Goal: Task Accomplishment & Management: Use online tool/utility

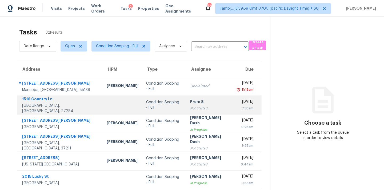
scroll to position [88, 0]
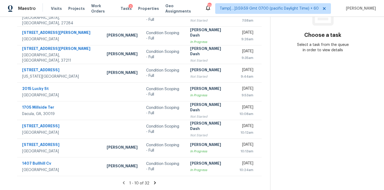
click at [154, 183] on icon at bounding box center [155, 182] width 2 height 3
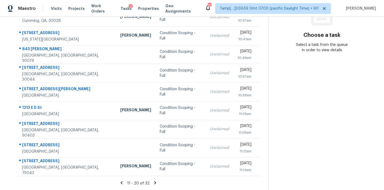
click at [155, 182] on icon at bounding box center [156, 182] width 2 height 3
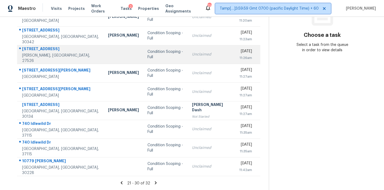
scroll to position [0, 0]
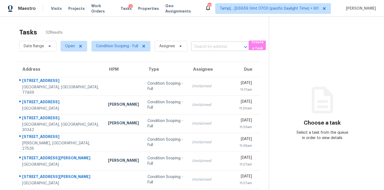
click at [210, 44] on input "text" at bounding box center [212, 47] width 43 height 8
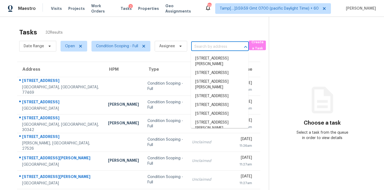
paste input "5615 Ben Casey Dr, San Antonio, TX 78240"
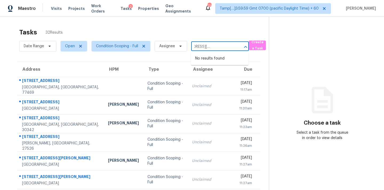
type input "5615 Ben Casey Dr, San Antonio, TX 78240"
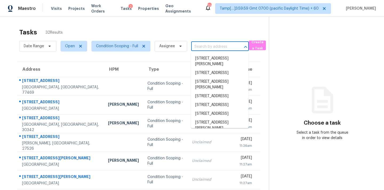
scroll to position [0, 0]
click at [91, 27] on div "Tasks 32 Results" at bounding box center [144, 32] width 250 height 14
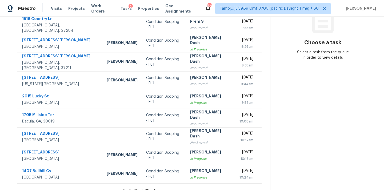
scroll to position [88, 0]
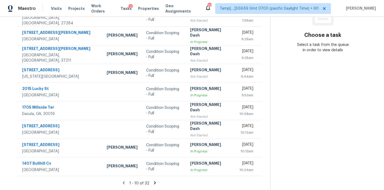
click at [155, 183] on icon at bounding box center [155, 182] width 5 height 5
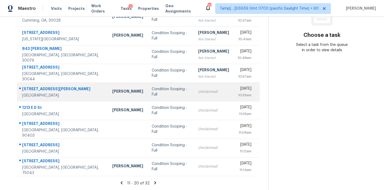
click at [194, 94] on td "Unclaimed" at bounding box center [214, 91] width 40 height 19
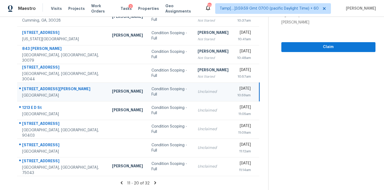
click at [198, 93] on div "Unclaimed" at bounding box center [213, 91] width 31 height 5
click at [293, 49] on span "Claim" at bounding box center [329, 47] width 86 height 7
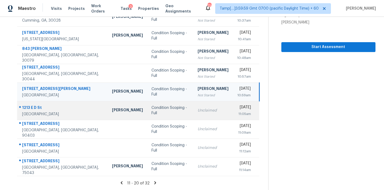
click at [198, 111] on div "Unclaimed" at bounding box center [213, 110] width 31 height 5
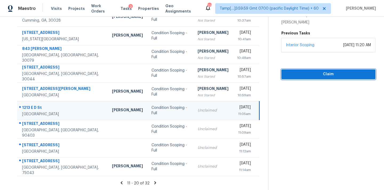
click at [328, 76] on span "Claim" at bounding box center [329, 74] width 86 height 7
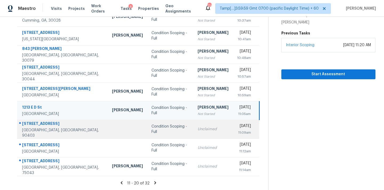
click at [194, 132] on td "Unclaimed" at bounding box center [214, 129] width 40 height 19
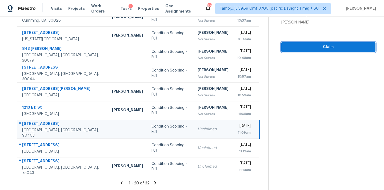
click at [325, 47] on span "Claim" at bounding box center [329, 47] width 86 height 7
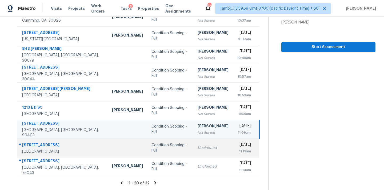
click at [194, 148] on td "Unclaimed" at bounding box center [214, 148] width 40 height 19
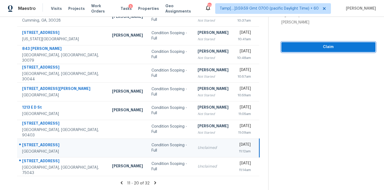
click at [311, 46] on span "Claim" at bounding box center [329, 47] width 86 height 7
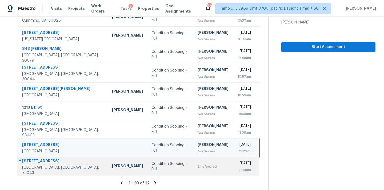
click at [198, 166] on div "Unclaimed" at bounding box center [213, 166] width 31 height 5
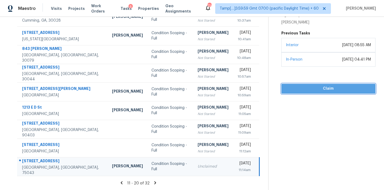
click at [324, 85] on span "Claim" at bounding box center [329, 88] width 86 height 7
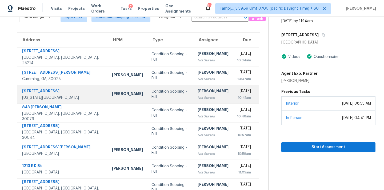
scroll to position [0, 0]
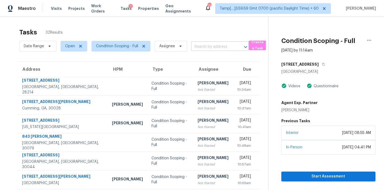
click at [197, 45] on input "text" at bounding box center [212, 47] width 43 height 8
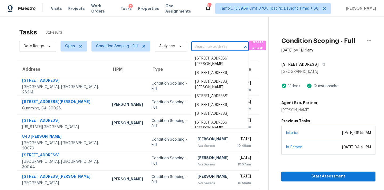
paste input "2015 Lucky St Port Charlotte, FL, 33948"
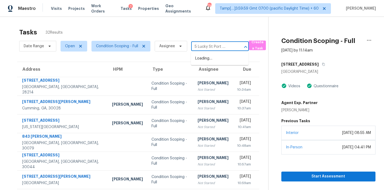
scroll to position [0, 5]
type input "2015 Lucky St Port Charlo"
click at [167, 50] on span "Assignee" at bounding box center [171, 46] width 33 height 11
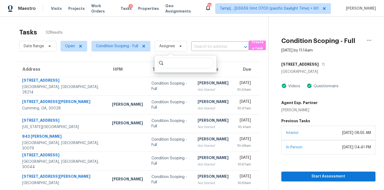
click at [171, 64] on input "search" at bounding box center [185, 63] width 57 height 11
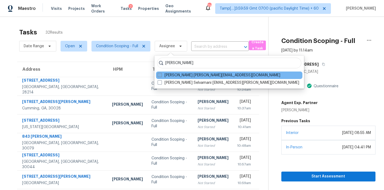
type input "pavithran"
click at [187, 75] on label "Pavithran Omsekar pavithran.omsekar@opendoor.com" at bounding box center [219, 75] width 123 height 5
click at [161, 75] on input "Pavithran Omsekar pavithran.omsekar@opendoor.com" at bounding box center [159, 74] width 3 height 3
checkbox input "true"
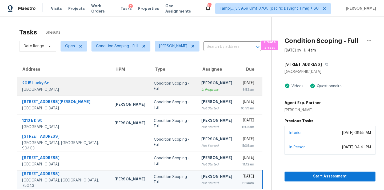
click at [202, 92] on div "In Progress" at bounding box center [217, 89] width 31 height 5
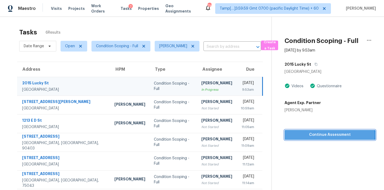
click at [325, 135] on span "Continue Assessment" at bounding box center [330, 135] width 82 height 7
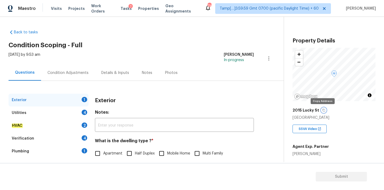
click at [323, 109] on icon "button" at bounding box center [323, 110] width 3 height 3
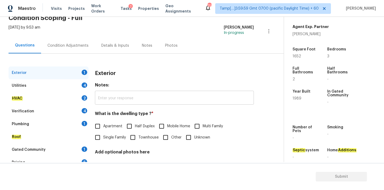
scroll to position [67, 0]
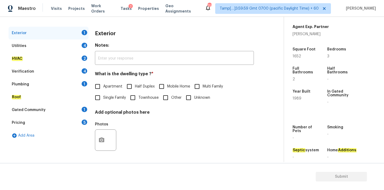
click at [120, 99] on span "Single Family" at bounding box center [114, 98] width 23 height 6
click at [103, 99] on input "Single Family" at bounding box center [97, 97] width 11 height 11
checkbox input "true"
click at [67, 46] on div "Utilities 4" at bounding box center [49, 46] width 80 height 13
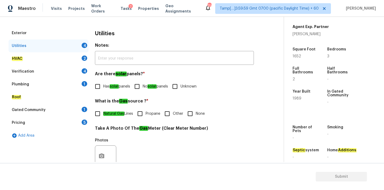
click at [143, 89] on input "No solar panels" at bounding box center [137, 86] width 11 height 11
checkbox input "true"
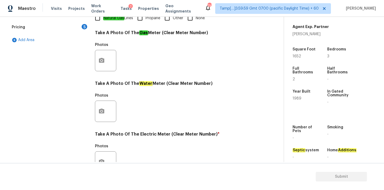
scroll to position [137, 0]
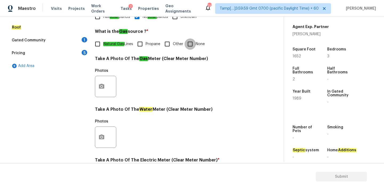
click at [194, 46] on input "None" at bounding box center [190, 43] width 11 height 11
checkbox input "true"
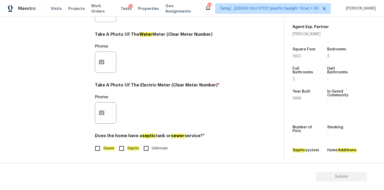
click at [107, 150] on em "Sewer" at bounding box center [108, 148] width 11 height 4
click at [103, 150] on input "Sewer" at bounding box center [97, 148] width 11 height 11
checkbox input "true"
click at [123, 150] on input "Septic" at bounding box center [121, 148] width 11 height 11
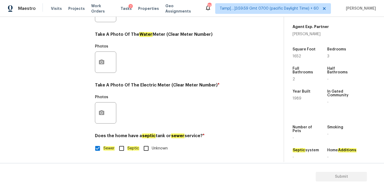
checkbox input "true"
checkbox input "false"
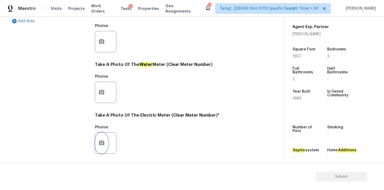
click at [103, 139] on button "button" at bounding box center [101, 143] width 13 height 21
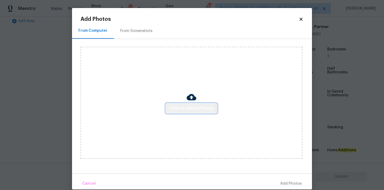
click at [189, 111] on span "Click to Upload Photos" at bounding box center [191, 108] width 43 height 7
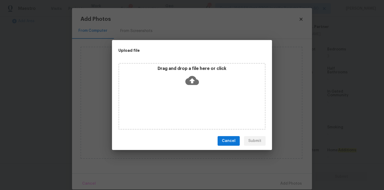
click at [191, 68] on p "Drag and drop a file here or click" at bounding box center [192, 69] width 146 height 6
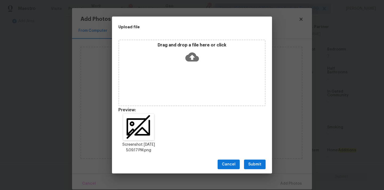
click at [255, 166] on span "Submit" at bounding box center [255, 164] width 13 height 7
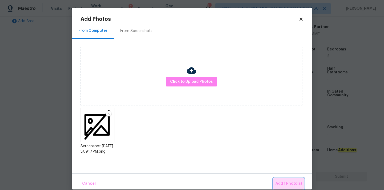
click at [285, 180] on button "Add 1 Photo(s)" at bounding box center [289, 183] width 31 height 11
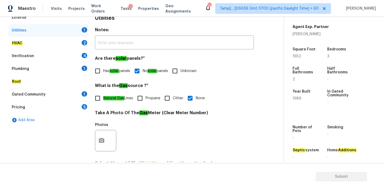
scroll to position [71, 0]
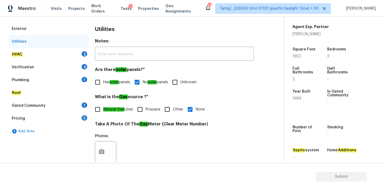
click at [68, 56] on div "HVAC 2" at bounding box center [49, 54] width 80 height 13
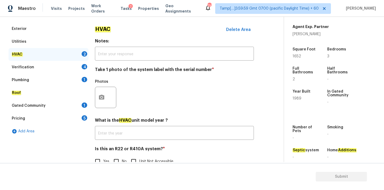
scroll to position [85, 0]
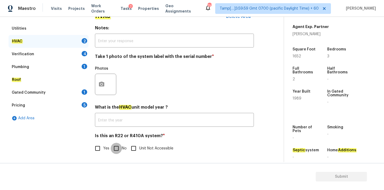
click at [115, 148] on input "No" at bounding box center [116, 148] width 11 height 11
checkbox input "true"
click at [103, 80] on button "button" at bounding box center [101, 84] width 13 height 21
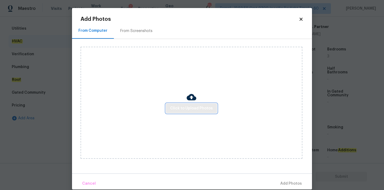
click at [176, 107] on span "Click to Upload Photos" at bounding box center [191, 108] width 43 height 7
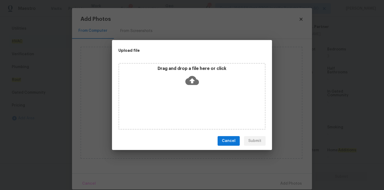
click at [191, 76] on icon at bounding box center [193, 80] width 14 height 9
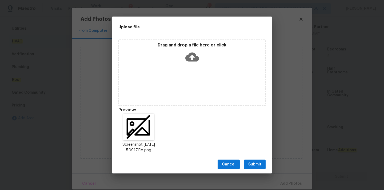
click at [259, 164] on span "Submit" at bounding box center [255, 164] width 13 height 7
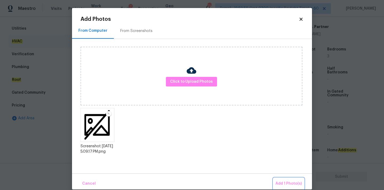
click at [286, 182] on span "Add 1 Photo(s)" at bounding box center [289, 183] width 26 height 7
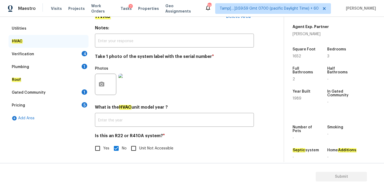
click at [71, 54] on div "Verification 4" at bounding box center [49, 54] width 80 height 13
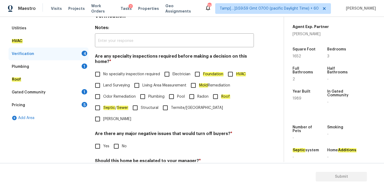
click at [108, 72] on span "No specialty inspection required" at bounding box center [131, 75] width 57 height 6
click at [103, 72] on input "No specialty inspection required" at bounding box center [97, 74] width 11 height 11
checkbox input "true"
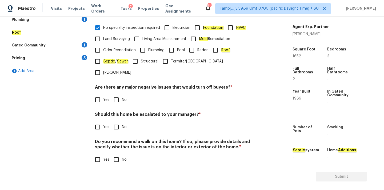
scroll to position [131, 0]
click at [119, 94] on input "No" at bounding box center [116, 99] width 11 height 11
checkbox input "true"
click at [120, 121] on input "No" at bounding box center [116, 126] width 11 height 11
checkbox input "true"
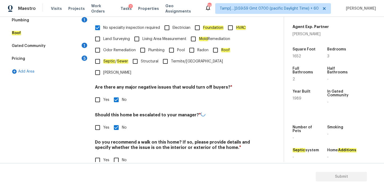
click at [120, 155] on input "No" at bounding box center [116, 160] width 11 height 11
checkbox input "true"
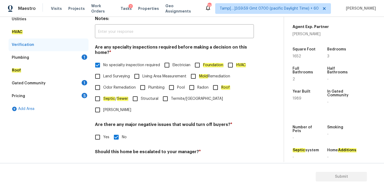
click at [61, 56] on div "Plumbing 1" at bounding box center [49, 57] width 80 height 13
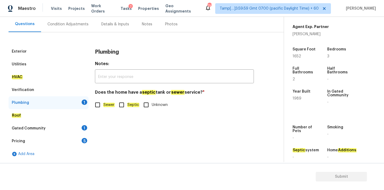
click at [105, 106] on em "Sewer" at bounding box center [108, 105] width 11 height 4
click at [103, 106] on input "Sewer" at bounding box center [97, 104] width 11 height 11
checkbox input "true"
click at [57, 130] on div "Gated Community 1" at bounding box center [49, 128] width 80 height 13
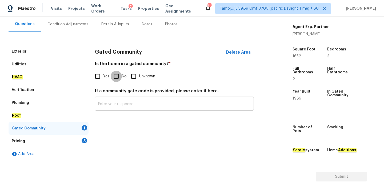
click at [116, 78] on input "No" at bounding box center [116, 76] width 11 height 11
checkbox input "true"
click at [70, 141] on div "Pricing 5" at bounding box center [49, 141] width 80 height 13
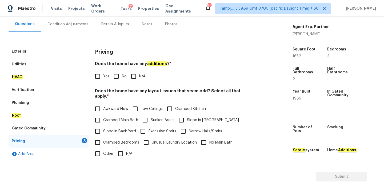
click at [117, 78] on input "No" at bounding box center [116, 76] width 11 height 11
checkbox input "true"
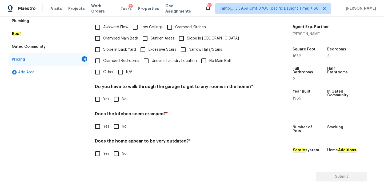
click at [121, 72] on input "N/A" at bounding box center [120, 71] width 11 height 11
checkbox input "true"
click at [117, 100] on input "No" at bounding box center [116, 99] width 11 height 11
checkbox input "true"
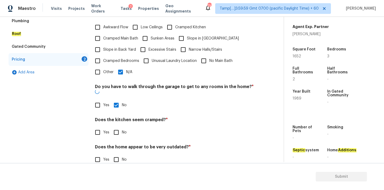
click at [117, 127] on input "No" at bounding box center [116, 132] width 11 height 11
checkbox input "true"
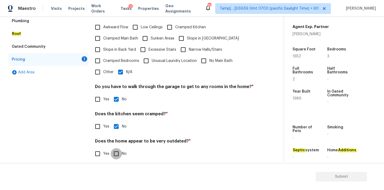
click at [117, 148] on input "No" at bounding box center [116, 153] width 11 height 11
checkbox input "true"
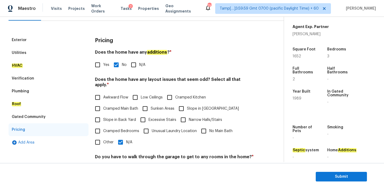
scroll to position [41, 0]
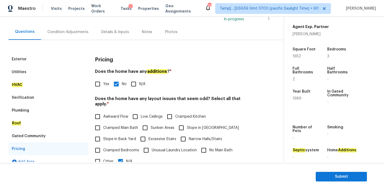
click at [71, 32] on div "Condition Adjustments" at bounding box center [68, 31] width 41 height 5
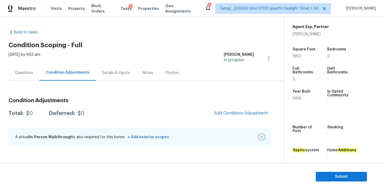
click at [263, 136] on img "button" at bounding box center [262, 137] width 4 height 4
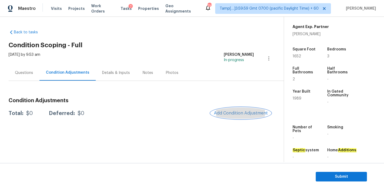
click at [227, 109] on button "Add Condition Adjustment" at bounding box center [241, 113] width 60 height 11
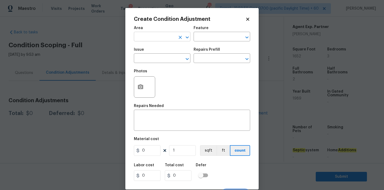
click at [164, 38] on input "text" at bounding box center [155, 37] width 42 height 8
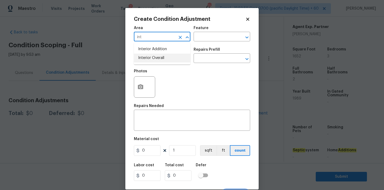
click at [163, 60] on li "Interior Overall" at bounding box center [162, 58] width 57 height 9
type input "Interior Overall"
click at [163, 60] on input "text" at bounding box center [155, 59] width 42 height 8
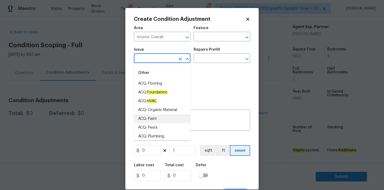
click at [155, 118] on li "ACQ: Paint" at bounding box center [162, 119] width 57 height 9
type input "ACQ: Paint"
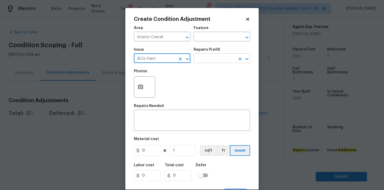
click at [213, 61] on input "text" at bounding box center [215, 59] width 42 height 8
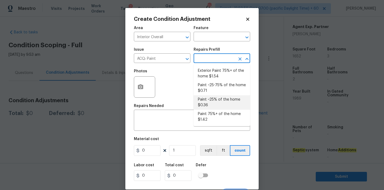
click at [215, 99] on li "Paint ~25% of the home $0.36" at bounding box center [222, 102] width 57 height 14
type input "Acquisition"
type textarea "Acquisition Scope: ~25% of the home needs interior paint"
type input "0.36"
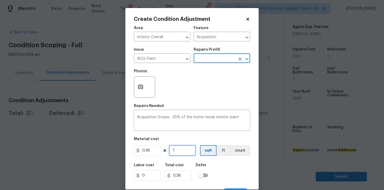
click at [186, 152] on input "1" at bounding box center [182, 150] width 27 height 11
type input "16"
type input "5.76"
type input "165"
type input "59.4"
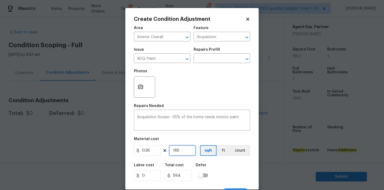
type input "1652"
type input "594.72"
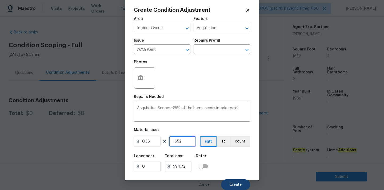
type input "1652"
click at [237, 184] on span "Create" at bounding box center [236, 185] width 12 height 4
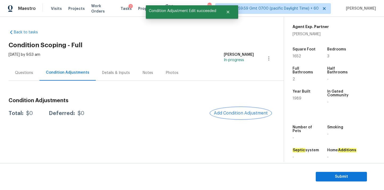
scroll to position [0, 0]
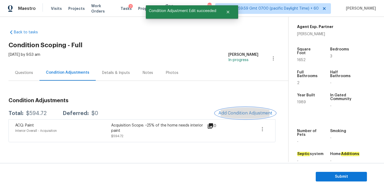
click at [233, 115] on span "Add Condition Adjustment" at bounding box center [246, 113] width 54 height 5
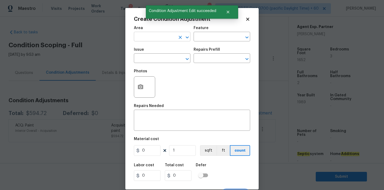
click at [160, 40] on input "text" at bounding box center [155, 37] width 42 height 8
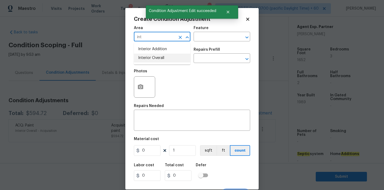
click at [164, 61] on li "Interior Overall" at bounding box center [162, 58] width 57 height 9
type input "Interior Overall"
click at [164, 61] on input "text" at bounding box center [155, 59] width 42 height 8
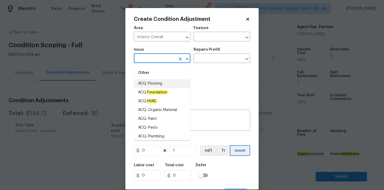
click at [163, 83] on li "ACQ: Flooring" at bounding box center [162, 83] width 57 height 9
type input "ACQ: Flooring"
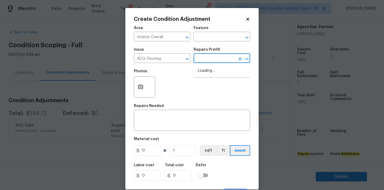
click at [211, 58] on input "text" at bounding box center [215, 59] width 42 height 8
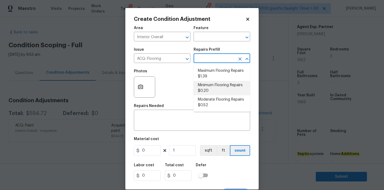
click at [210, 85] on li "Minimum Flooring Repairs $0.20" at bounding box center [222, 88] width 57 height 14
type input "Acquisition"
type textarea "Acquisition Scope: Minimum flooring repairs"
type input "0.2"
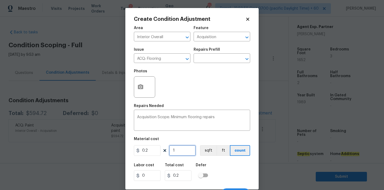
click at [184, 152] on input "1" at bounding box center [182, 150] width 27 height 11
type input "16"
type input "3.2"
type input "165"
type input "33"
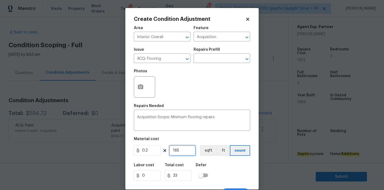
type input "1652"
type input "330.4"
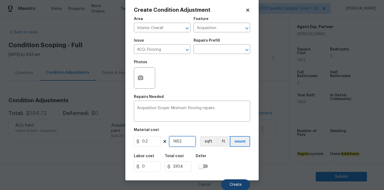
type input "1652"
click at [230, 180] on button "Create" at bounding box center [235, 184] width 29 height 11
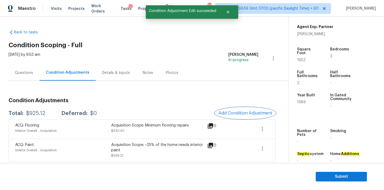
scroll to position [1, 0]
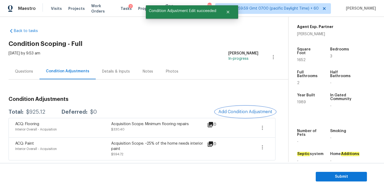
click at [234, 112] on span "Add Condition Adjustment" at bounding box center [246, 111] width 54 height 5
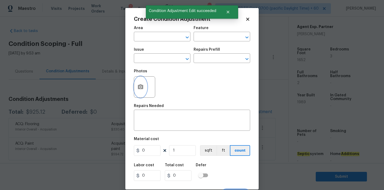
click at [145, 89] on button "button" at bounding box center [140, 87] width 13 height 21
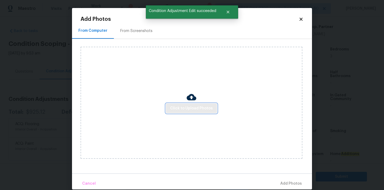
click at [182, 104] on button "Click to Upload Photos" at bounding box center [191, 109] width 51 height 10
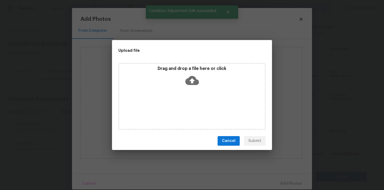
click at [190, 83] on icon at bounding box center [193, 80] width 14 height 9
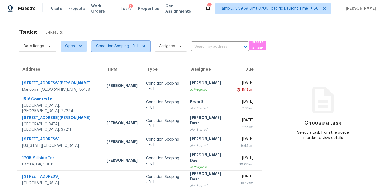
click at [126, 49] on span "Condition Scoping - Full" at bounding box center [117, 46] width 42 height 5
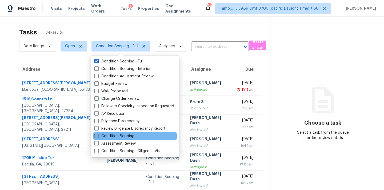
click at [121, 136] on label "Condition Scoping" at bounding box center [114, 135] width 40 height 5
click at [98, 136] on input "Condition Scoping" at bounding box center [95, 134] width 3 height 3
checkbox input "true"
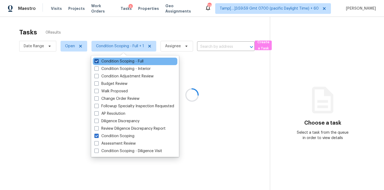
click at [129, 61] on label "Condition Scoping - Full" at bounding box center [118, 61] width 49 height 5
click at [98, 61] on input "Condition Scoping - Full" at bounding box center [95, 60] width 3 height 3
checkbox input "false"
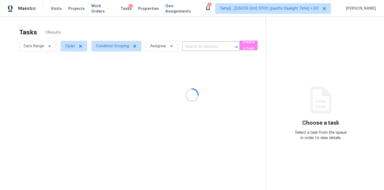
click at [195, 47] on div at bounding box center [192, 95] width 384 height 190
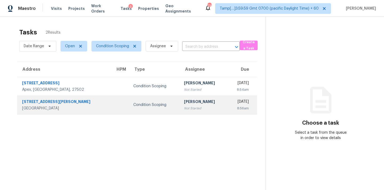
click at [195, 103] on div "[PERSON_NAME]" at bounding box center [203, 102] width 39 height 7
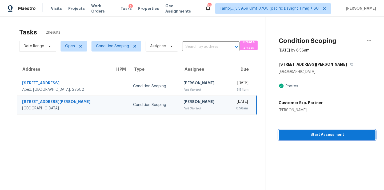
click at [304, 137] on span "Start Assessment" at bounding box center [327, 135] width 88 height 7
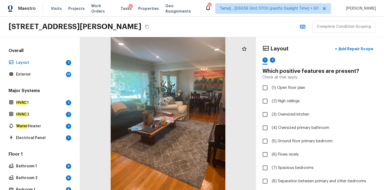
click at [145, 27] on icon "Copy Address" at bounding box center [147, 27] width 4 height 4
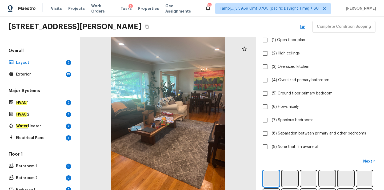
scroll to position [53, 0]
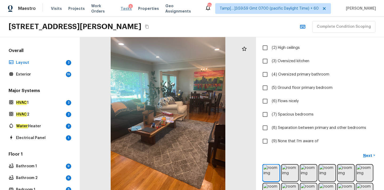
click at [123, 8] on span "Tasks" at bounding box center [126, 9] width 11 height 4
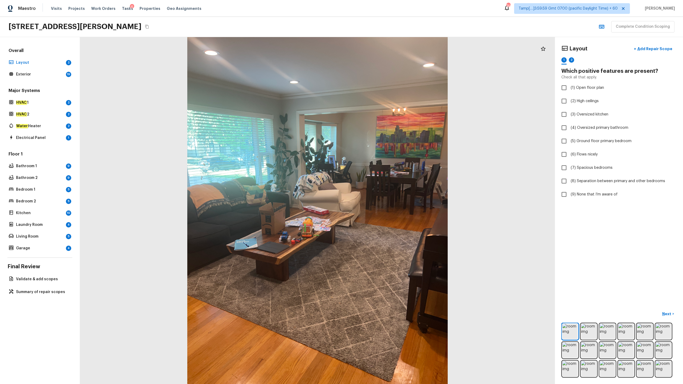
checkbox input "true"
click at [384, 190] on img at bounding box center [570, 331] width 15 height 15
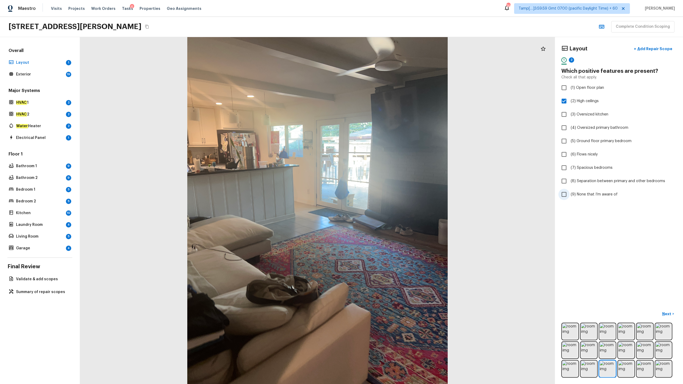
click at [384, 190] on span "(9) None that I’m aware of" at bounding box center [594, 194] width 47 height 5
click at [384, 190] on input "(9) None that I’m aware of" at bounding box center [564, 194] width 11 height 11
checkbox input "true"
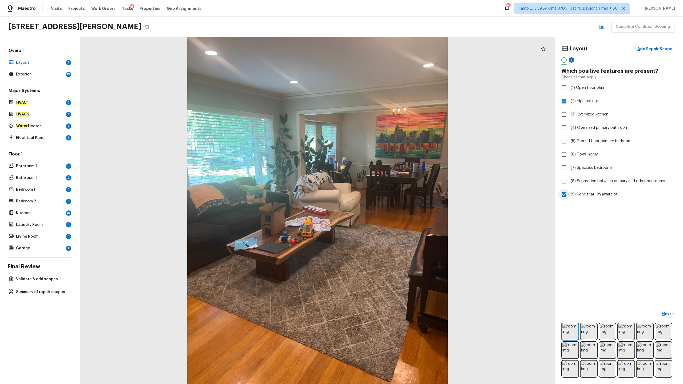
checkbox input "false"
checkbox input "true"
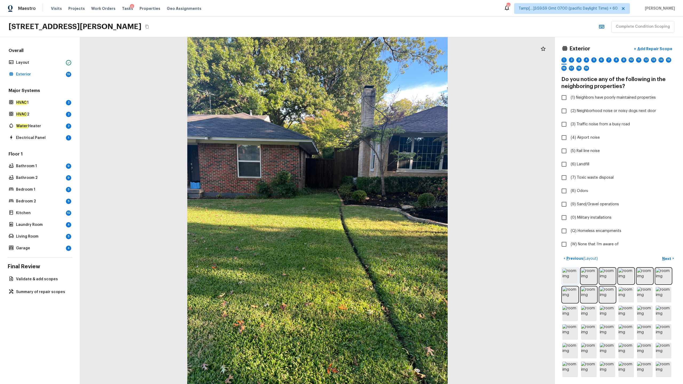
click at [384, 190] on img at bounding box center [570, 276] width 15 height 15
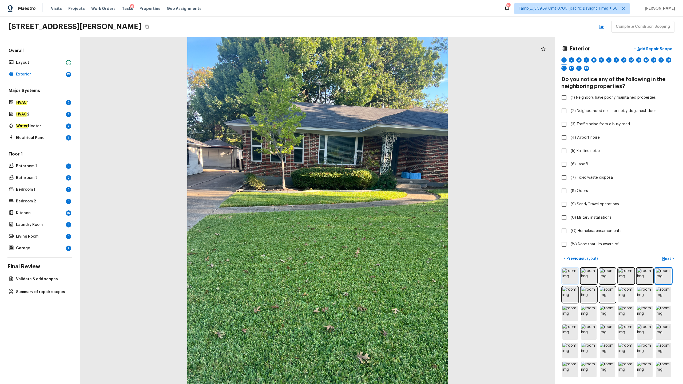
click at [384, 190] on img at bounding box center [570, 276] width 15 height 15
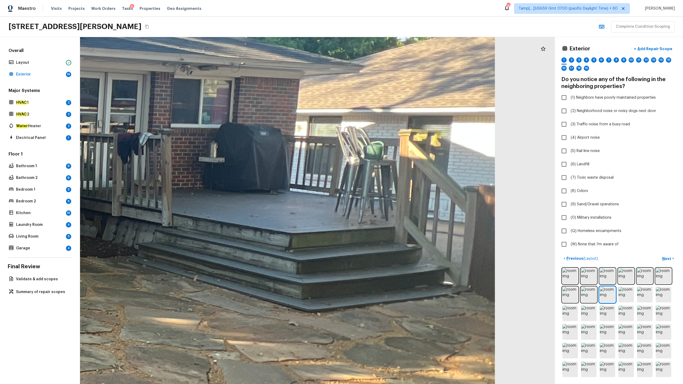
drag, startPoint x: 405, startPoint y: 208, endPoint x: 330, endPoint y: 242, distance: 82.8
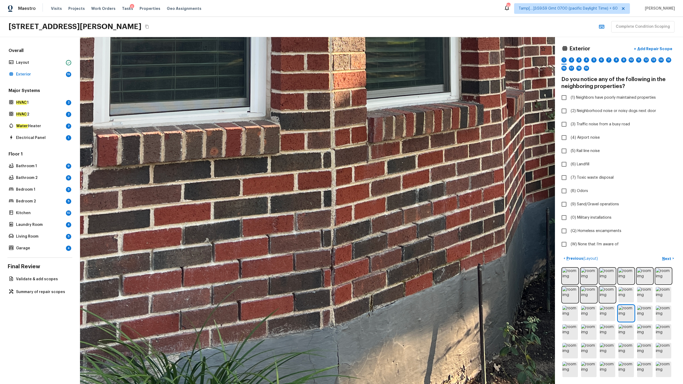
drag, startPoint x: 315, startPoint y: 329, endPoint x: 308, endPoint y: 228, distance: 100.9
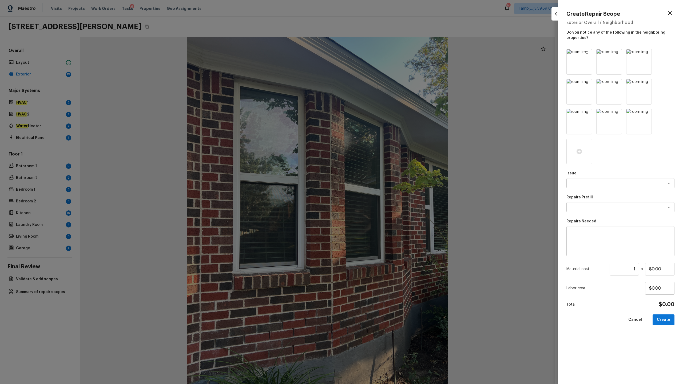
click at [384, 54] on img at bounding box center [579, 61] width 25 height 25
click at [384, 55] on icon at bounding box center [587, 54] width 5 height 5
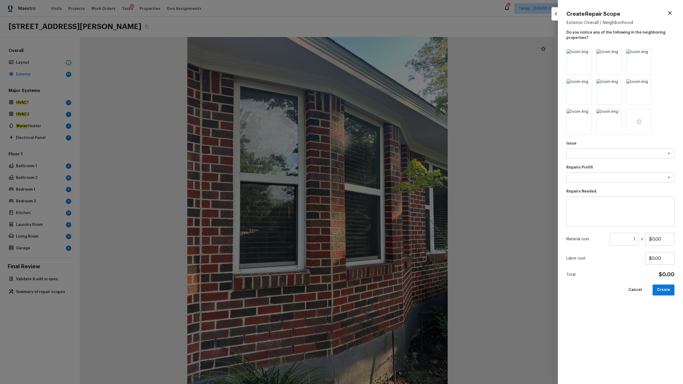
click at [384, 55] on icon at bounding box center [587, 54] width 5 height 5
click at [384, 13] on icon "button" at bounding box center [670, 13] width 6 height 6
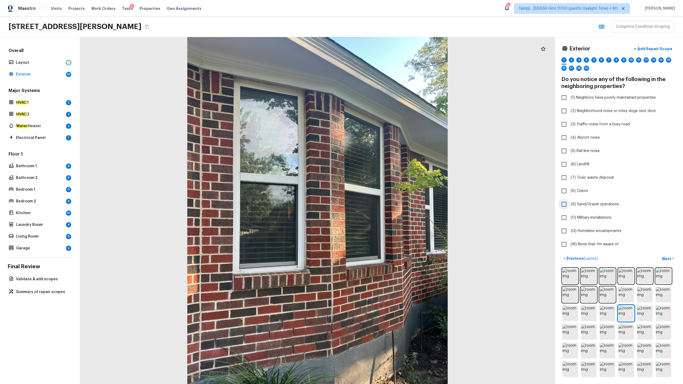
checkbox input "true"
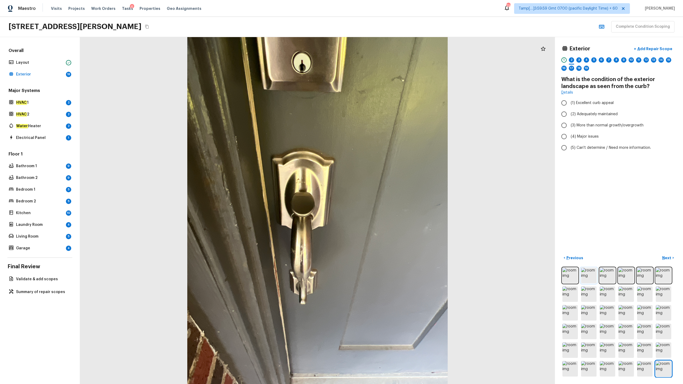
click at [384, 190] on img at bounding box center [588, 275] width 15 height 15
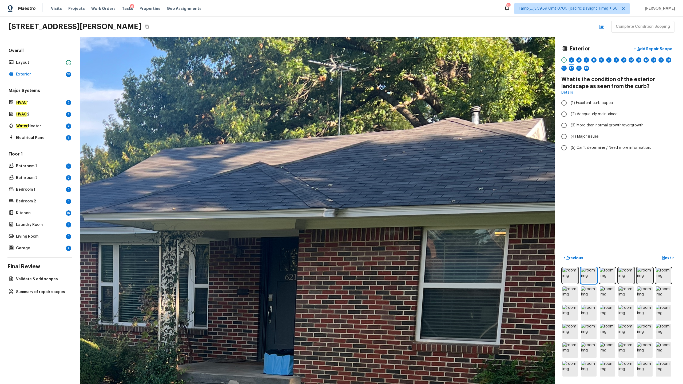
drag, startPoint x: 358, startPoint y: 104, endPoint x: 359, endPoint y: 197, distance: 92.9
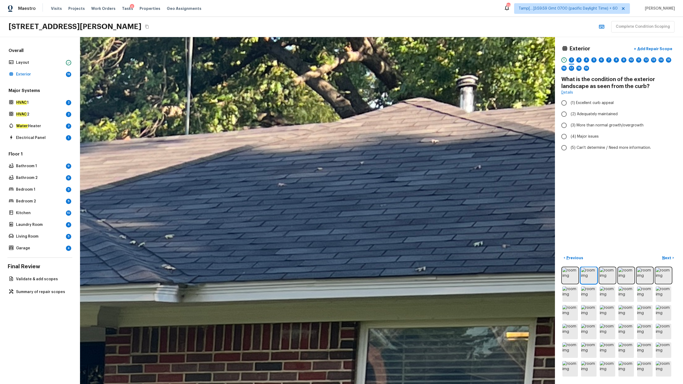
drag, startPoint x: 417, startPoint y: 183, endPoint x: 289, endPoint y: 239, distance: 139.4
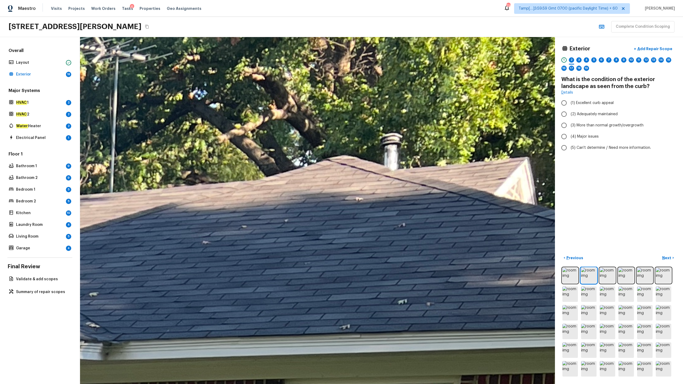
drag, startPoint x: 321, startPoint y: 216, endPoint x: 246, endPoint y: 274, distance: 95.4
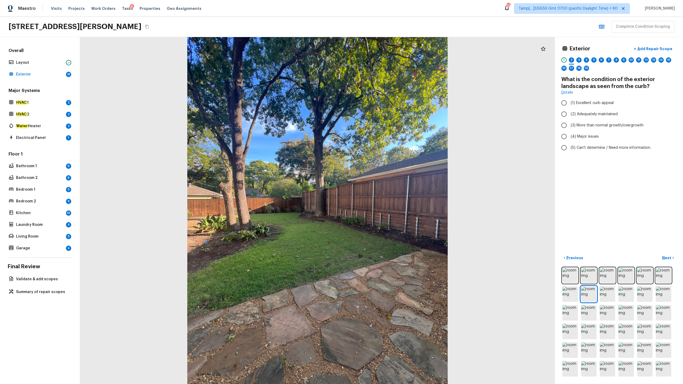
radio input "true"
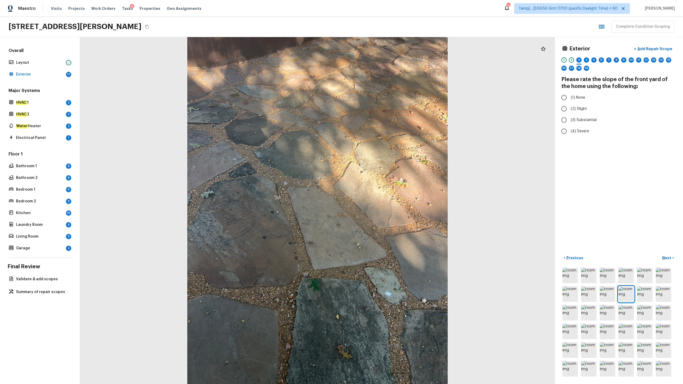
radio input "true"
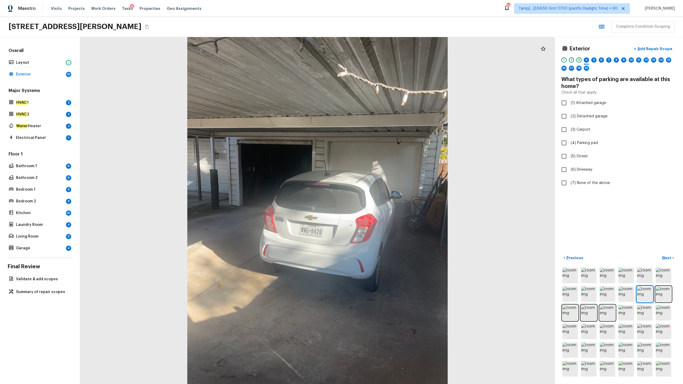
checkbox input "true"
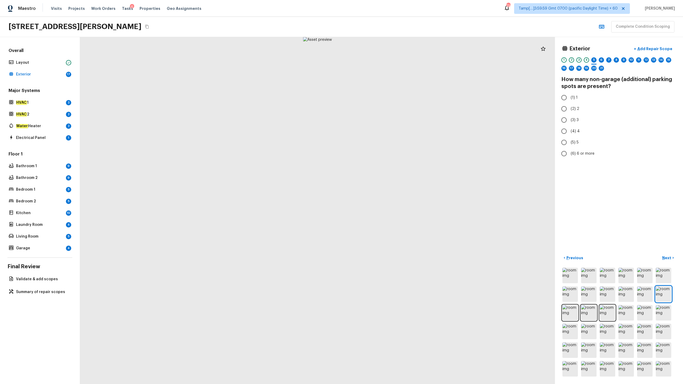
radio input "true"
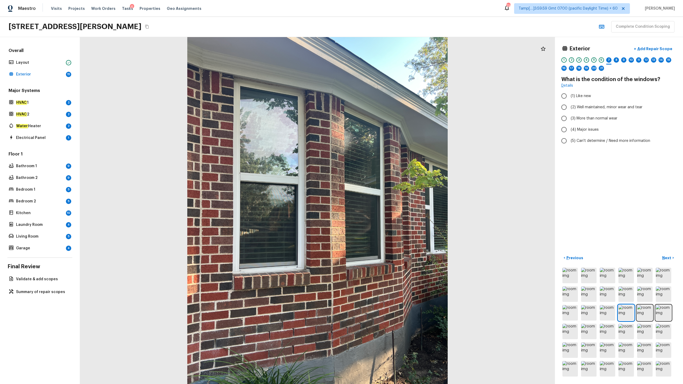
radio input "true"
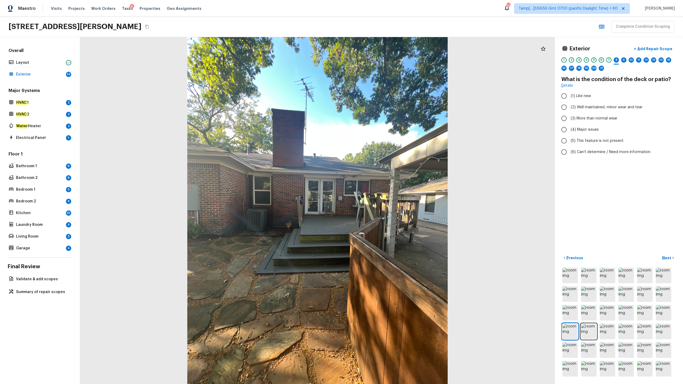
radio input "true"
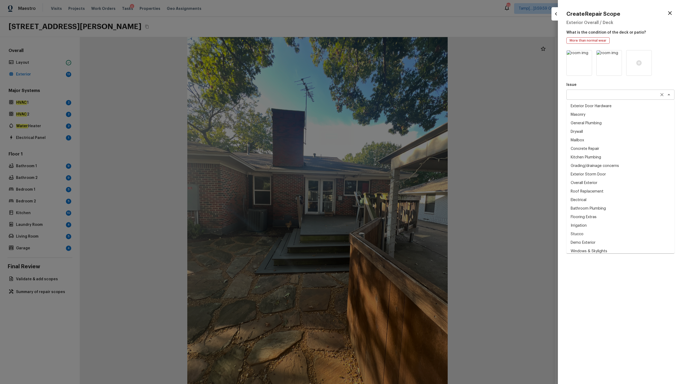
click at [384, 98] on div "x ​" at bounding box center [621, 95] width 108 height 10
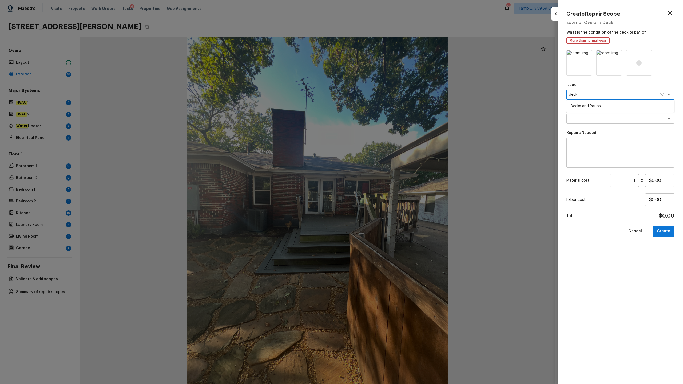
click at [384, 107] on li "Decks and Patios" at bounding box center [621, 106] width 108 height 9
click at [384, 121] on div "x ​" at bounding box center [621, 119] width 108 height 10
type textarea "Decks and Patios"
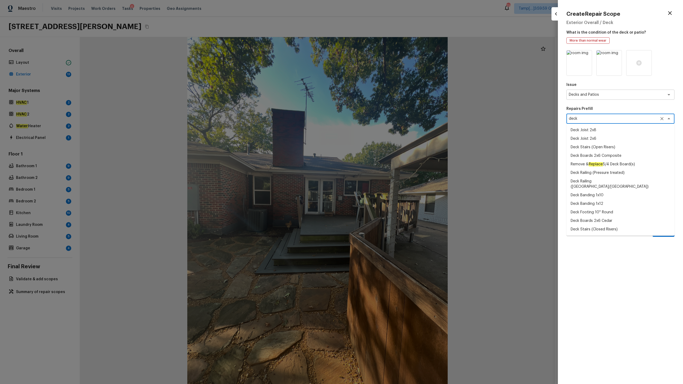
click at [384, 120] on textarea "deck" at bounding box center [613, 118] width 88 height 5
type textarea "deck"
click at [384, 97] on textarea "Decks and Patios" at bounding box center [613, 94] width 88 height 5
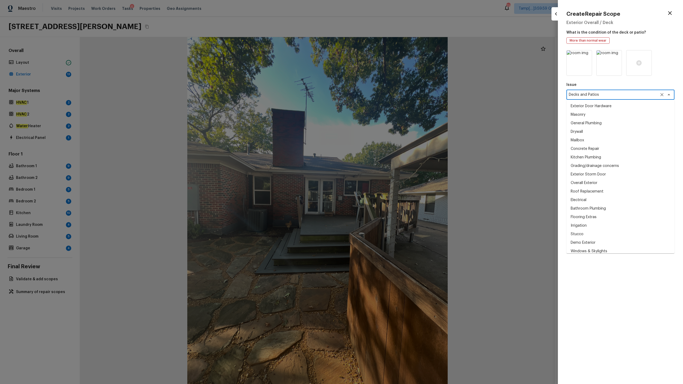
scroll to position [139, 0]
click at [384, 190] on div "Issue Decks and Patios x ​ Exterior Door Hardware Masonry General Plumbing Dryw…" at bounding box center [621, 213] width 108 height 326
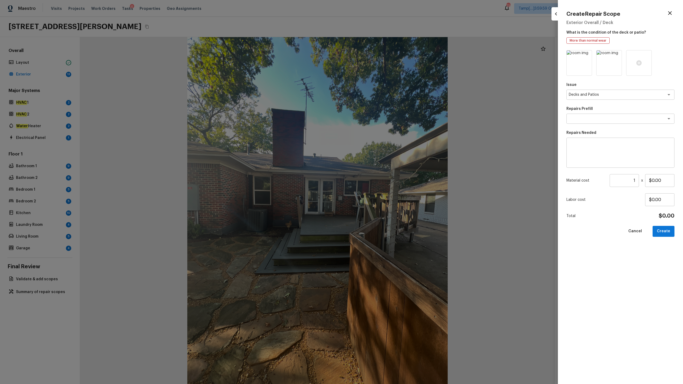
click at [384, 152] on textarea at bounding box center [620, 152] width 101 height 21
click at [384, 144] on textarea "repaint" at bounding box center [620, 152] width 101 height 21
type textarea "Repaint deck"
click at [384, 180] on input "$0.00" at bounding box center [659, 180] width 29 height 13
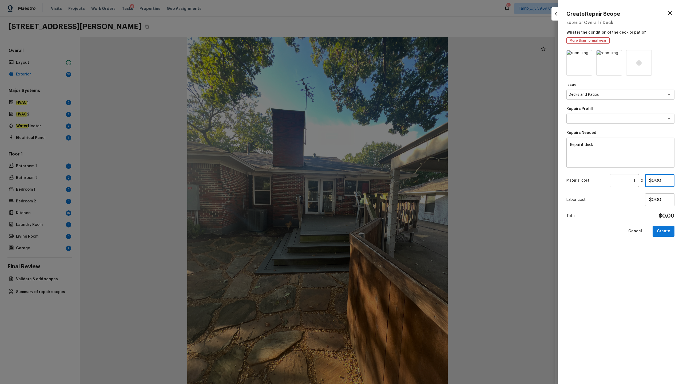
click at [384, 180] on input "$0.00" at bounding box center [659, 180] width 29 height 13
type input "$800.00"
click at [384, 190] on button "Create" at bounding box center [664, 231] width 22 height 11
type input "$0.00"
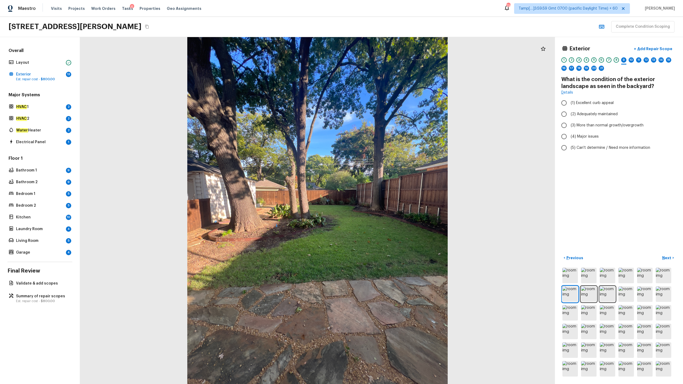
radio input "true"
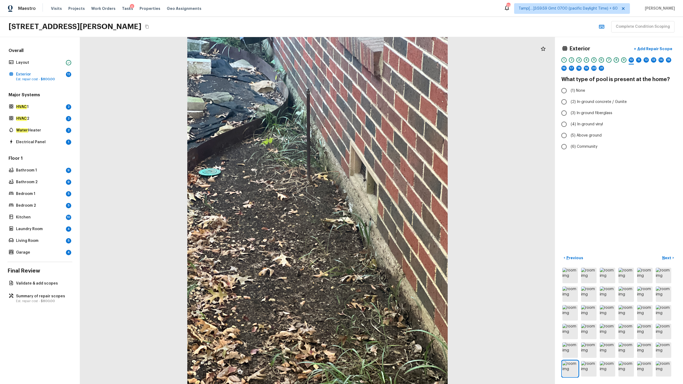
radio input "true"
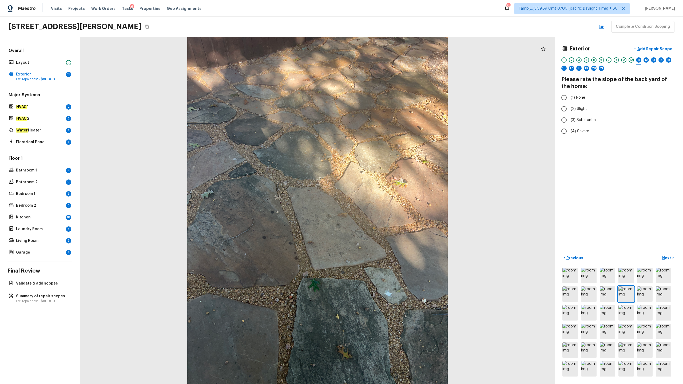
radio input "true"
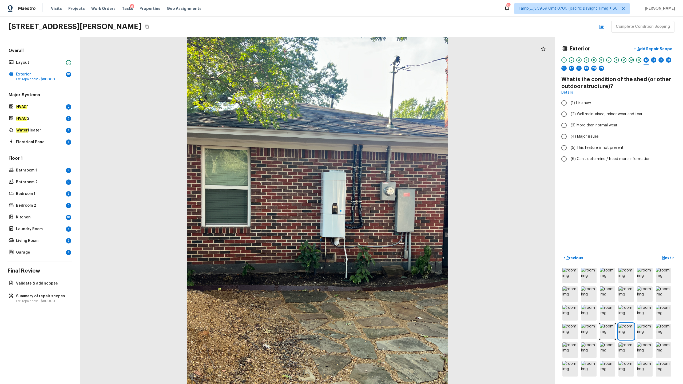
radio input "true"
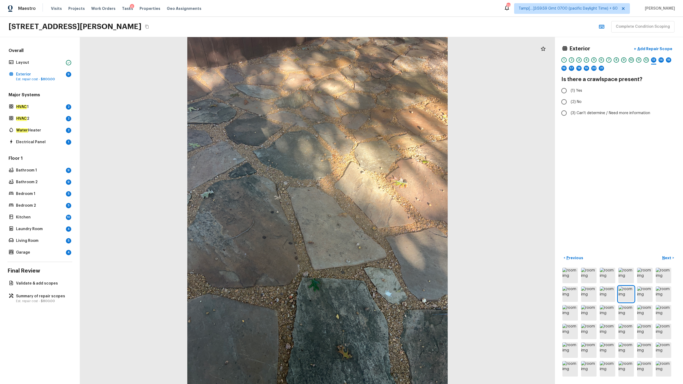
radio input "true"
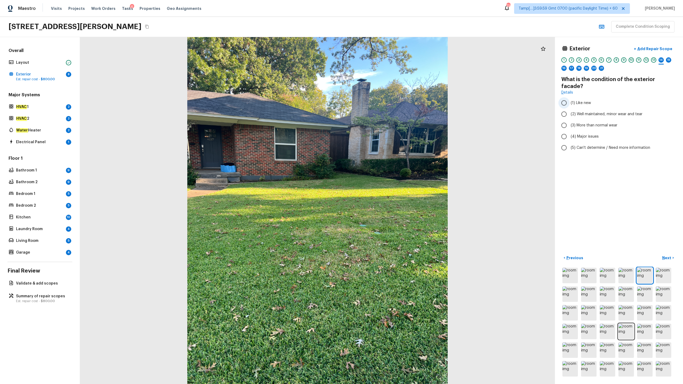
radio input "true"
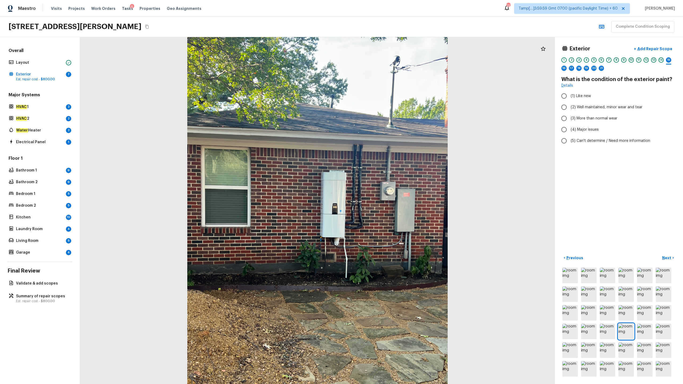
radio input "true"
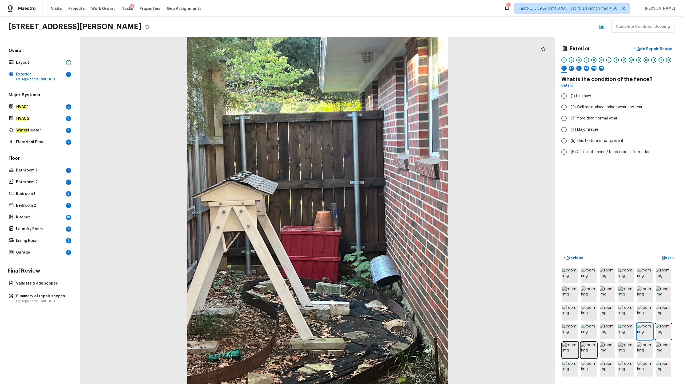
radio input "true"
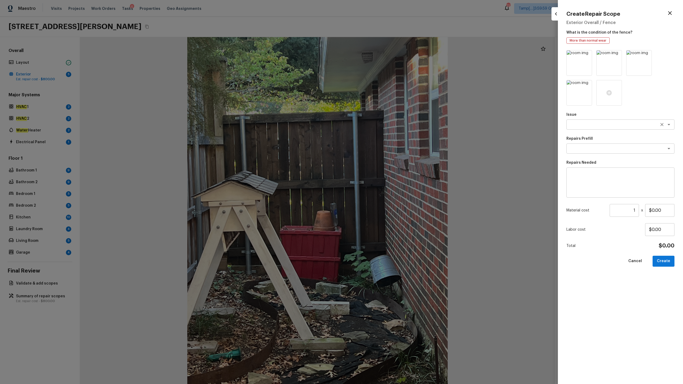
click at [384, 124] on textarea at bounding box center [613, 124] width 88 height 5
click at [384, 141] on li "Fencing" at bounding box center [621, 144] width 108 height 9
type textarea "Fencing"
click at [384, 182] on textarea at bounding box center [620, 182] width 101 height 21
type textarea "Repaint fence"
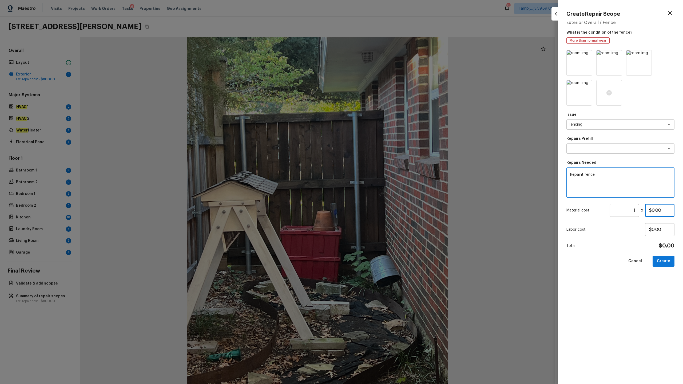
click at [384, 190] on input "$0.00" at bounding box center [659, 210] width 29 height 13
type input "$1,000.00"
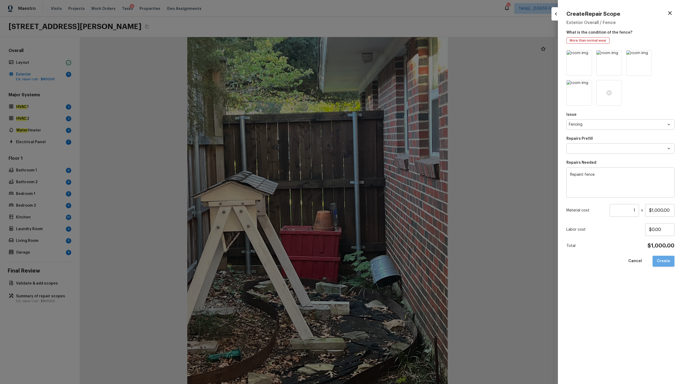
click at [384, 190] on button "Create" at bounding box center [664, 261] width 22 height 11
type input "$0.00"
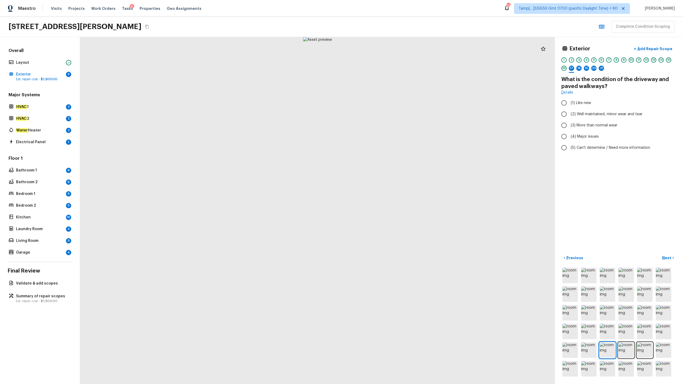
radio input "true"
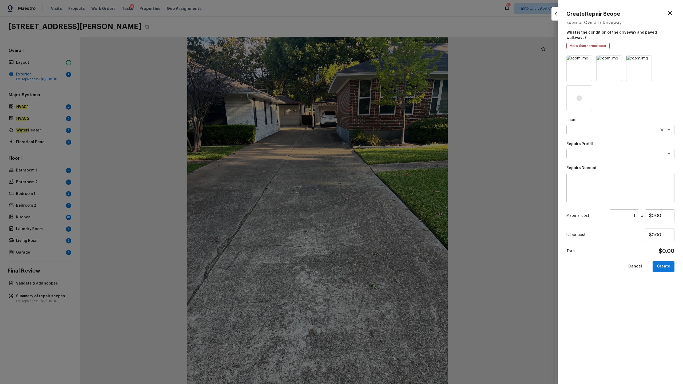
click at [384, 127] on textarea at bounding box center [613, 129] width 88 height 5
click at [384, 127] on textarea "dri" at bounding box center [613, 129] width 88 height 5
click at [384, 136] on li "Pressure Washing" at bounding box center [621, 136] width 108 height 9
type textarea "Pressure Washing"
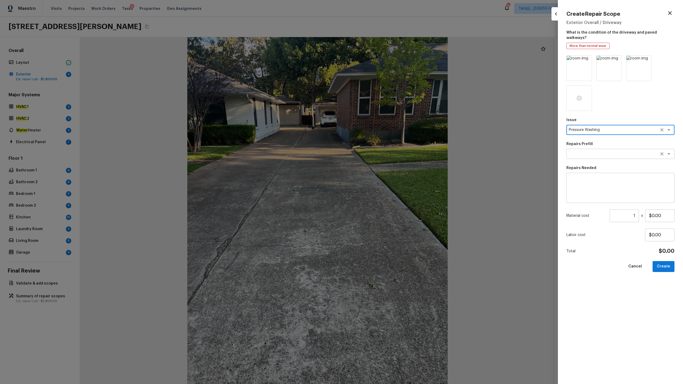
click at [384, 151] on textarea at bounding box center [613, 153] width 88 height 5
click at [384, 176] on li "Pressure Wash Drive/Walk Way" at bounding box center [621, 177] width 108 height 9
type textarea "Pressure Wash Drive/Walk Way"
type textarea "Pressure wash the driveways/walkways as directed by the PM. Ensure that all deb…"
type input "$125.00"
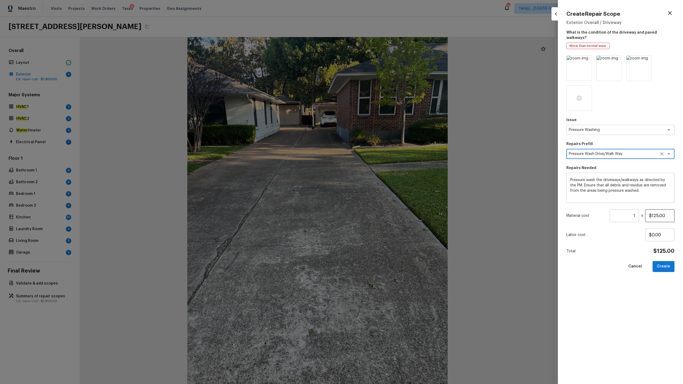
type textarea "Pressure Wash Drive/Walk Way"
click at [384, 190] on input "$125.00" at bounding box center [659, 216] width 29 height 13
type input "$200.00"
click at [384, 190] on button "Create" at bounding box center [664, 266] width 22 height 11
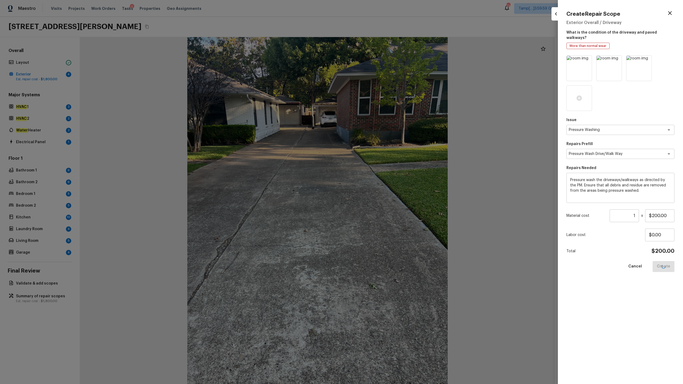
type input "$0.00"
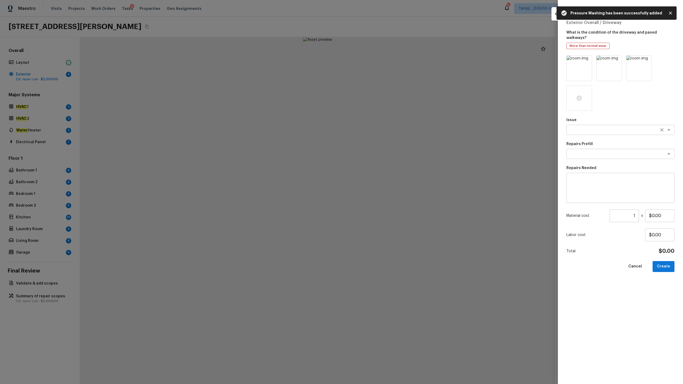
click at [384, 127] on textarea at bounding box center [613, 129] width 88 height 5
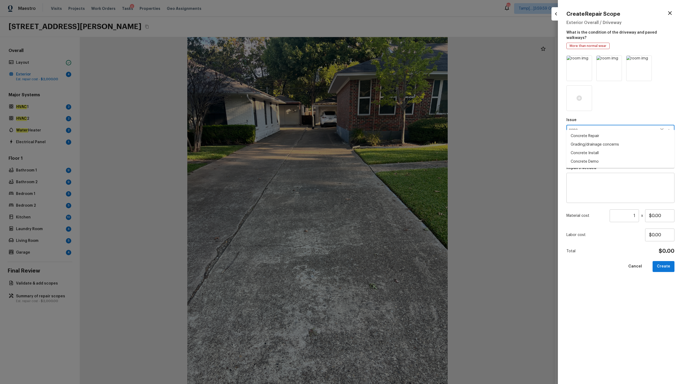
click at [384, 134] on li "Concrete Repair" at bounding box center [621, 136] width 108 height 9
click at [384, 152] on div "x ​" at bounding box center [621, 154] width 108 height 10
type textarea "Concrete Repair"
type textarea "dri"
click at [384, 178] on textarea at bounding box center [620, 188] width 101 height 21
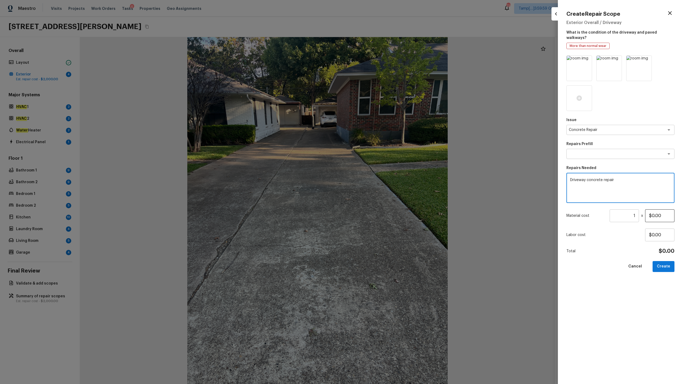
type textarea "Driveway concrete repair"
click at [384, 190] on input "$0.00" at bounding box center [659, 216] width 29 height 13
type input "$500.00"
click at [384, 65] on img at bounding box center [579, 68] width 25 height 25
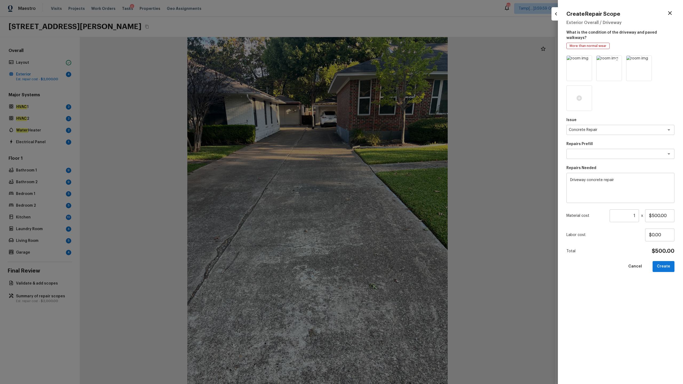
click at [384, 67] on img at bounding box center [609, 68] width 25 height 25
click at [384, 190] on button "Create" at bounding box center [664, 266] width 22 height 11
type input "$0.00"
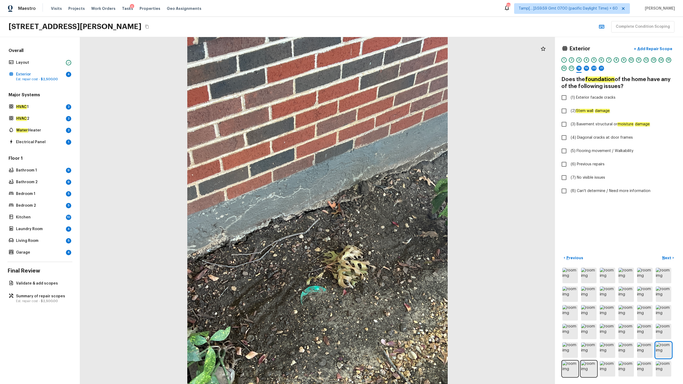
checkbox input "true"
click at [384, 51] on p "Add Repair Scope" at bounding box center [655, 48] width 36 height 5
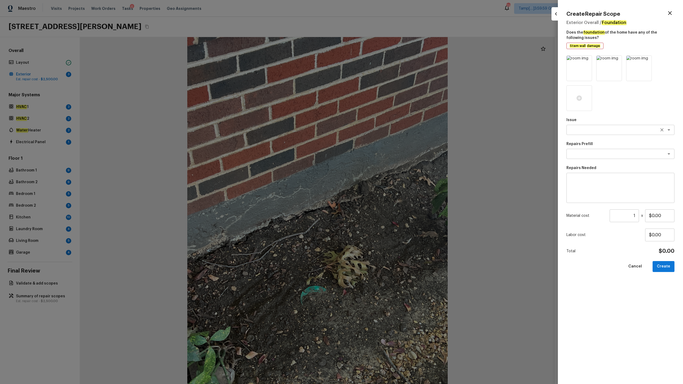
click at [384, 132] on textarea at bounding box center [613, 129] width 88 height 5
click at [384, 149] on span "ACQ: Foundation" at bounding box center [585, 149] width 29 height 5
type textarea "ACQ: Foundation"
click at [384, 153] on textarea at bounding box center [613, 153] width 88 height 5
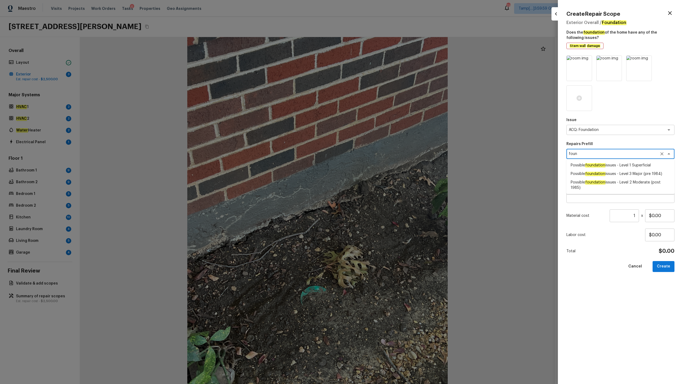
click at [384, 181] on span "Possible foundation issues - Level 2 Moderate (post 1985)" at bounding box center [621, 185] width 100 height 11
type textarea "Possible foundation issues - Level 2 Moderate (post 1985)"
type textarea "Possible foundation issues - Level 2 Moderate: Disclaimer: This is NOT a techni…"
type input "$15,000.00"
click at [384, 155] on textarea "Possible foundation issues - Level 2 Moderate (post 1985)" at bounding box center [613, 153] width 88 height 5
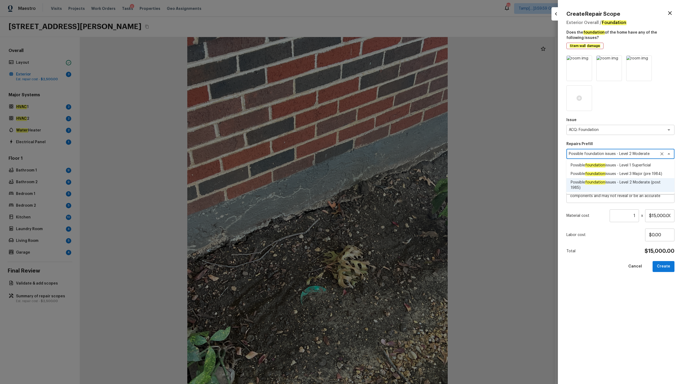
click at [384, 171] on span "Possible foundation issues - Level 3 Major (pre 1984)" at bounding box center [617, 173] width 92 height 5
type textarea "Possible foundation issues - Level 3 Major (pre 1984)"
type textarea "Possible foundation issues - Level 3 Major: Disclaimer: This is NOT a technical…"
type input "$20,000.00"
click at [384, 155] on textarea "Possible foundation issues - Level 3 Major (pre 1984)" at bounding box center [613, 153] width 88 height 5
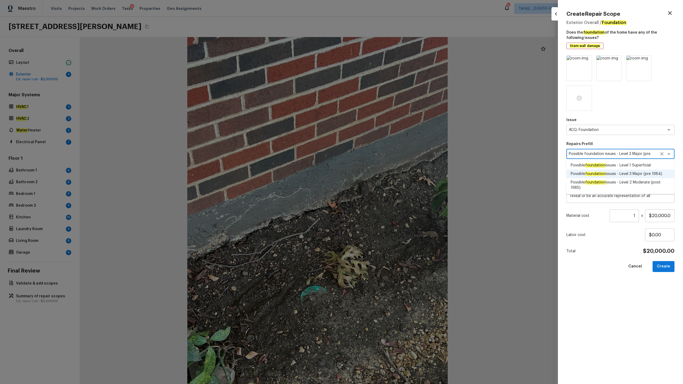
click at [384, 166] on span "Possible foundation issues - Level 1 Superficial" at bounding box center [611, 165] width 80 height 5
type textarea "Possible foundation issues - Level 1 Superficial"
type textarea "Possible foundation issues - Level 1 - Superficial. Disclaimer: This is NOT a t…"
type input "$10,000.00"
type textarea "Possible foundation issues - Level 1 Superficial"
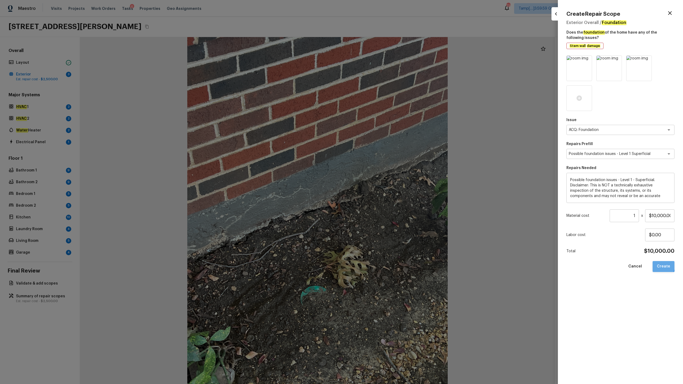
click at [384, 190] on button "Create" at bounding box center [664, 266] width 22 height 11
type input "$0.00"
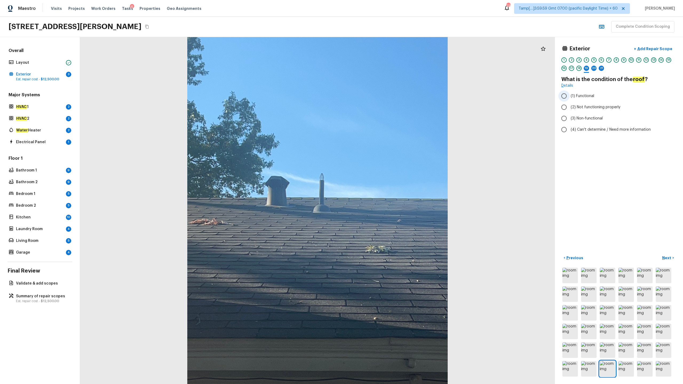
radio input "true"
click at [384, 49] on p "Add Repair Scope" at bounding box center [655, 48] width 36 height 5
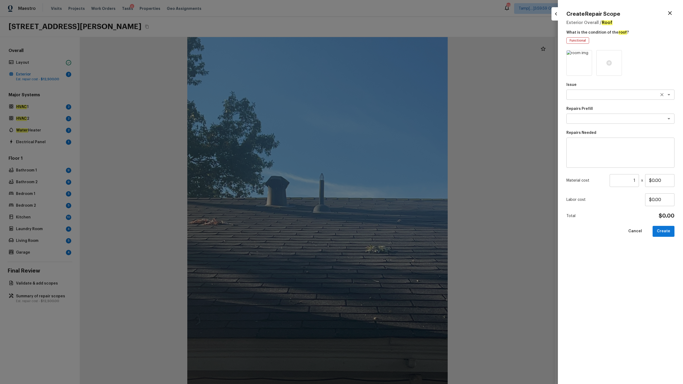
click at [384, 96] on textarea at bounding box center [613, 94] width 88 height 5
click at [384, 122] on span "ACQ: Shingle Roof" at bounding box center [587, 123] width 32 height 5
click at [384, 122] on div "x ​" at bounding box center [621, 119] width 108 height 10
type textarea "ACQ: Shingle Roof"
click at [384, 131] on span "Shingle Roof Replacement Required" at bounding box center [602, 130] width 62 height 5
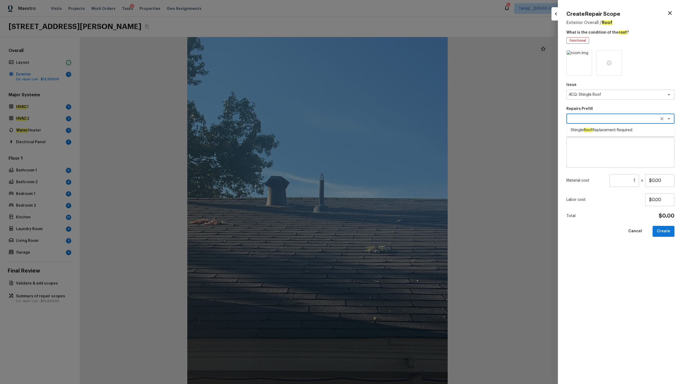
type textarea "Shingle Roof Replacement Required"
type textarea "Acquisition Scope: Shingle Roof Replacement Required."
type input "$4.60"
click at [384, 118] on icon "Clear" at bounding box center [662, 118] width 5 height 5
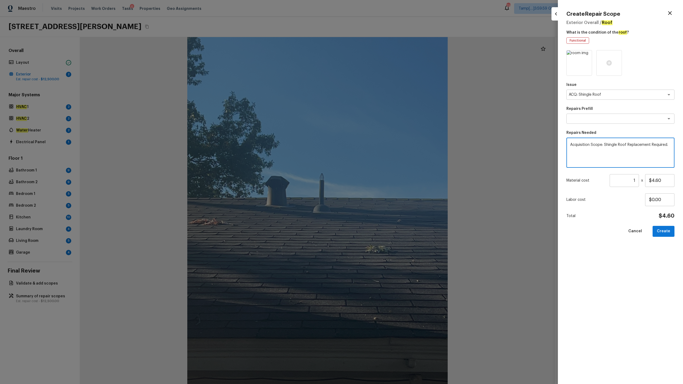
click at [384, 145] on textarea "Acquisition Scope: Shingle Roof Replacement Required." at bounding box center [620, 152] width 101 height 21
click at [384, 143] on textarea "Basic roof" at bounding box center [620, 152] width 101 height 21
type textarea "Basic repair"
click at [384, 180] on input "$4.60" at bounding box center [659, 180] width 29 height 13
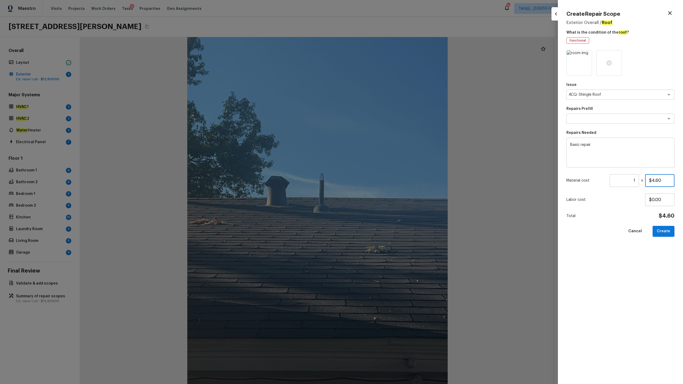
click at [384, 180] on input "$4.60" at bounding box center [659, 180] width 29 height 13
type input "$2,500.00"
click at [384, 190] on button "Create" at bounding box center [664, 231] width 22 height 11
type input "$0.00"
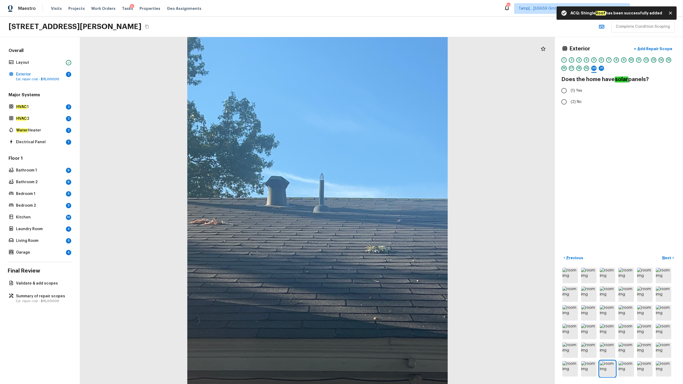
radio input "true"
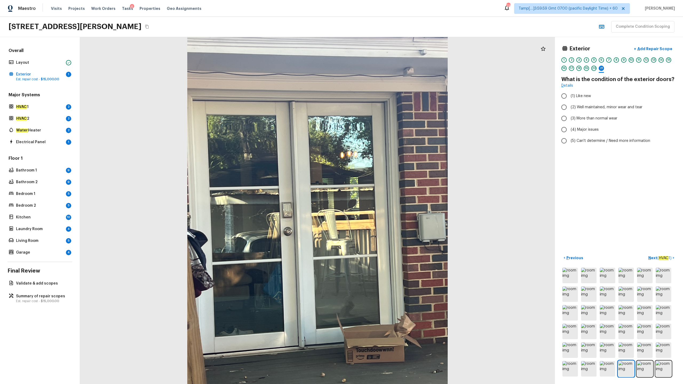
radio input "true"
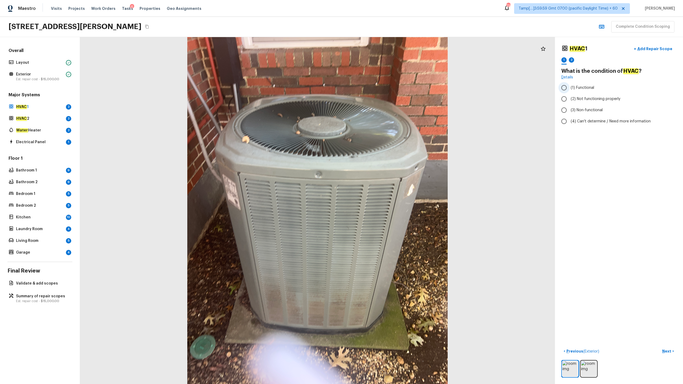
click at [384, 89] on span "(1) Functional" at bounding box center [582, 87] width 23 height 5
click at [384, 89] on input "(1) Functional" at bounding box center [564, 87] width 11 height 11
radio input "true"
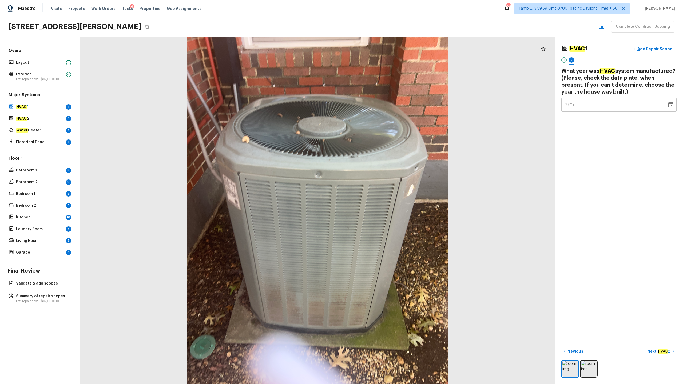
click at [384, 104] on span "YYYY" at bounding box center [570, 105] width 10 height 4
type input "2007"
click at [384, 50] on p "Add Repair Scope" at bounding box center [655, 48] width 36 height 5
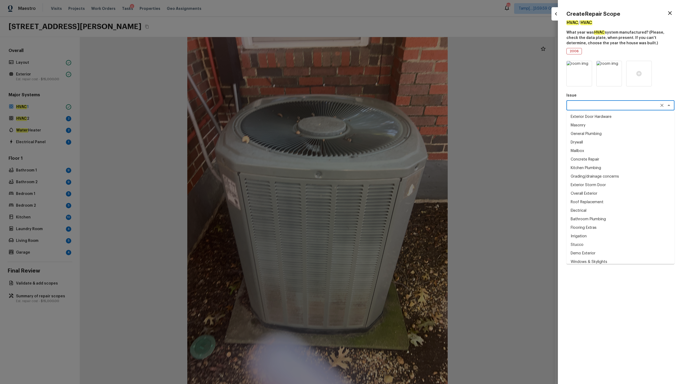
click at [384, 104] on textarea at bounding box center [613, 105] width 88 height 5
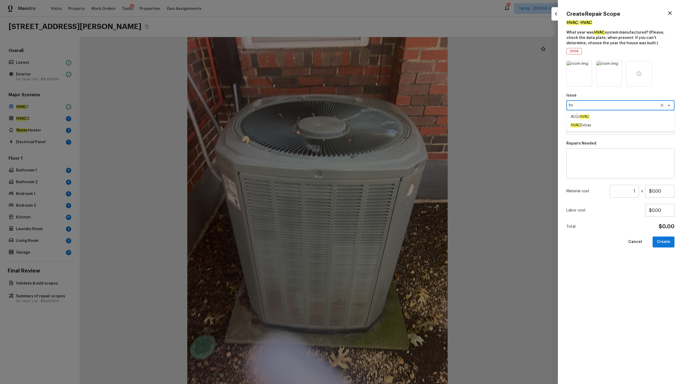
click at [384, 117] on li "ACQ: HVAC" at bounding box center [621, 117] width 108 height 9
type textarea "ACQ: HVAC"
click at [384, 128] on textarea at bounding box center [613, 129] width 88 height 5
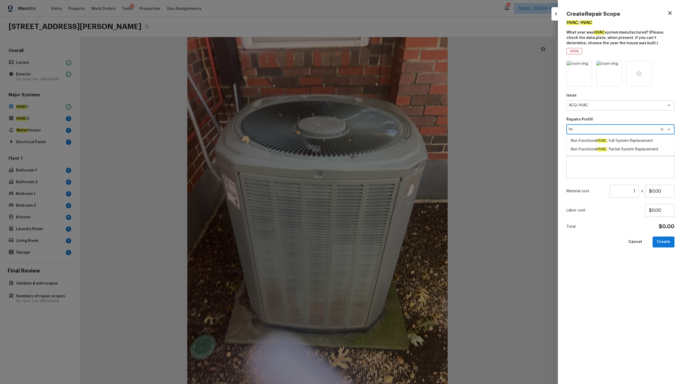
click at [384, 149] on span "Non-Functional HVAC . Partial System Replacement" at bounding box center [615, 149] width 88 height 5
type textarea "Non-Functional HVAC. Partial System Replacement"
type textarea "Acquisition Scope: Partial System Replacement"
type input "$2,300.00"
type textarea "Non-Functional HVAC. Partial System Replacement"
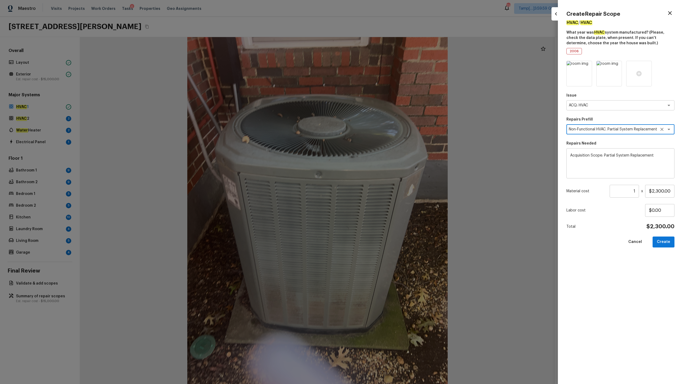
click at [384, 156] on textarea "Acquisition Scope: Partial System Replacement" at bounding box center [620, 163] width 101 height 21
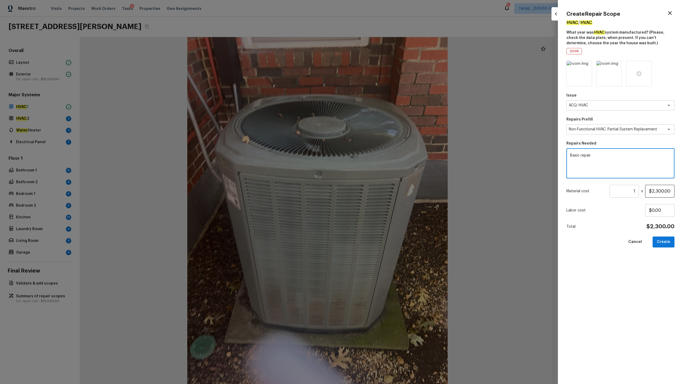
type textarea "Basic repair"
click at [384, 190] on input "$2,300.00" at bounding box center [659, 191] width 29 height 13
type input "$1,000.00"
click at [384, 190] on button "Create" at bounding box center [664, 242] width 22 height 11
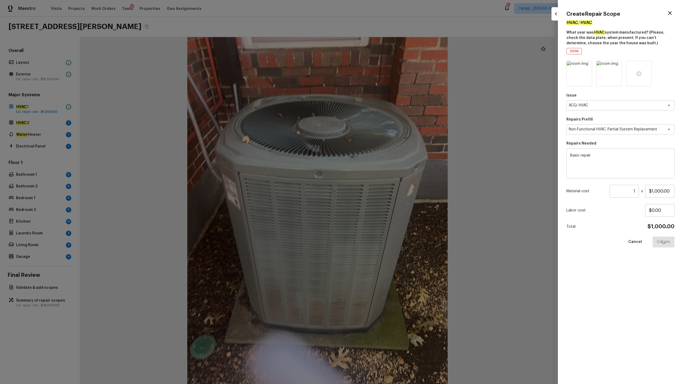
type input "$0.00"
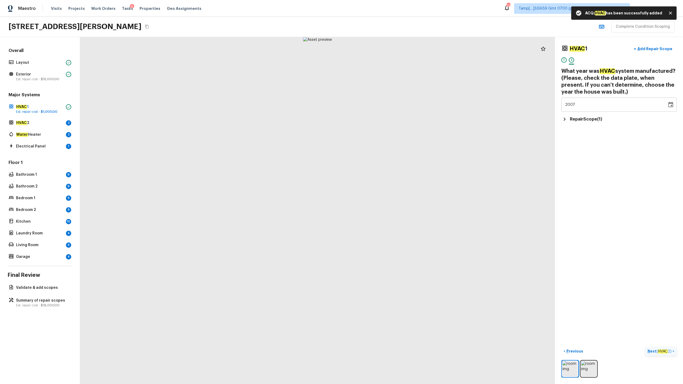
click at [384, 190] on p "Next ( HVAC 2 )" at bounding box center [660, 352] width 25 height 6
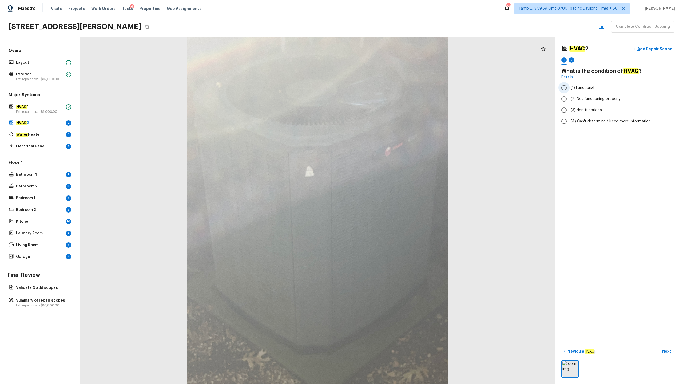
click at [384, 90] on label "(1) Functional" at bounding box center [616, 87] width 114 height 11
click at [384, 90] on input "(1) Functional" at bounding box center [564, 87] width 11 height 11
radio input "true"
click at [384, 190] on p "Previous ( HVAC 1 )" at bounding box center [582, 352] width 32 height 6
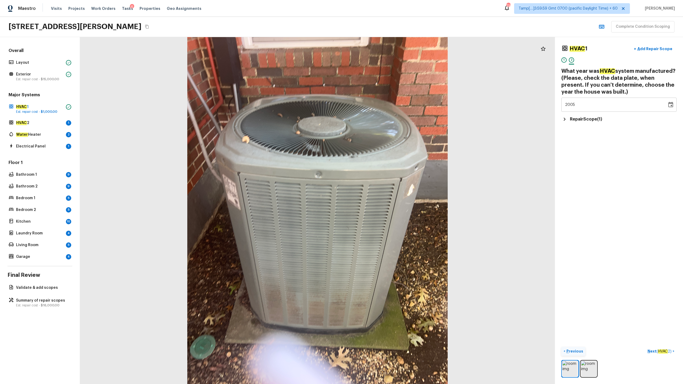
click at [384, 190] on button "< Previous" at bounding box center [574, 351] width 24 height 9
type input "2003"
click at [384, 105] on div "2005" at bounding box center [614, 105] width 98 height 14
type input "2001"
click at [384, 104] on div "1999" at bounding box center [614, 105] width 98 height 14
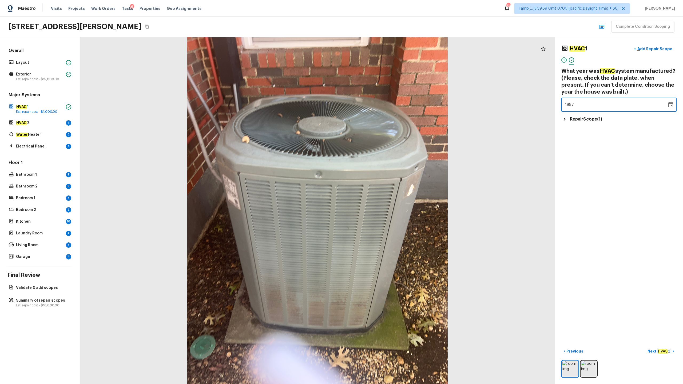
click at [384, 104] on div "1997" at bounding box center [614, 105] width 98 height 14
click at [384, 104] on icon "Choose date, selected date is Dec 31, 1999" at bounding box center [671, 105] width 6 height 6
click at [384, 173] on button "2007" at bounding box center [573, 175] width 19 height 10
click at [384, 105] on icon "Choose date, selected date is Dec 31, 2006" at bounding box center [671, 104] width 5 height 5
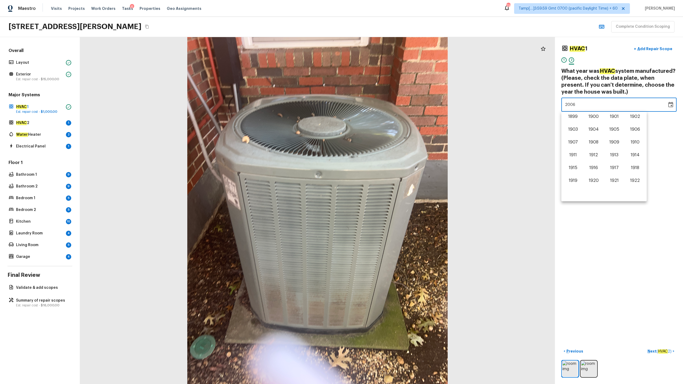
scroll to position [301, 0]
click at [384, 163] on button "2008" at bounding box center [593, 162] width 19 height 10
type input "2007"
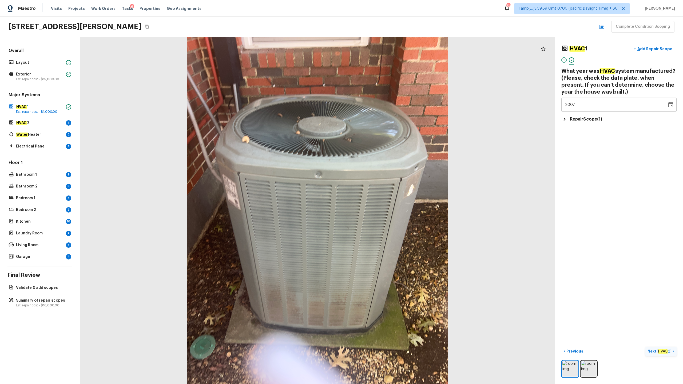
click at [384, 190] on p "Next ( HVAC 2 )" at bounding box center [660, 352] width 25 height 6
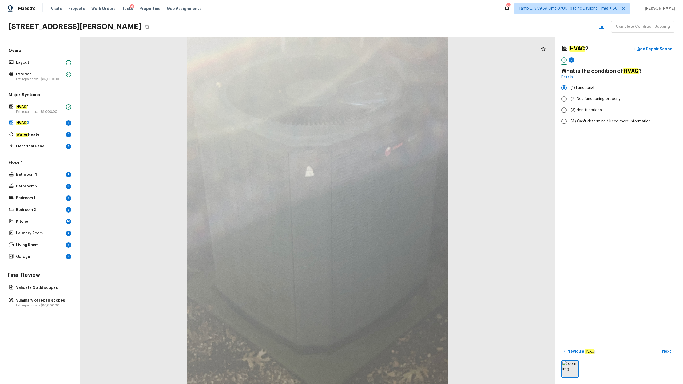
radio input "false"
radio input "true"
click at [384, 190] on p "Next" at bounding box center [668, 351] width 10 height 5
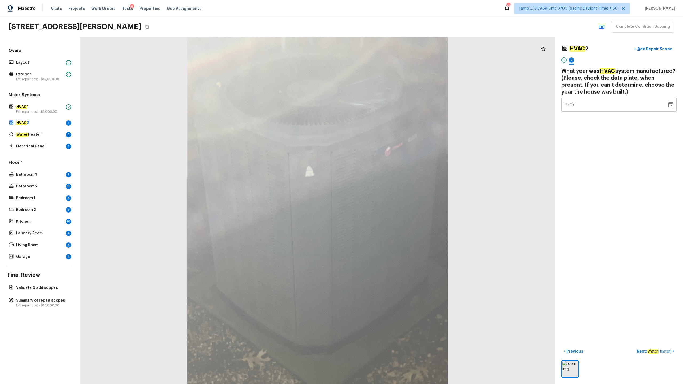
click at [384, 106] on span "YYYY" at bounding box center [570, 105] width 10 height 4
type input "2007"
click at [384, 190] on p "Next ( Water Heater )" at bounding box center [655, 352] width 36 height 6
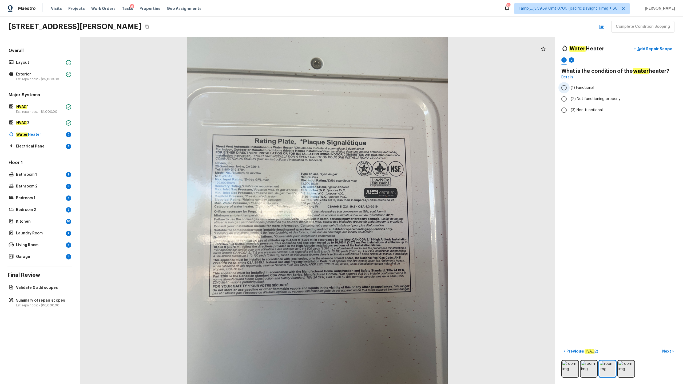
radio input "true"
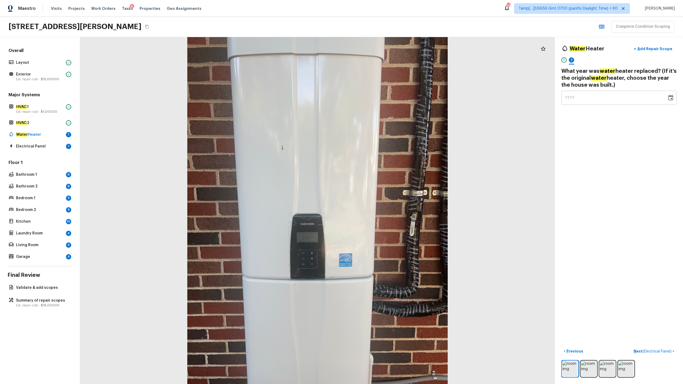
click at [384, 99] on span "YYYY" at bounding box center [570, 98] width 10 height 4
type input "2007"
click at [384, 190] on p "Next ( Electrical Panel )" at bounding box center [653, 352] width 39 height 6
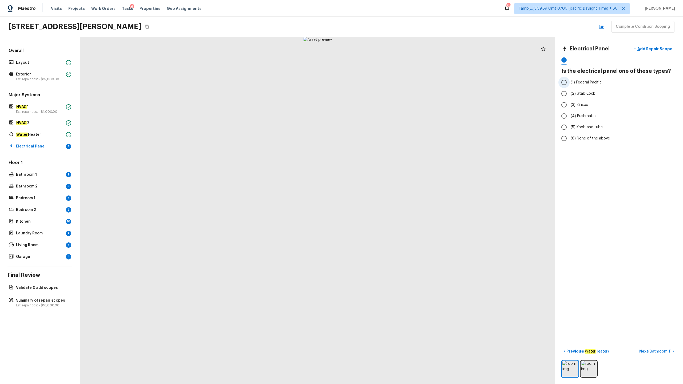
click at [384, 87] on label "(1) Federal Pacific" at bounding box center [616, 82] width 114 height 11
click at [384, 87] on input "(1) Federal Pacific" at bounding box center [564, 82] width 11 height 11
radio input "true"
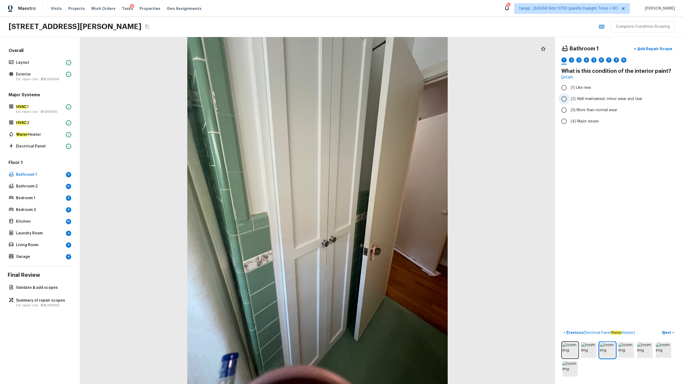
radio input "true"
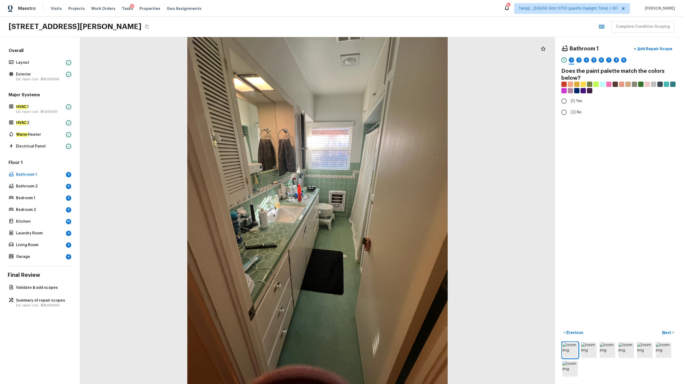
radio input "true"
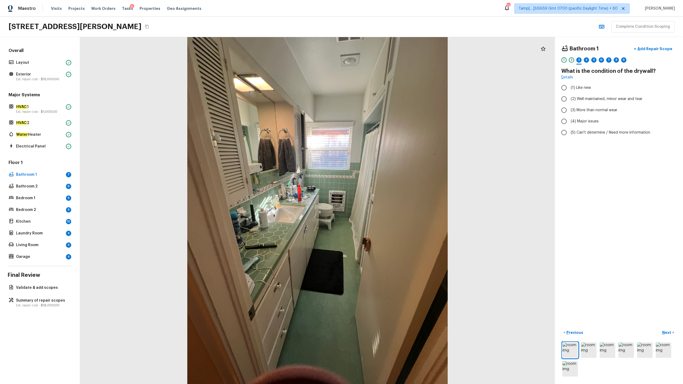
radio input "true"
checkbox input "true"
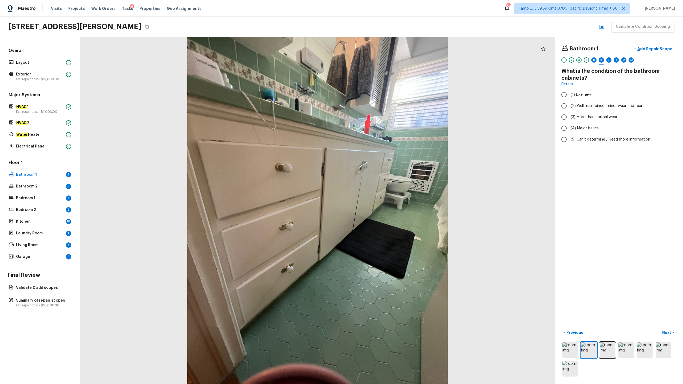
radio input "true"
click at [384, 61] on div "5" at bounding box center [594, 59] width 5 height 5
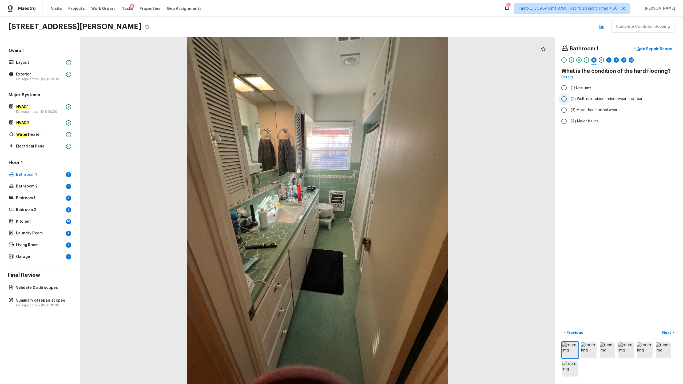
click at [384, 101] on span "(2) Well maintained, minor wear and tear" at bounding box center [607, 98] width 72 height 5
click at [384, 101] on input "(2) Well maintained, minor wear and tear" at bounding box center [564, 98] width 11 height 11
radio input "true"
click at [384, 58] on div "7" at bounding box center [609, 59] width 5 height 5
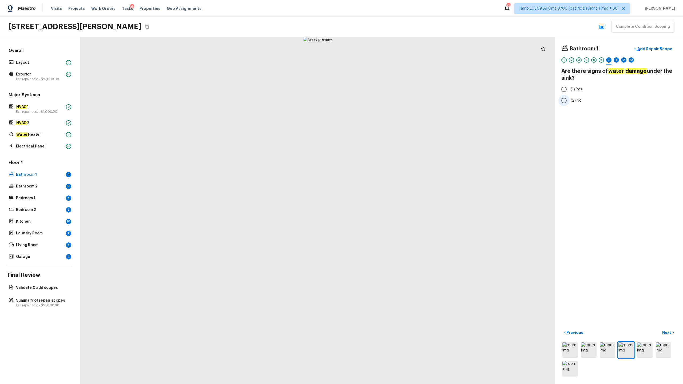
click at [384, 97] on label "(2) No" at bounding box center [616, 100] width 114 height 11
click at [384, 97] on input "(2) No" at bounding box center [564, 100] width 11 height 11
radio input "true"
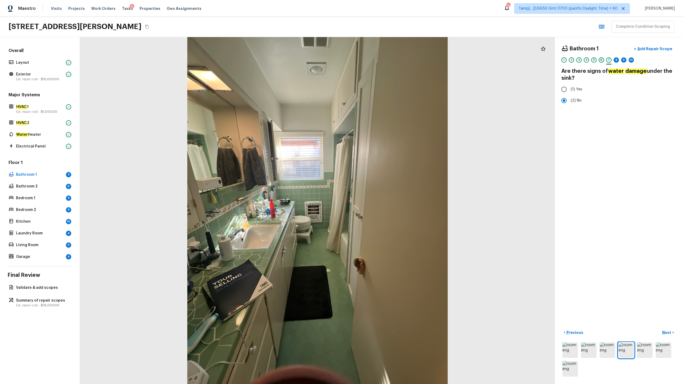
click at [384, 60] on div "6" at bounding box center [601, 59] width 5 height 5
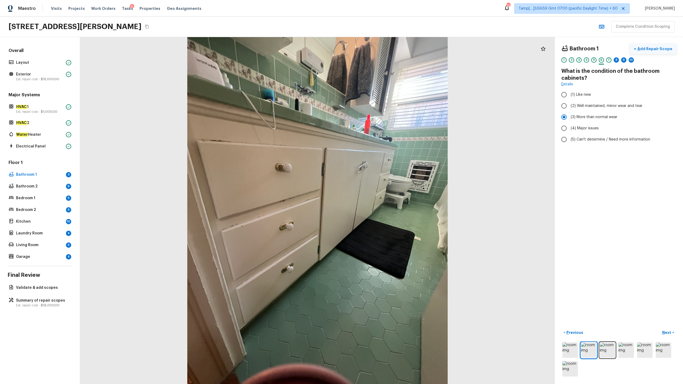
click at [384, 49] on p "Add Repair Scope" at bounding box center [655, 48] width 36 height 5
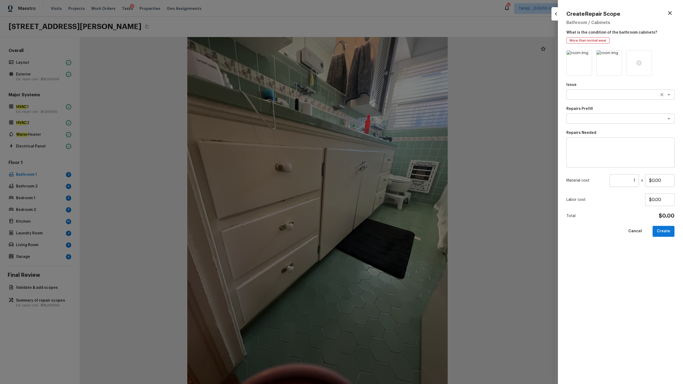
click at [384, 92] on textarea at bounding box center [613, 94] width 88 height 5
click at [384, 122] on li "Bathroom Cabinets" at bounding box center [621, 123] width 108 height 9
type textarea "Bathroom Cabinets"
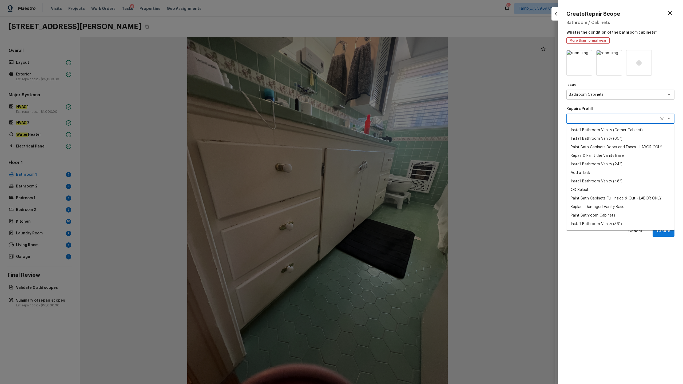
click at [384, 120] on textarea at bounding box center [613, 118] width 88 height 5
click at [384, 119] on textarea "bath" at bounding box center [613, 118] width 88 height 5
type textarea "bath"
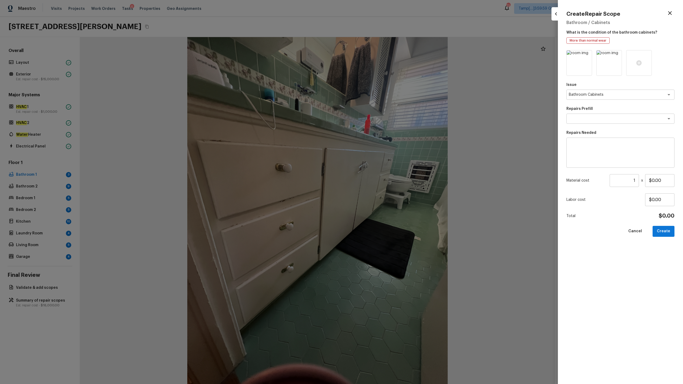
click at [384, 190] on div "Issue Bathroom Cabinets x ​ Repairs Prefill x ​ Repairs Needed x ​ Material cos…" at bounding box center [621, 213] width 108 height 326
click at [384, 152] on textarea at bounding box center [620, 152] width 101 height 21
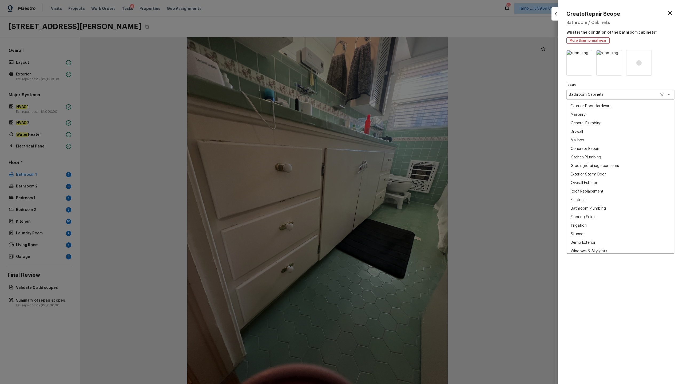
click at [384, 98] on div "Bathroom Cabinets x ​" at bounding box center [621, 95] width 108 height 10
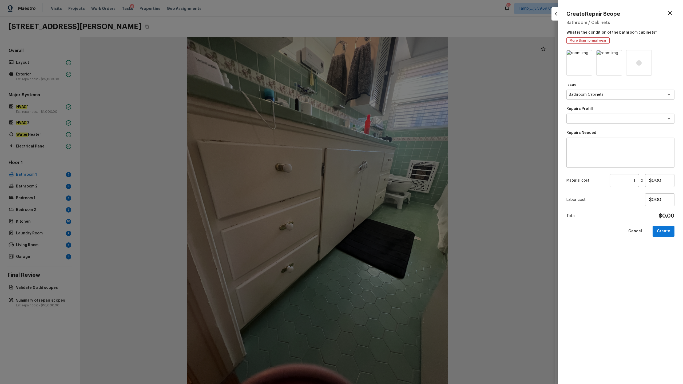
click at [384, 190] on div "Issue Bathroom Cabinets x ​ Repairs Prefill x ​ Repairs Needed x ​ Material cos…" at bounding box center [621, 213] width 108 height 326
click at [384, 157] on textarea at bounding box center [620, 152] width 101 height 21
paste textarea "Bathroom Cabinets"
type textarea "Repaint Bathroom Cabinets"
click at [384, 181] on input "$0.00" at bounding box center [659, 180] width 29 height 13
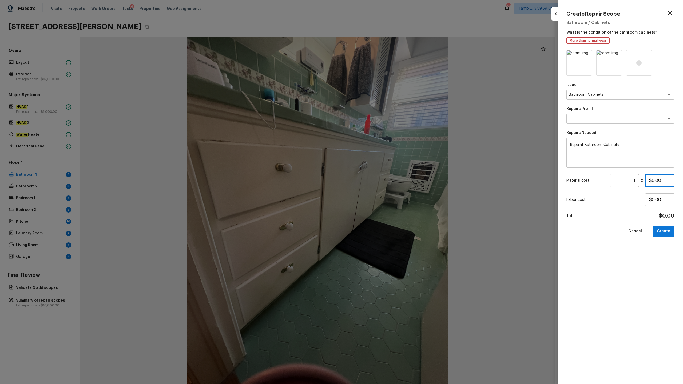
click at [384, 181] on input "$0.00" at bounding box center [659, 180] width 29 height 13
type input "$800.00"
click at [384, 190] on button "Create" at bounding box center [664, 231] width 22 height 11
type input "$0.00"
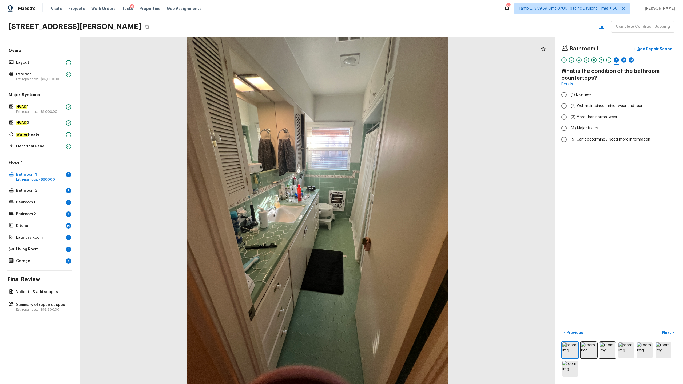
radio input "true"
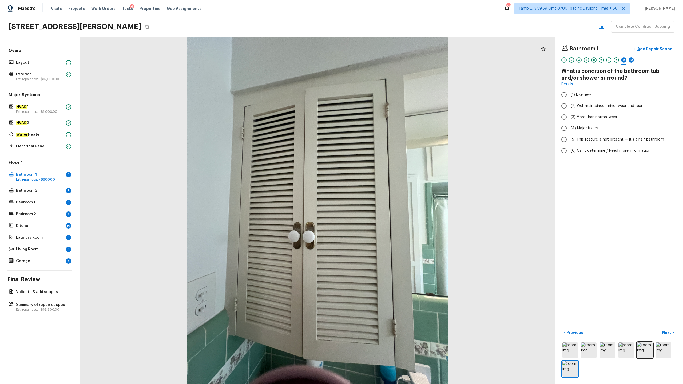
radio input "true"
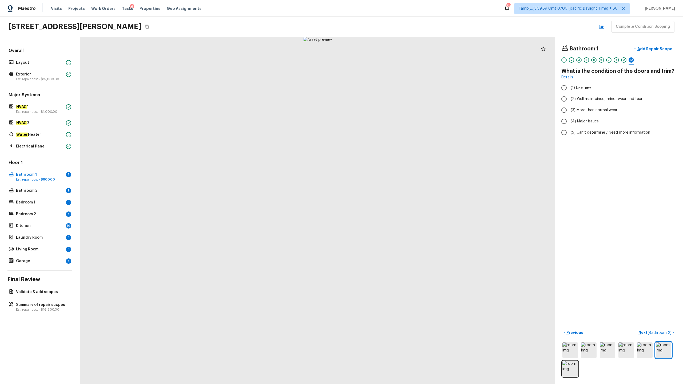
radio input "true"
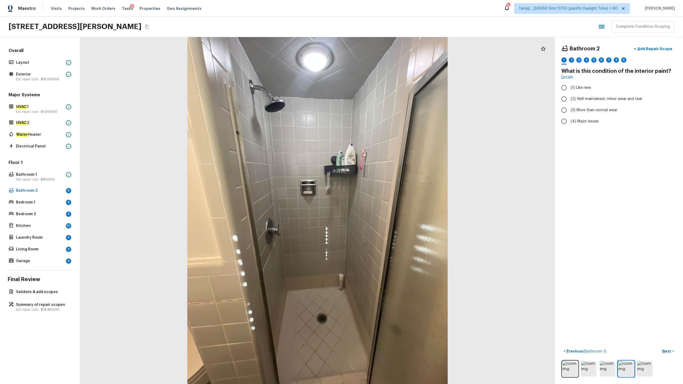
radio input "true"
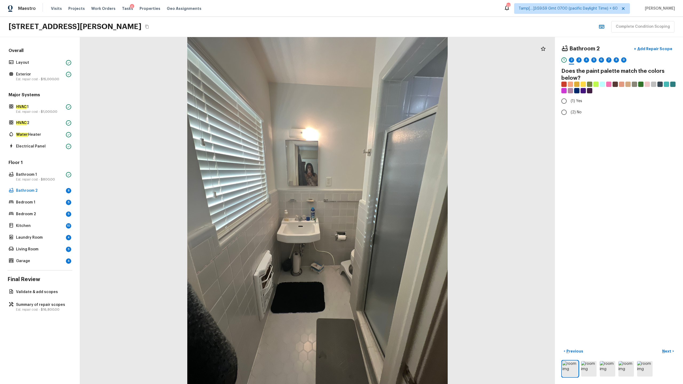
radio input "true"
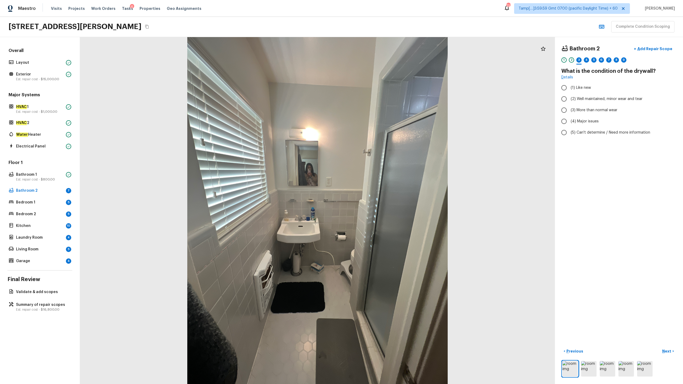
radio input "true"
checkbox input "true"
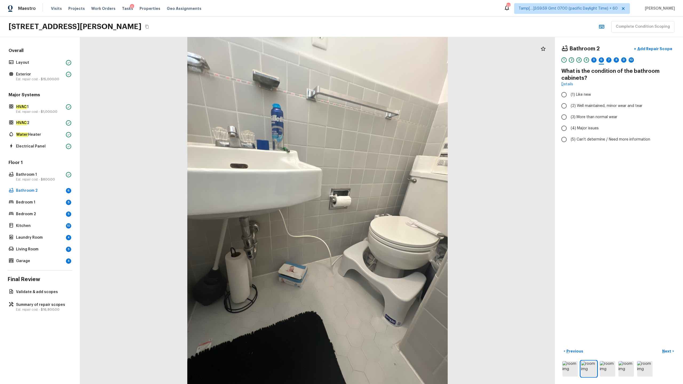
radio input "true"
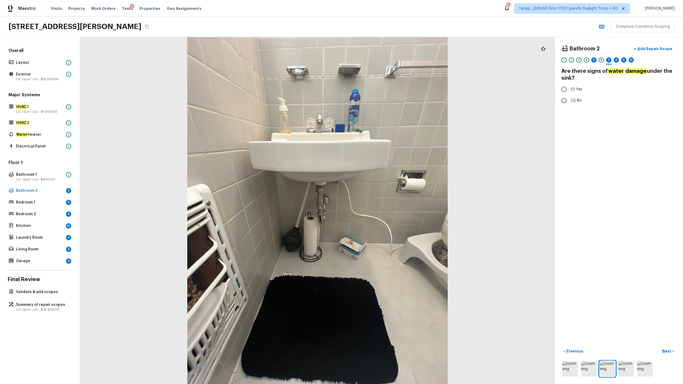
radio input "true"
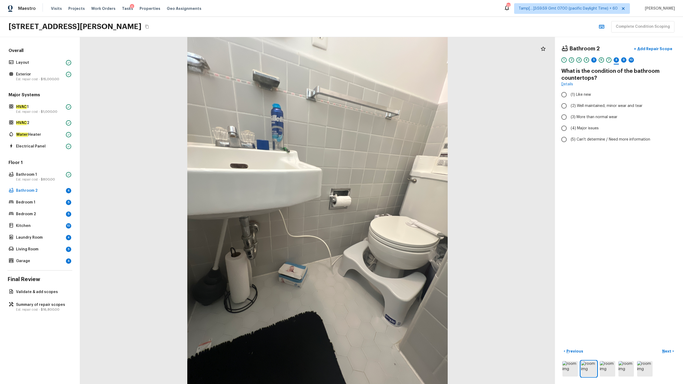
radio input "true"
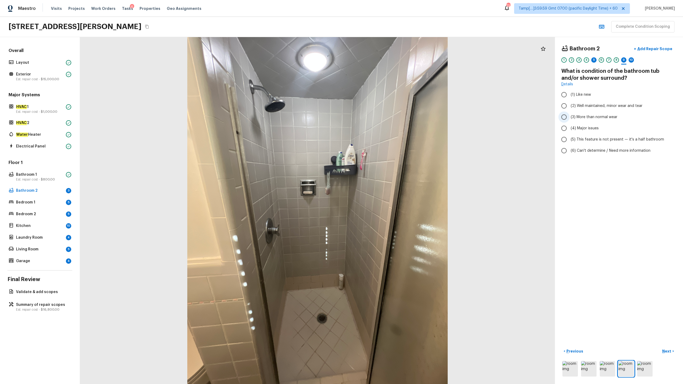
click at [384, 119] on span "(3) More than normal wear" at bounding box center [594, 117] width 47 height 5
click at [384, 119] on input "(3) More than normal wear" at bounding box center [564, 117] width 11 height 11
radio input "true"
click at [384, 48] on p "Add Repair Scope" at bounding box center [655, 48] width 36 height 5
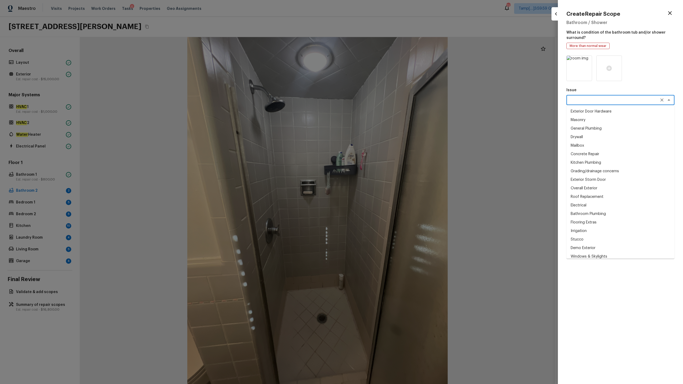
click at [384, 102] on textarea at bounding box center [613, 99] width 88 height 5
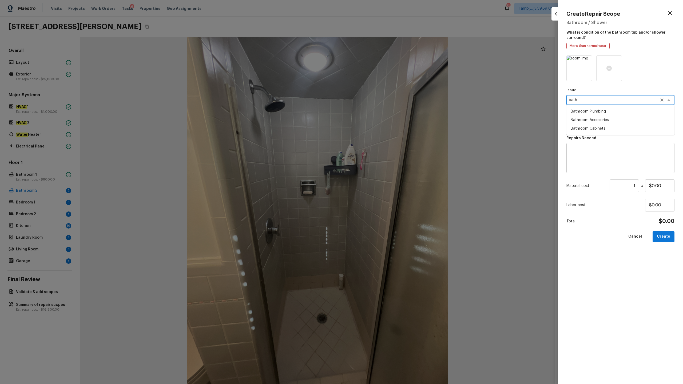
click at [384, 112] on li "Bathroom Plumbing" at bounding box center [621, 111] width 108 height 9
type textarea "Bathroom Plumbing"
click at [384, 127] on textarea at bounding box center [613, 123] width 88 height 5
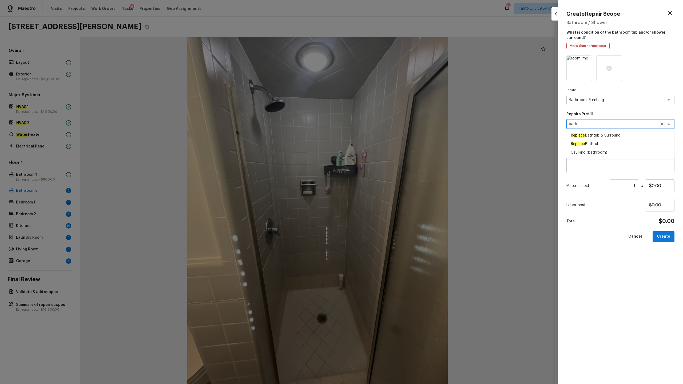
click at [384, 125] on textarea "bath" at bounding box center [613, 123] width 88 height 5
click at [384, 170] on li "Tub/Shower Surround Refinish" at bounding box center [621, 170] width 108 height 9
type textarea "Tub/Shower Surround Refinish"
type textarea "Prep, mask, clean and refinish the tub/shower tile surround both all sides ensu…"
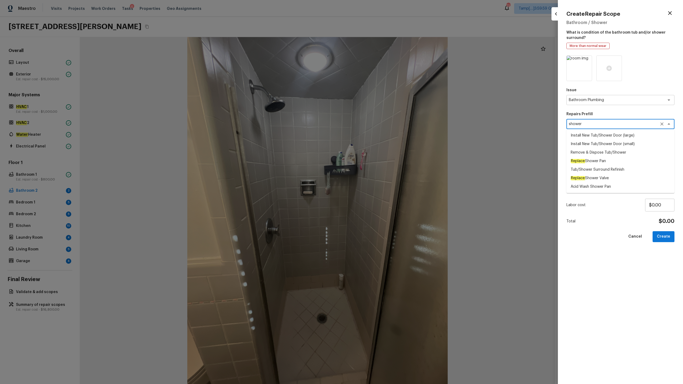
type input "$6.35"
click at [384, 125] on icon "Clear" at bounding box center [662, 124] width 3 height 3
click at [384, 153] on textarea "Prep, mask, clean and refinish the tub/shower tile surround both all sides ensu…" at bounding box center [620, 158] width 101 height 21
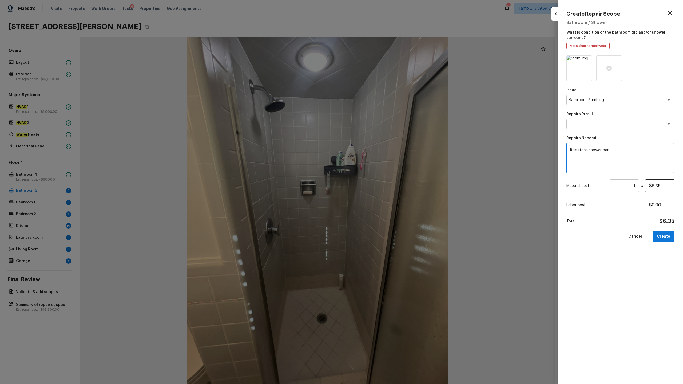
type textarea "Resurface shower pan"
click at [384, 185] on input "$6.35" at bounding box center [659, 186] width 29 height 13
type input "$350.00"
click at [384, 190] on button "Create" at bounding box center [664, 236] width 22 height 11
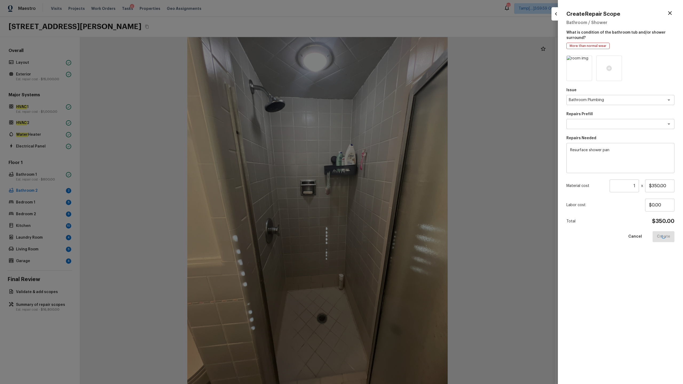
type input "$0.00"
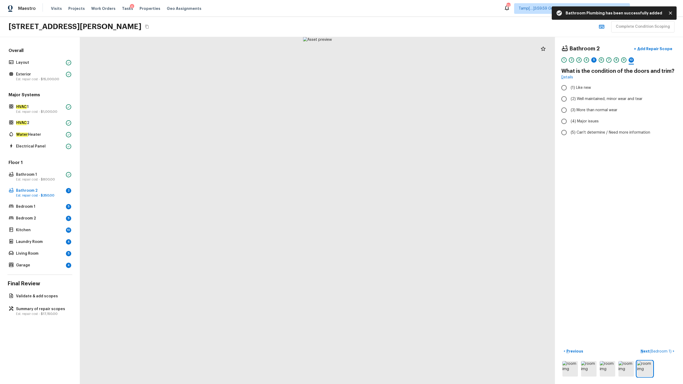
radio input "true"
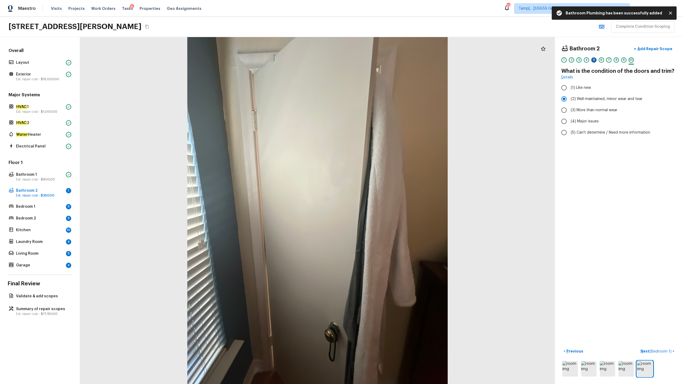
click at [384, 61] on div "5" at bounding box center [594, 59] width 5 height 5
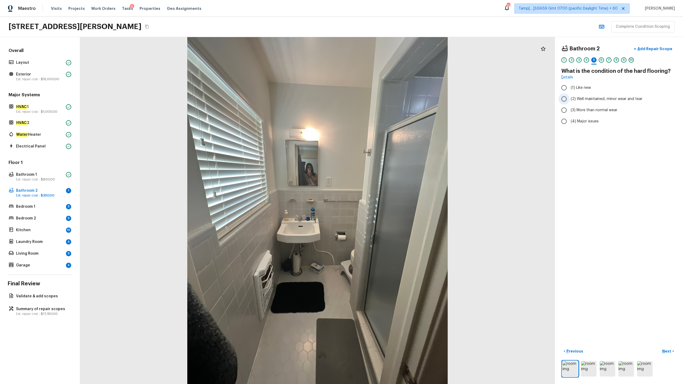
click at [384, 99] on span "(2) Well maintained, minor wear and tear" at bounding box center [607, 98] width 72 height 5
click at [384, 99] on input "(2) Well maintained, minor wear and tear" at bounding box center [564, 98] width 11 height 11
radio input "true"
click at [384, 190] on p "Next" at bounding box center [668, 351] width 10 height 5
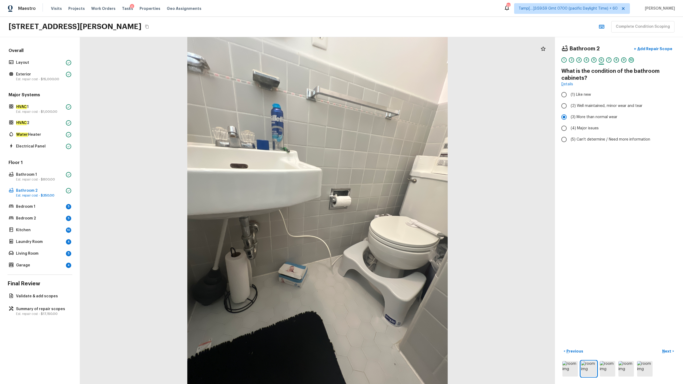
click at [384, 59] on div "10" at bounding box center [631, 59] width 5 height 5
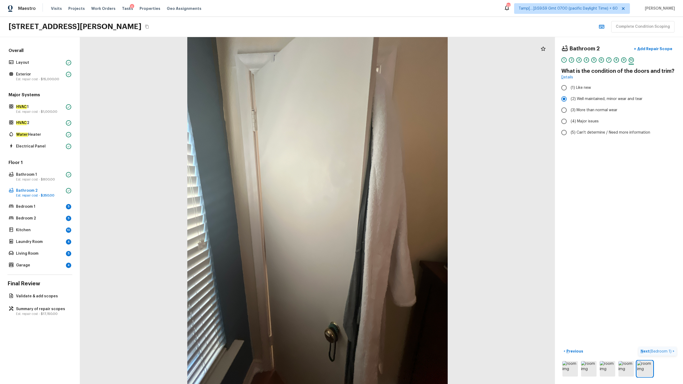
click at [384, 190] on p "Next ( Bedroom 1 )" at bounding box center [657, 352] width 32 height 6
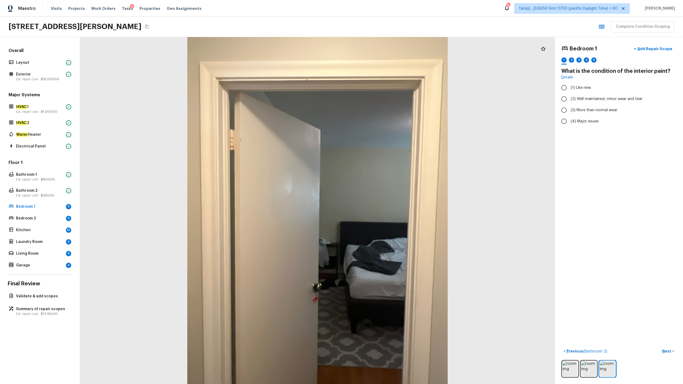
radio input "true"
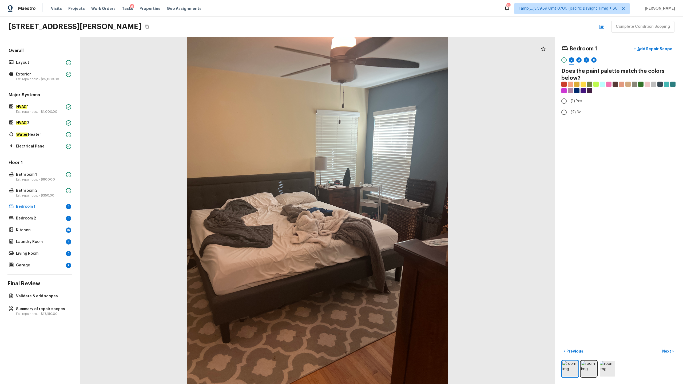
radio input "true"
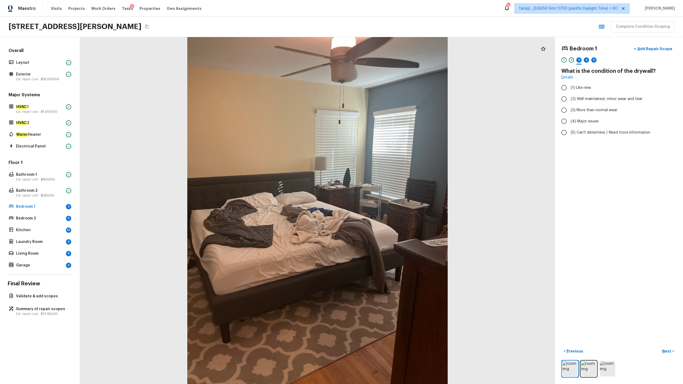
radio input "true"
checkbox input "true"
radio input "true"
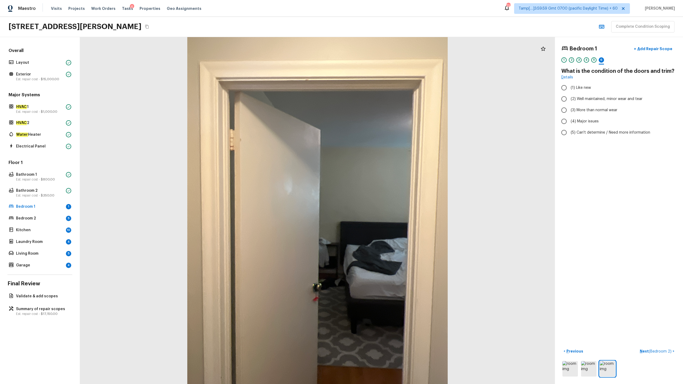
radio input "true"
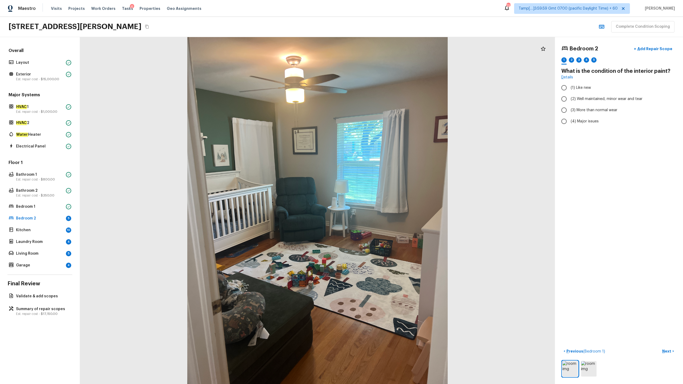
radio input "true"
checkbox input "true"
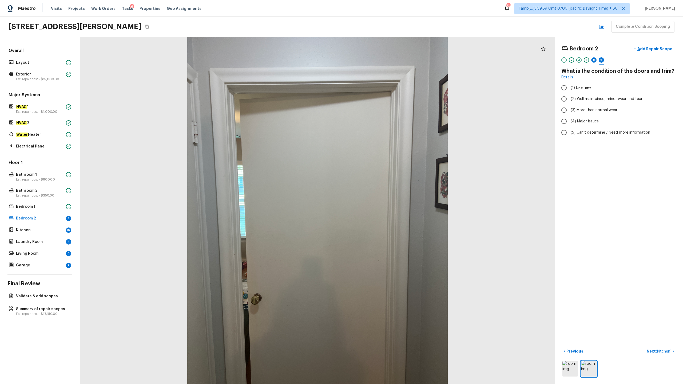
radio input "true"
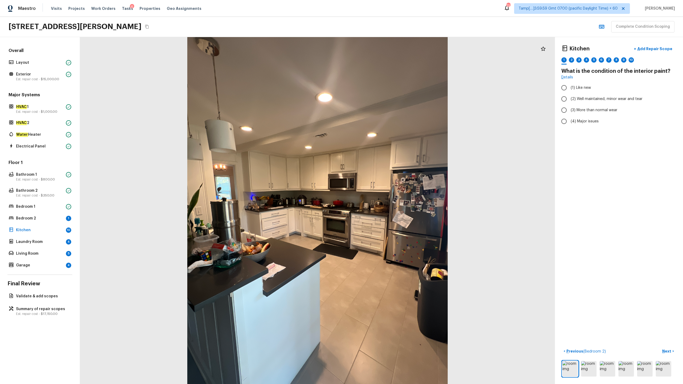
radio input "true"
click at [384, 116] on span "(3) Tile" at bounding box center [577, 114] width 12 height 5
click at [384, 116] on input "(3) Tile" at bounding box center [564, 114] width 11 height 11
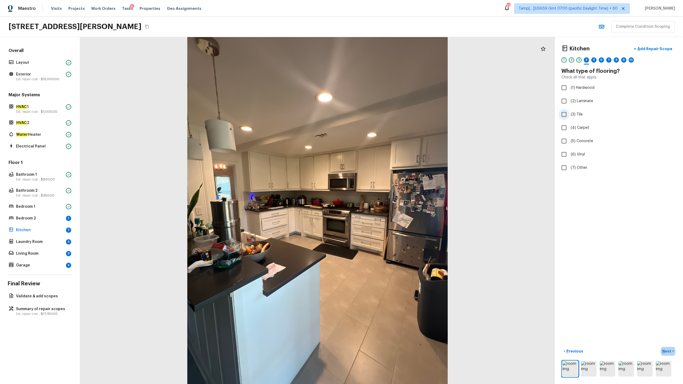
checkbox input "true"
radio input "true"
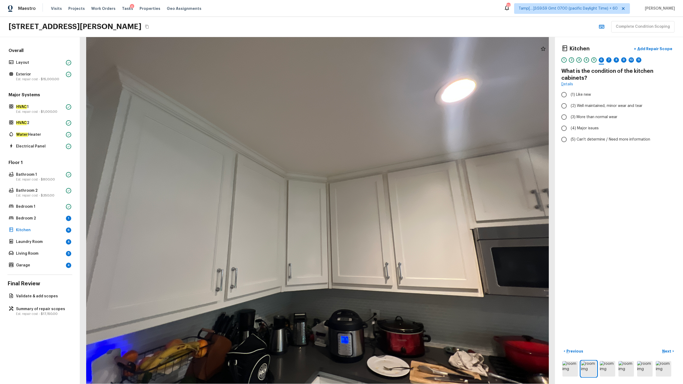
radio input "true"
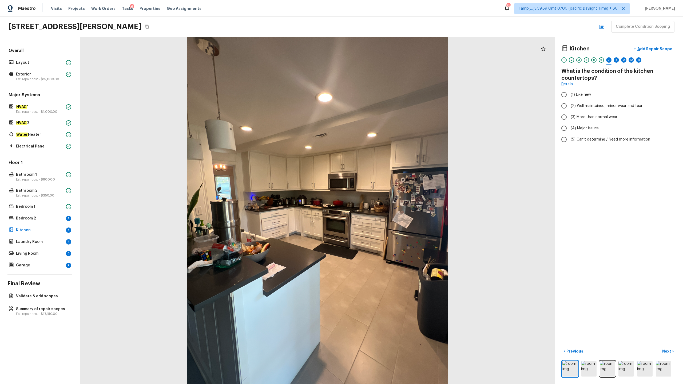
radio input "true"
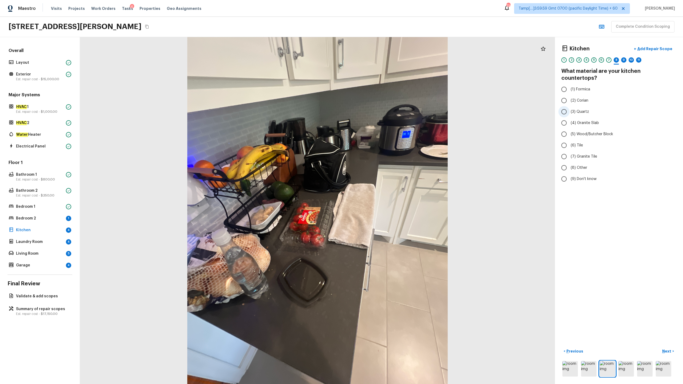
click at [384, 109] on span "(3) Quartz" at bounding box center [580, 111] width 18 height 5
click at [384, 106] on input "(3) Quartz" at bounding box center [564, 111] width 11 height 11
radio input "true"
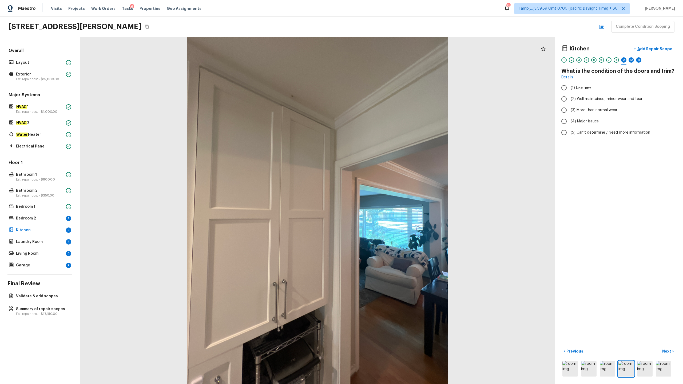
radio input "true"
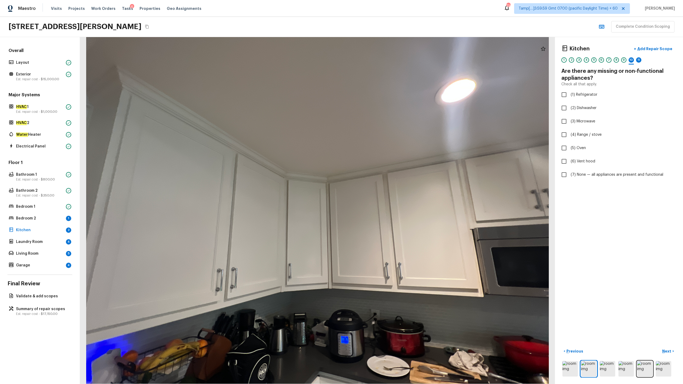
checkbox input "true"
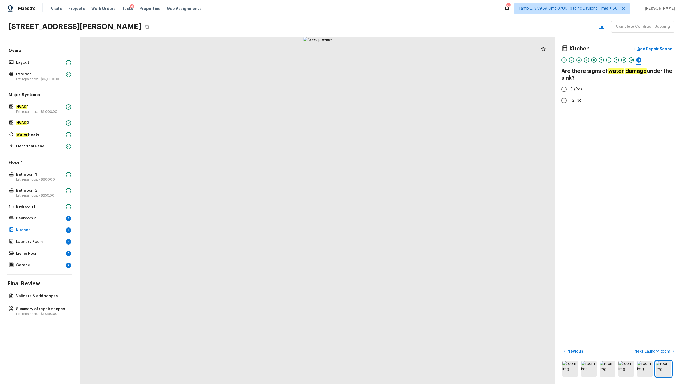
radio input "true"
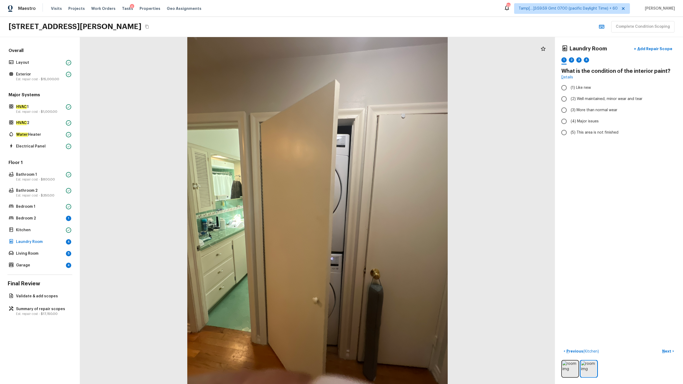
radio input "true"
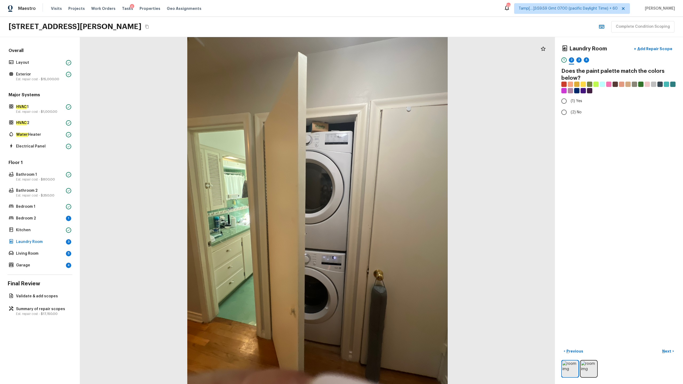
radio input "true"
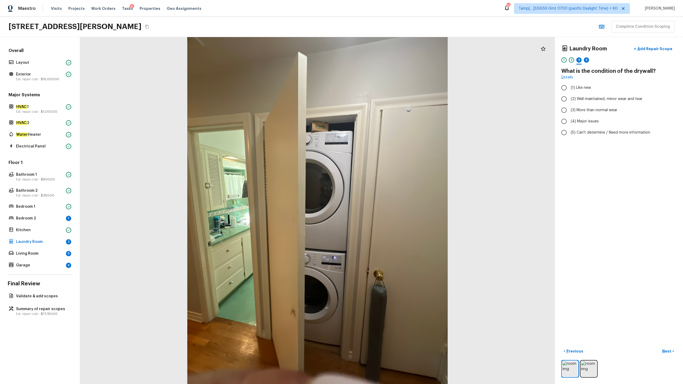
radio input "true"
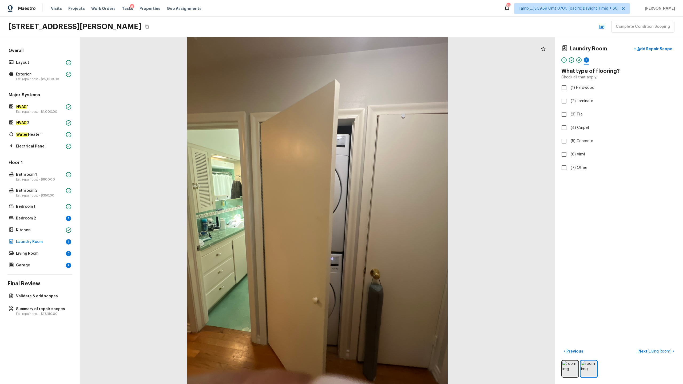
checkbox input "true"
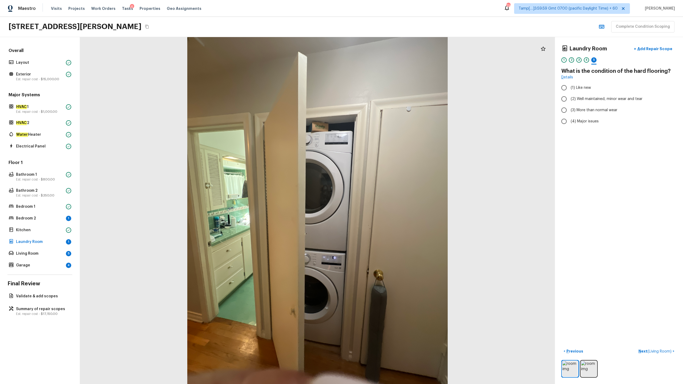
radio input "true"
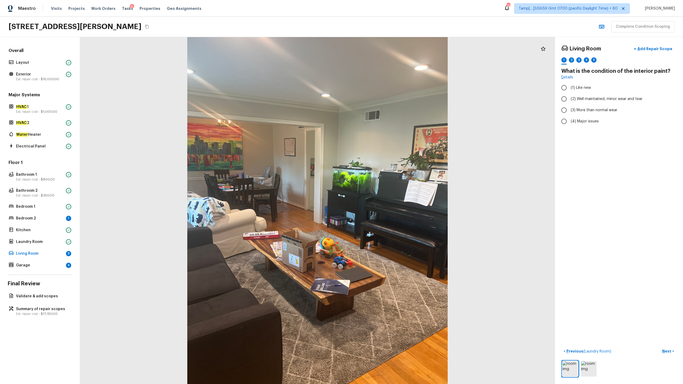
radio input "true"
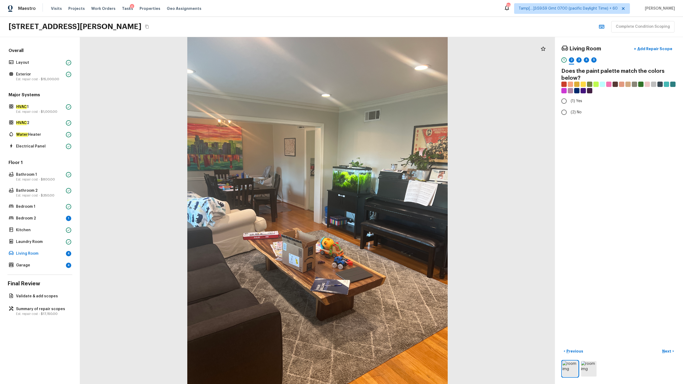
radio input "true"
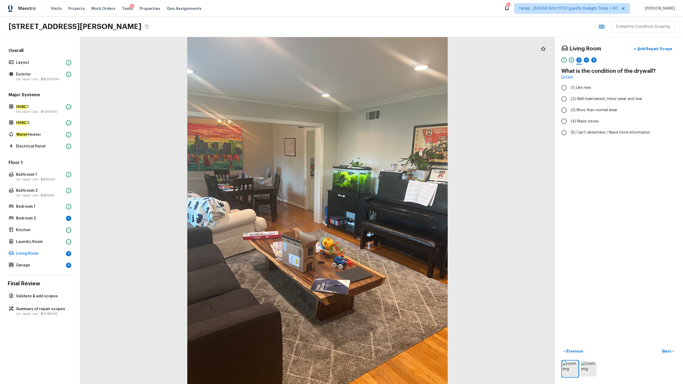
radio input "true"
checkbox input "true"
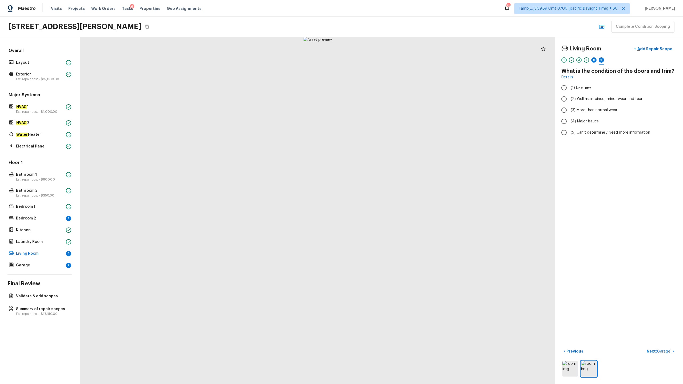
radio input "true"
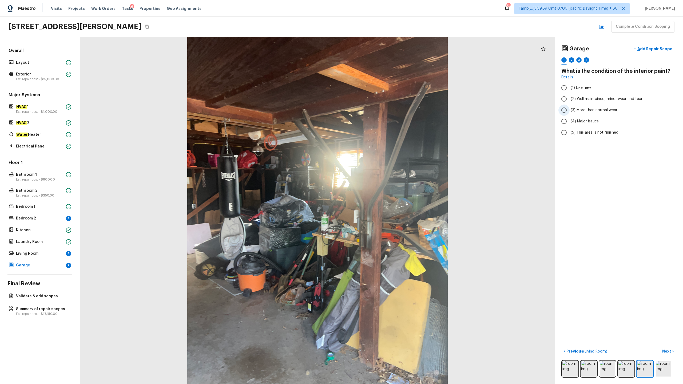
radio input "true"
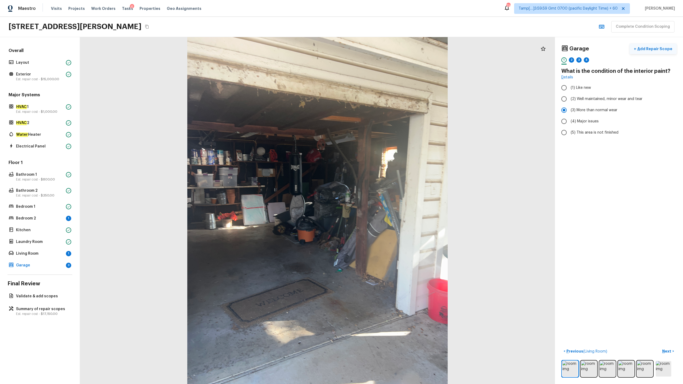
click at [384, 48] on p "Add Repair Scope" at bounding box center [655, 48] width 36 height 5
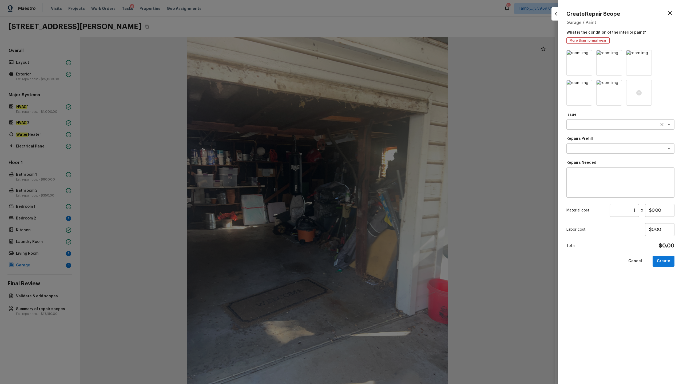
click at [384, 124] on textarea at bounding box center [613, 124] width 88 height 5
click at [384, 145] on em "Debris/garbage on site" at bounding box center [591, 145] width 41 height 4
type textarea "Debris/garbage on site"
click at [384, 150] on textarea at bounding box center [613, 148] width 88 height 5
click at [384, 180] on textarea at bounding box center [620, 182] width 101 height 21
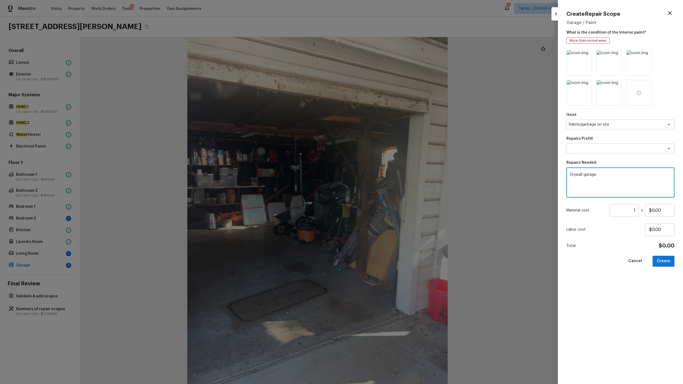
click at [384, 175] on textarea "Drywall garage" at bounding box center [620, 182] width 101 height 21
type textarea "Drywall repair and remove debris present"
click at [384, 190] on input "$0.00" at bounding box center [659, 210] width 29 height 13
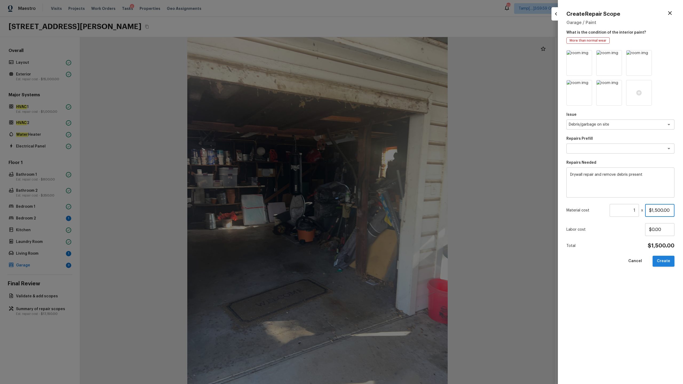
type input "$1,500.00"
click at [384, 190] on button "Create" at bounding box center [664, 261] width 22 height 11
type input "$0.00"
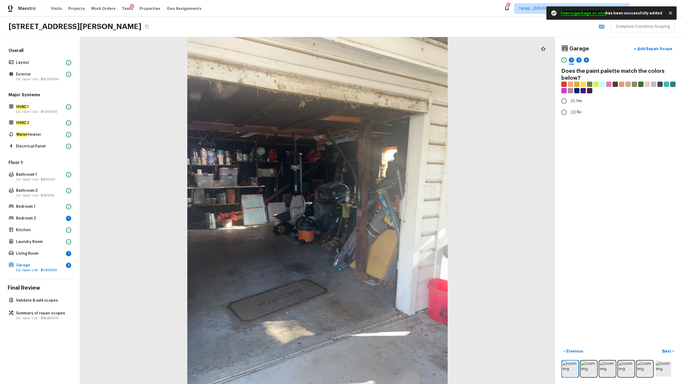
radio input "true"
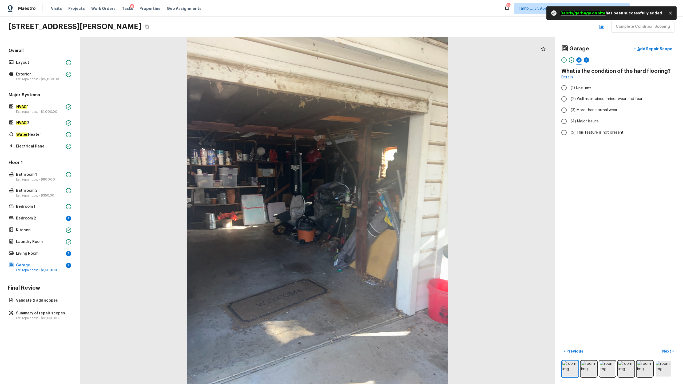
radio input "true"
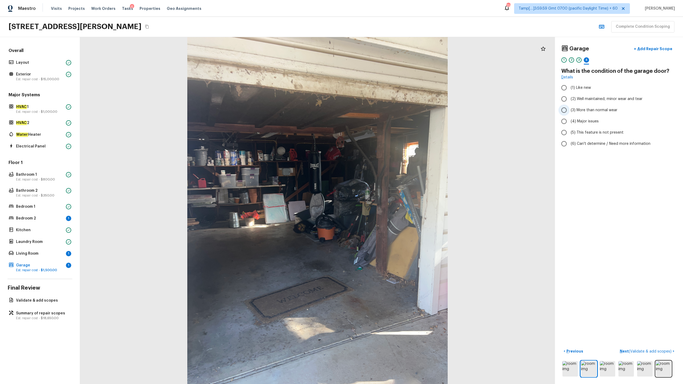
click at [384, 113] on label "(3) More than normal wear" at bounding box center [616, 110] width 114 height 11
click at [384, 113] on input "(3) More than normal wear" at bounding box center [564, 110] width 11 height 11
radio input "true"
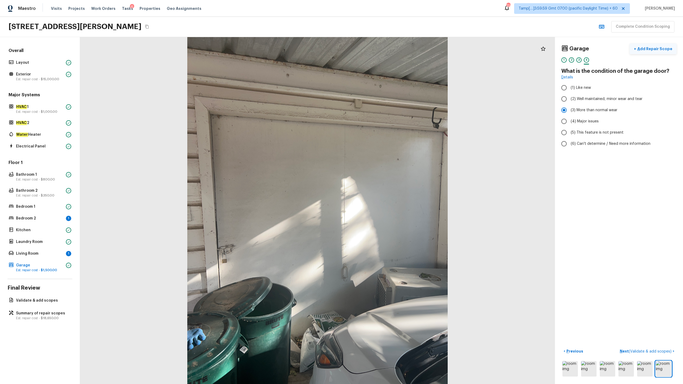
click at [384, 46] on p "Add Repair Scope" at bounding box center [655, 48] width 36 height 5
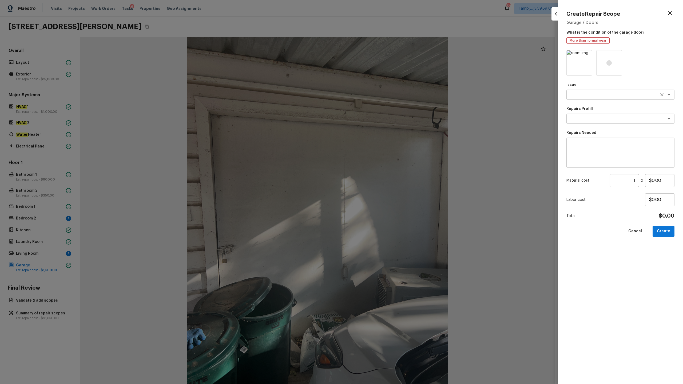
click at [384, 96] on textarea at bounding box center [613, 94] width 88 height 5
click at [384, 104] on li "Exterior Garage Door" at bounding box center [621, 106] width 108 height 9
type textarea "Exterior Garage Door"
click at [384, 120] on textarea at bounding box center [613, 118] width 88 height 5
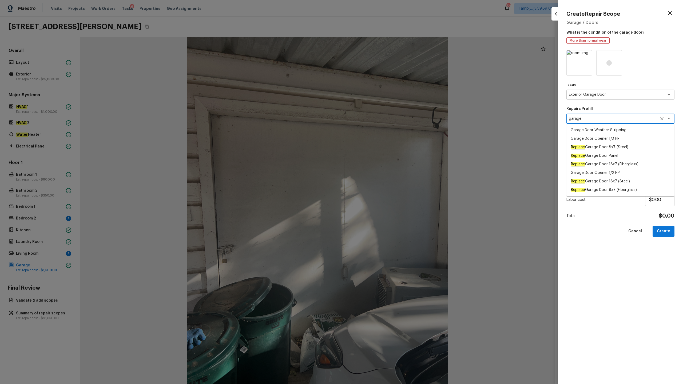
click at [384, 181] on em "Replace" at bounding box center [578, 181] width 14 height 4
type textarea "Replace Garage Door 16x7 (Steel)"
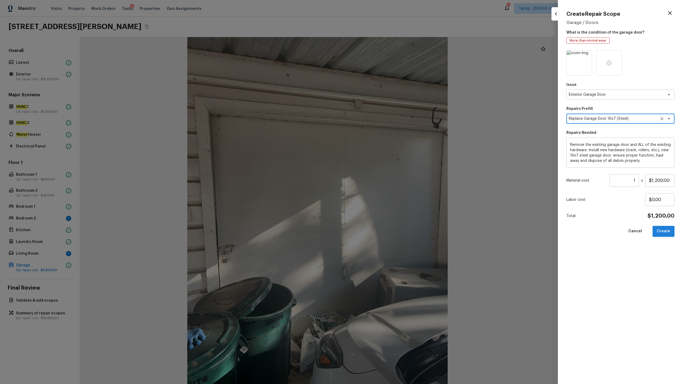
click at [384, 190] on button "Create" at bounding box center [664, 231] width 22 height 11
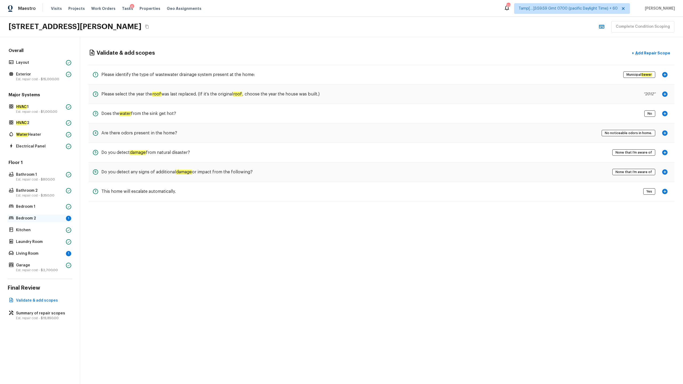
click at [46, 190] on p "Bedroom 2" at bounding box center [40, 218] width 48 height 5
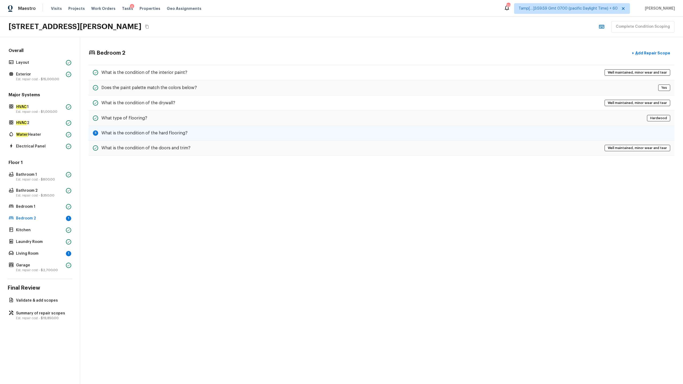
click at [122, 129] on div "5 What is the condition of the hard flooring?" at bounding box center [382, 133] width 586 height 15
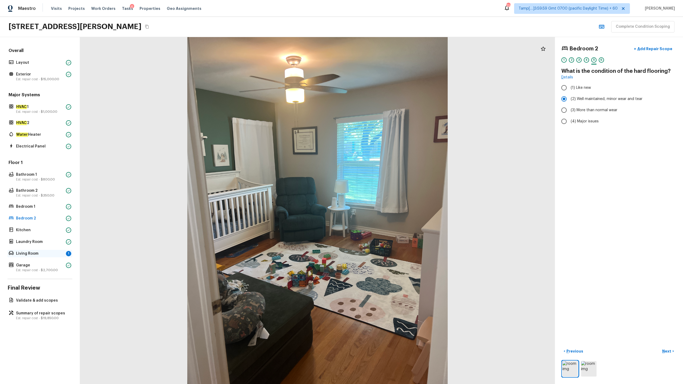
click at [24, 190] on p "Living Room" at bounding box center [40, 253] width 48 height 5
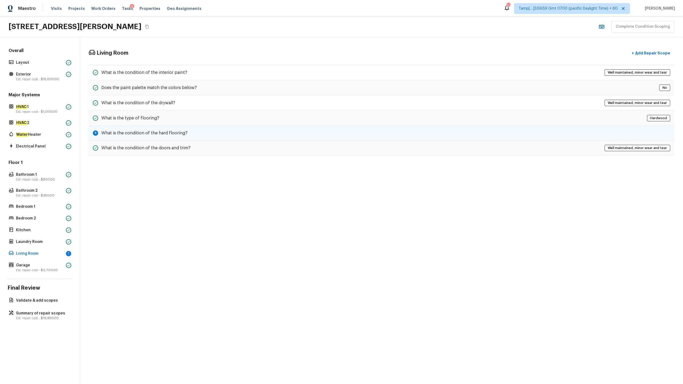
click at [158, 131] on h5 "What is the condition of the hard flooring?" at bounding box center [144, 133] width 86 height 6
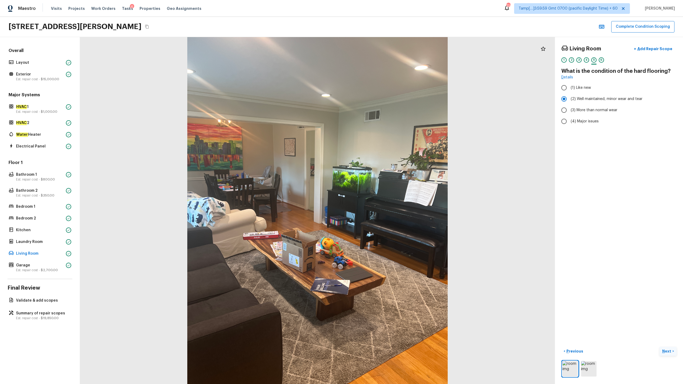
click at [384, 190] on p "Next" at bounding box center [668, 351] width 10 height 5
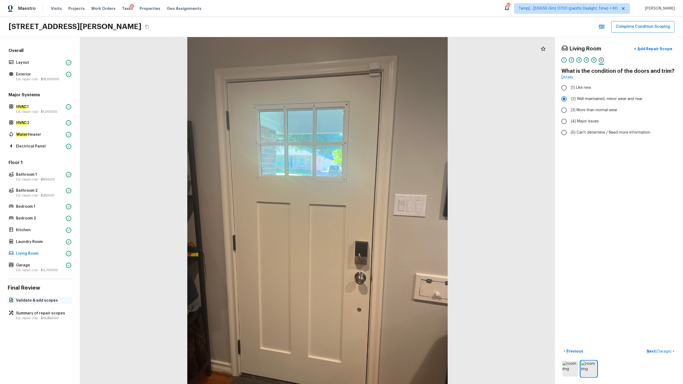
click at [45, 190] on p "Validate & add scopes" at bounding box center [42, 300] width 53 height 5
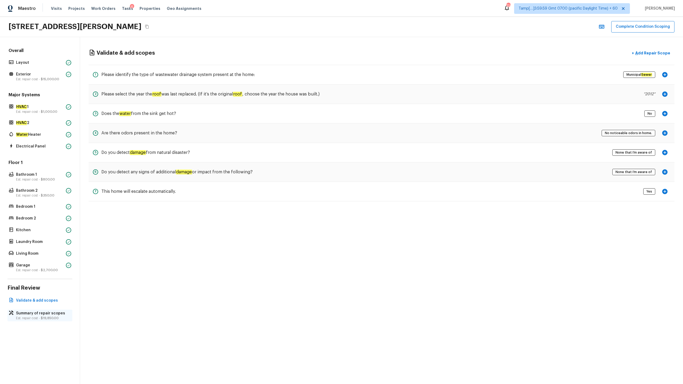
click at [42, 190] on span "$19,850.00" at bounding box center [50, 318] width 18 height 3
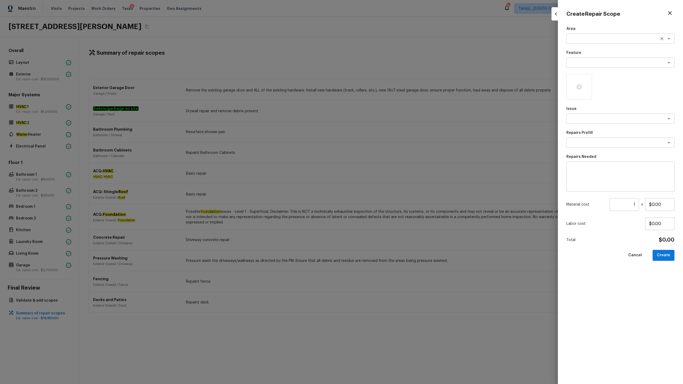
click at [384, 41] on textarea at bounding box center [613, 38] width 88 height 5
click at [384, 50] on li "Interior Overall" at bounding box center [621, 50] width 108 height 9
click at [384, 66] on div "x ​" at bounding box center [621, 63] width 108 height 10
click at [384, 76] on li "Overall Paint" at bounding box center [621, 74] width 108 height 9
click at [384, 120] on textarea at bounding box center [613, 118] width 88 height 5
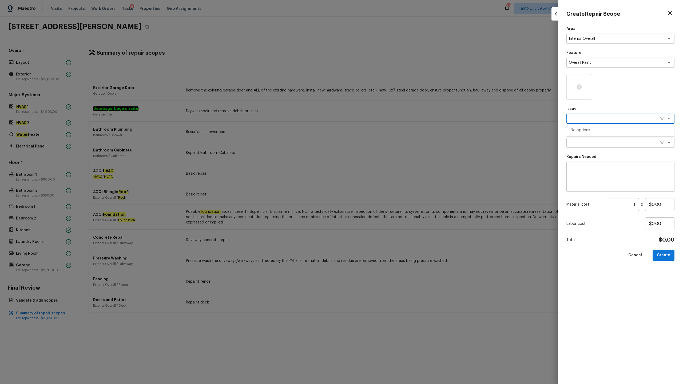
click at [384, 143] on textarea at bounding box center [613, 142] width 88 height 5
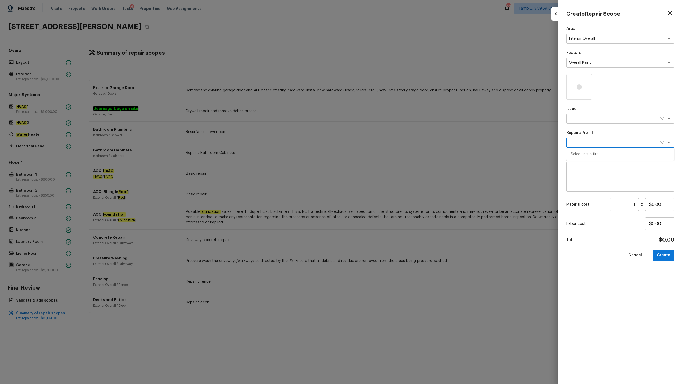
click at [384, 120] on textarea at bounding box center [613, 118] width 88 height 5
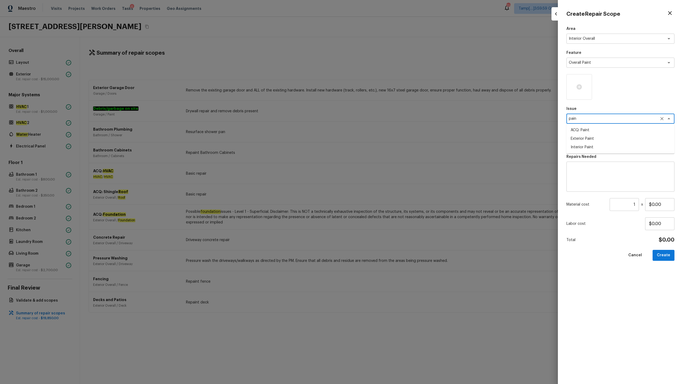
click at [384, 131] on li "ACQ: Paint" at bounding box center [621, 130] width 108 height 9
click at [384, 147] on div "x ​" at bounding box center [621, 143] width 108 height 10
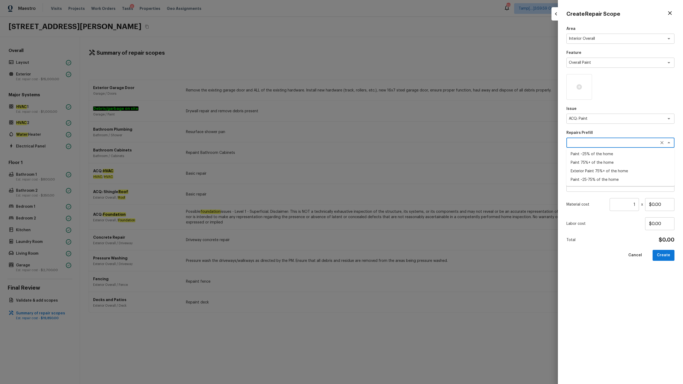
click at [384, 181] on li "Paint ~25-75% of the home" at bounding box center [621, 180] width 108 height 9
click at [384, 190] on input "1" at bounding box center [624, 204] width 29 height 13
click at [384, 91] on div at bounding box center [580, 87] width 26 height 26
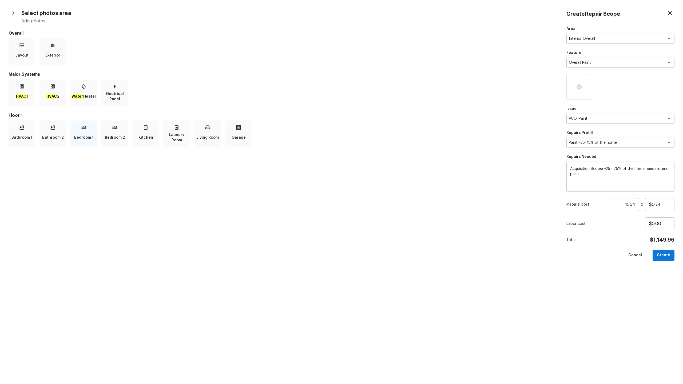
click at [81, 138] on p "Bedroom 1" at bounding box center [83, 137] width 19 height 11
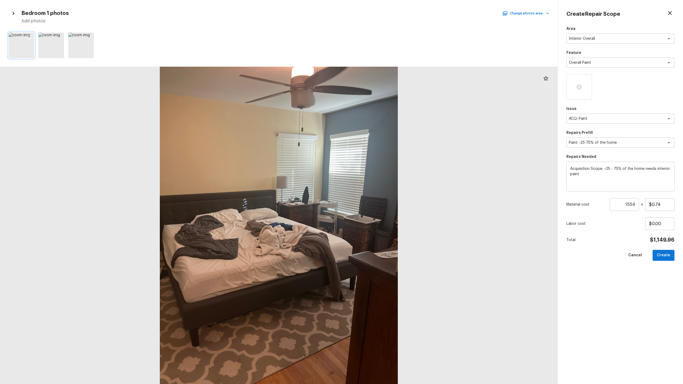
click at [29, 36] on icon at bounding box center [29, 37] width 5 height 5
click at [384, 13] on icon "button" at bounding box center [505, 13] width 5 height 5
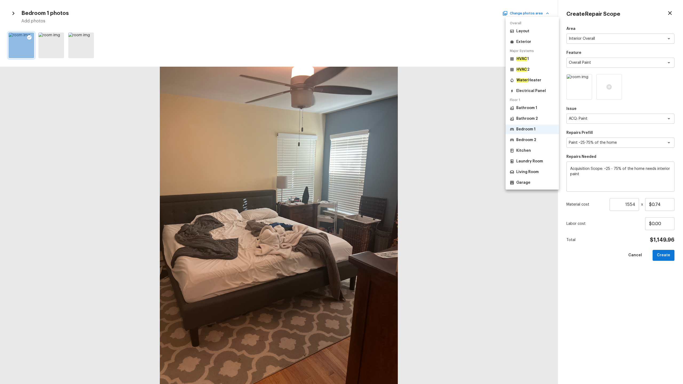
click at [384, 137] on p "Bedroom 2" at bounding box center [527, 139] width 20 height 5
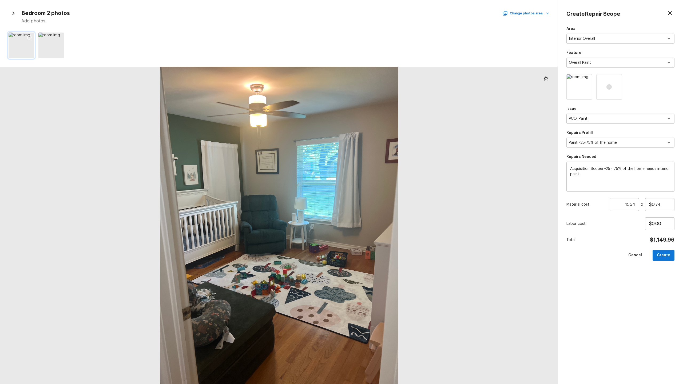
click at [29, 36] on icon at bounding box center [29, 37] width 5 height 5
click at [384, 12] on button "Change photos area" at bounding box center [527, 13] width 46 height 7
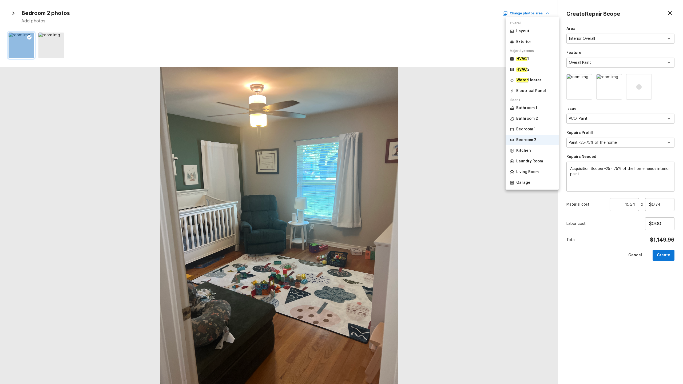
click at [384, 109] on p "Bathroom 1" at bounding box center [527, 107] width 21 height 5
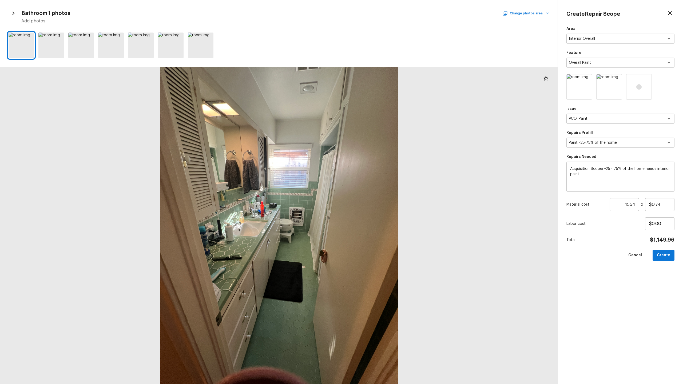
click at [384, 15] on button "Change photos area" at bounding box center [527, 13] width 46 height 7
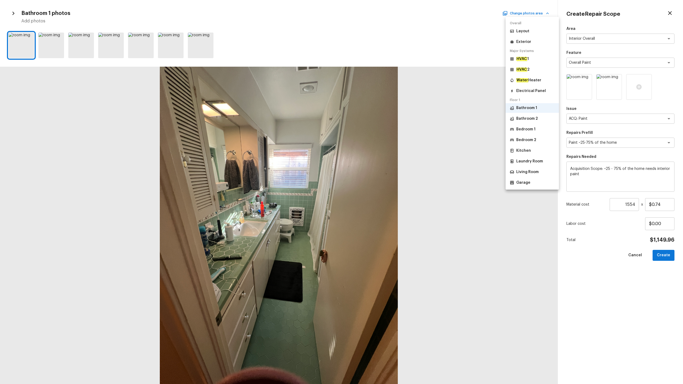
click at [384, 119] on p "Bathroom 2" at bounding box center [528, 118] width 22 height 5
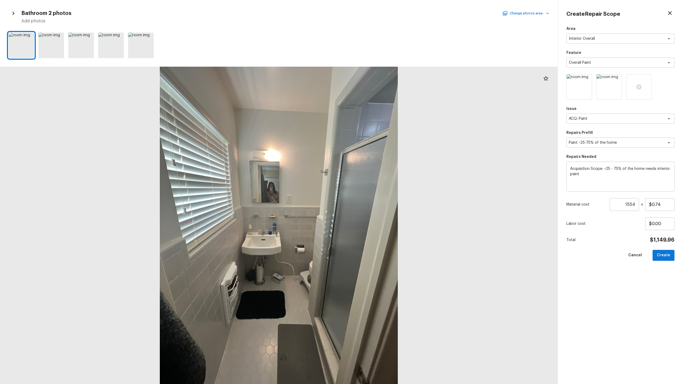
click at [384, 14] on button "Change photos area" at bounding box center [527, 13] width 46 height 7
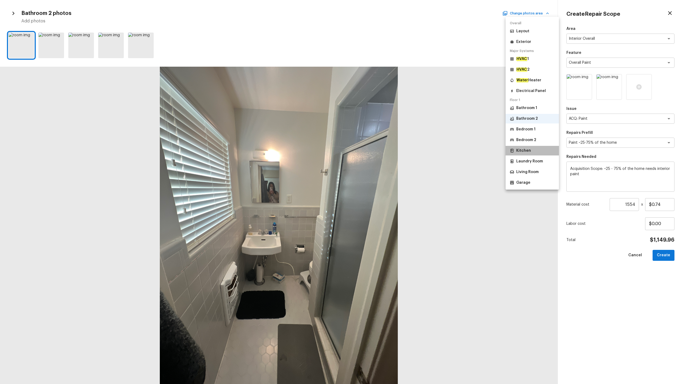
click at [384, 153] on p "Kitchen" at bounding box center [524, 150] width 15 height 5
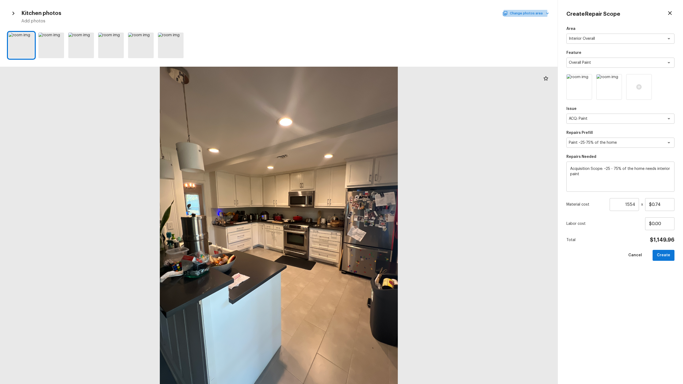
click at [384, 14] on button "Change photos area" at bounding box center [527, 13] width 46 height 7
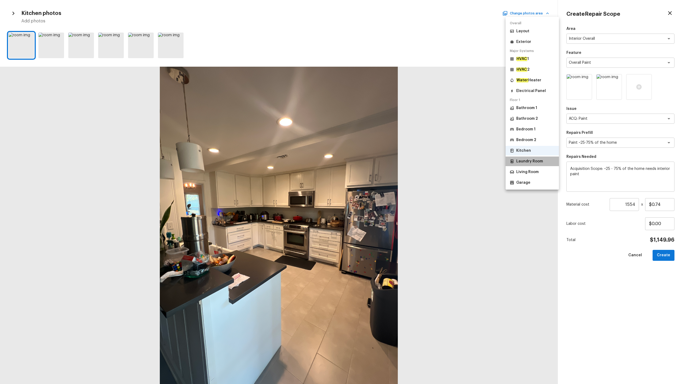
click at [384, 161] on p "Laundry Room" at bounding box center [530, 161] width 27 height 5
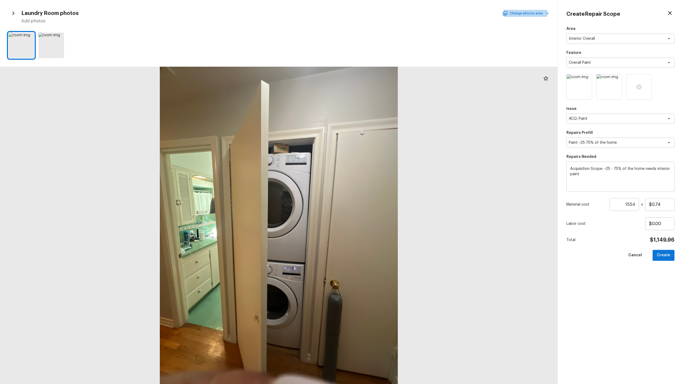
click at [384, 13] on button "Change photos area" at bounding box center [527, 13] width 46 height 7
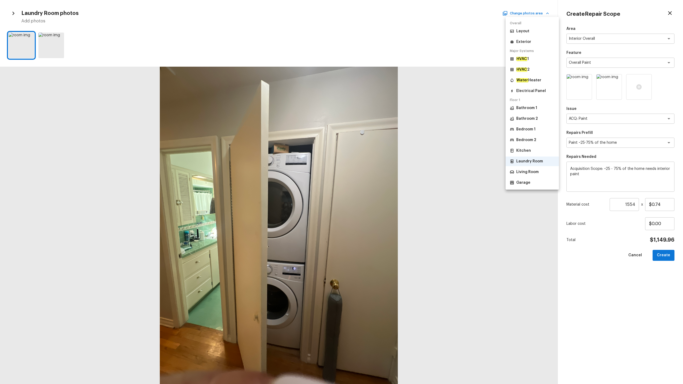
click at [384, 171] on p "Living Room" at bounding box center [528, 172] width 22 height 5
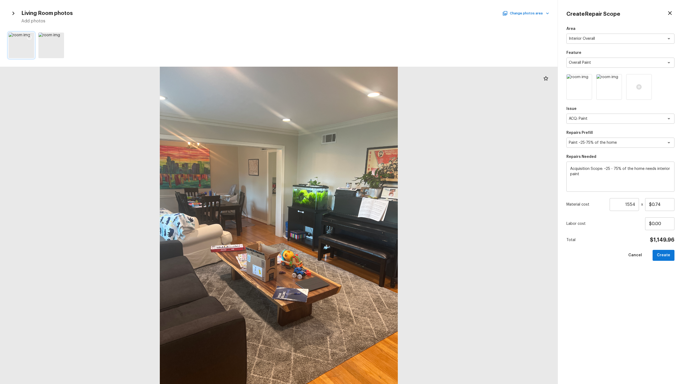
click at [30, 37] on icon at bounding box center [29, 37] width 5 height 5
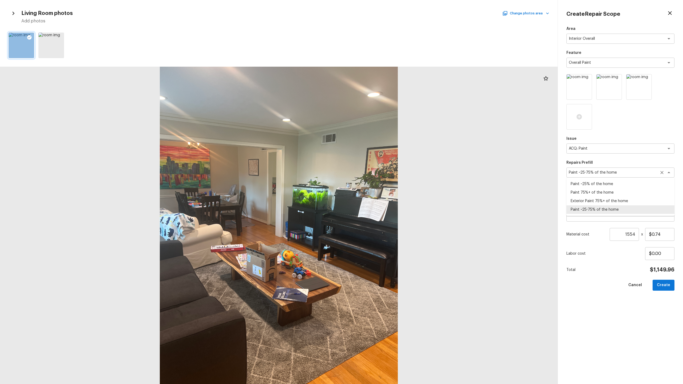
click at [384, 176] on div "Paint ~25-75% of the home x ​" at bounding box center [621, 173] width 108 height 10
click at [384, 184] on li "Paint ~25% of the home" at bounding box center [621, 184] width 108 height 9
click at [384, 190] on button "Create" at bounding box center [664, 285] width 22 height 11
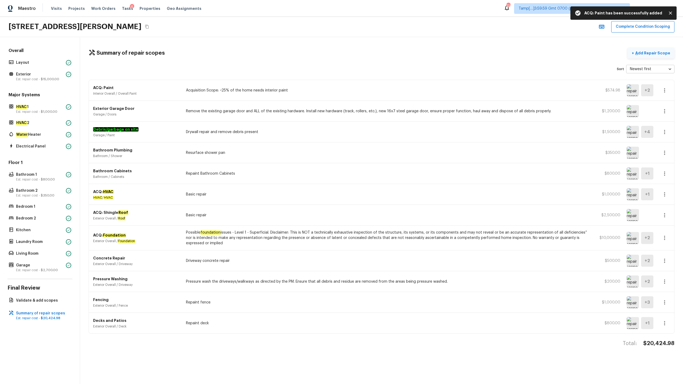
click at [384, 57] on button "+ Add Repair Scope" at bounding box center [651, 53] width 47 height 11
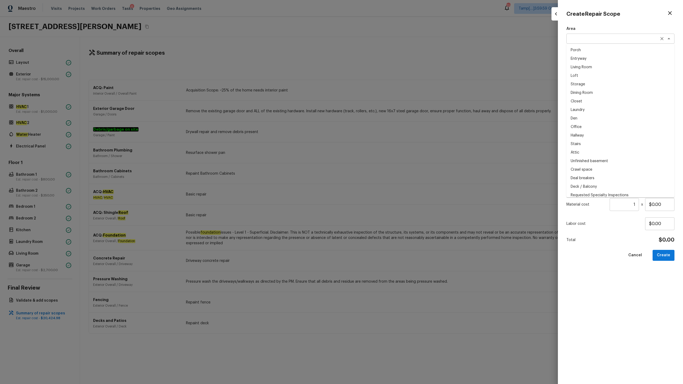
click at [384, 43] on div "x ​" at bounding box center [621, 39] width 108 height 10
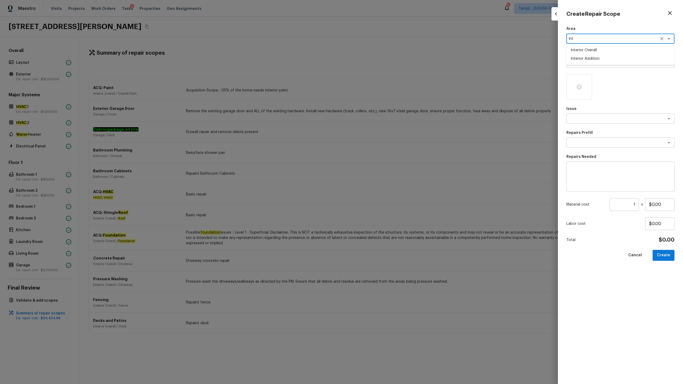
click at [384, 52] on li "Interior Overall" at bounding box center [621, 50] width 108 height 9
click at [384, 65] on textarea at bounding box center [613, 62] width 88 height 5
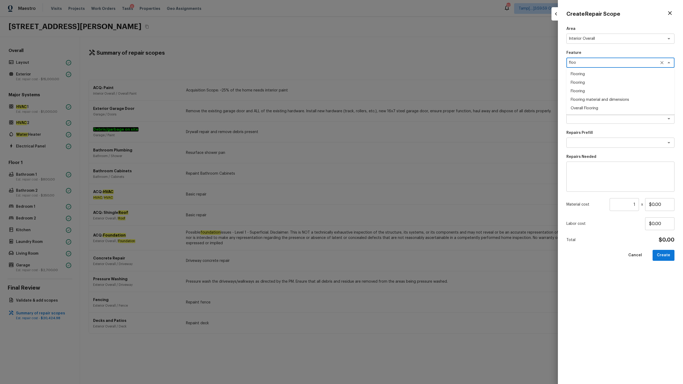
click at [384, 107] on li "Overall Flooring" at bounding box center [621, 108] width 108 height 9
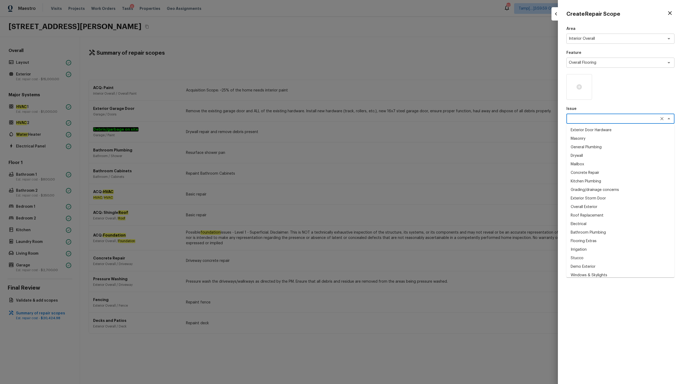
click at [384, 120] on textarea at bounding box center [613, 118] width 88 height 5
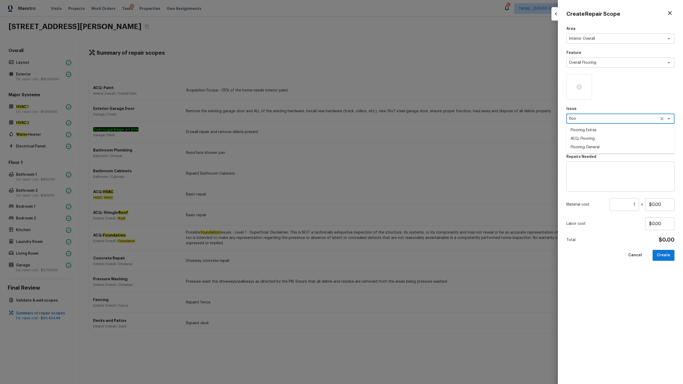
click at [384, 136] on li "ACQ: Flooring" at bounding box center [621, 139] width 108 height 9
click at [384, 144] on textarea at bounding box center [613, 142] width 88 height 5
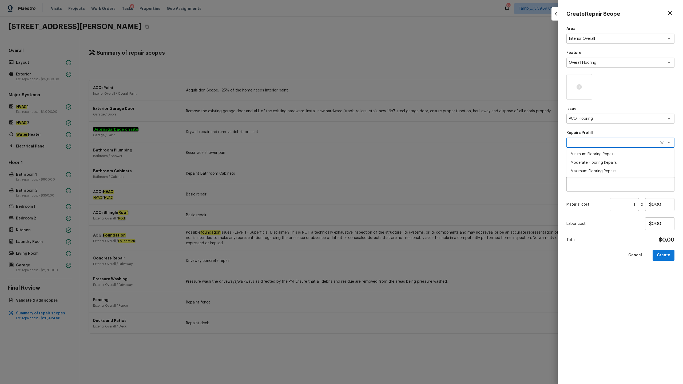
click at [384, 152] on li "Minimum Flooring Repairs" at bounding box center [621, 154] width 108 height 9
click at [384, 190] on input "1" at bounding box center [624, 204] width 29 height 13
click at [384, 190] on button "Create" at bounding box center [664, 255] width 22 height 11
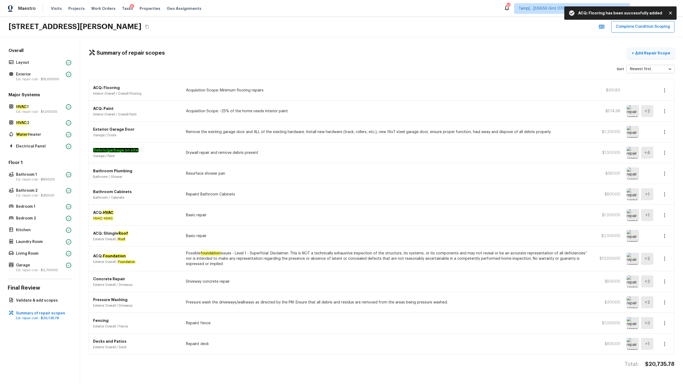
click at [384, 52] on p "Add Repair Scope" at bounding box center [653, 52] width 36 height 5
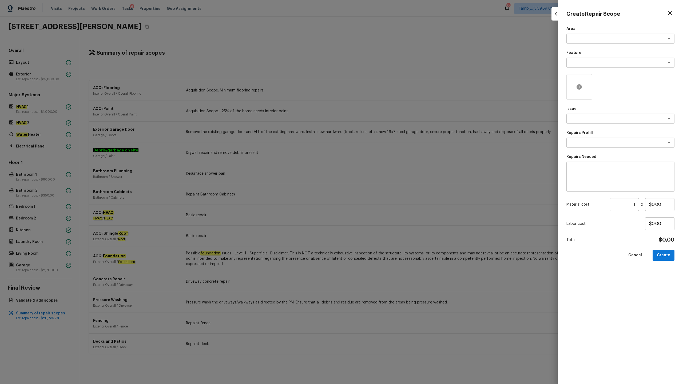
click at [384, 83] on div at bounding box center [580, 87] width 26 height 26
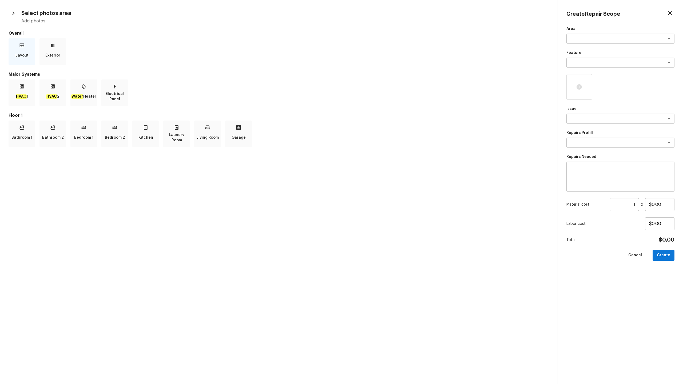
click at [21, 59] on p "Layout" at bounding box center [21, 55] width 13 height 11
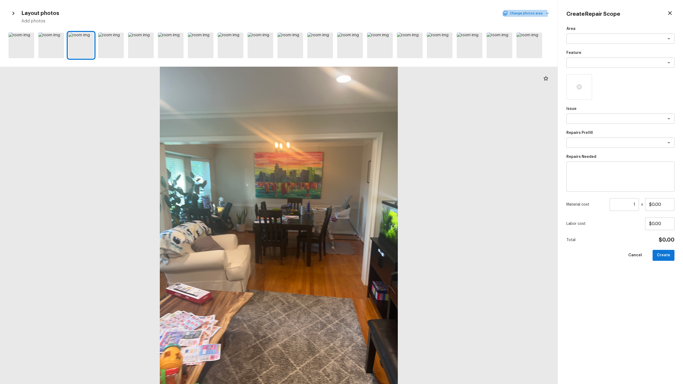
click at [384, 16] on button "Change photos area" at bounding box center [527, 13] width 46 height 7
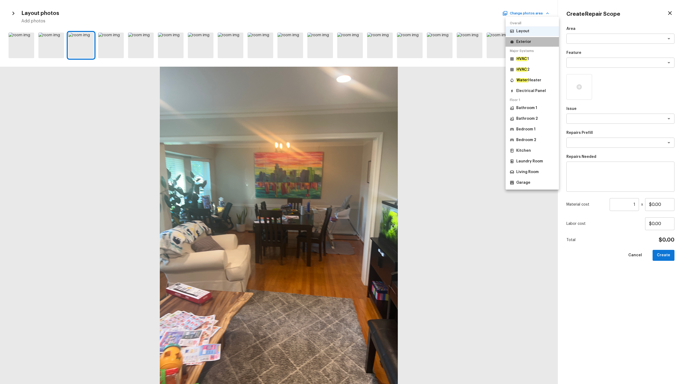
click at [384, 44] on p "Exterior" at bounding box center [524, 41] width 15 height 5
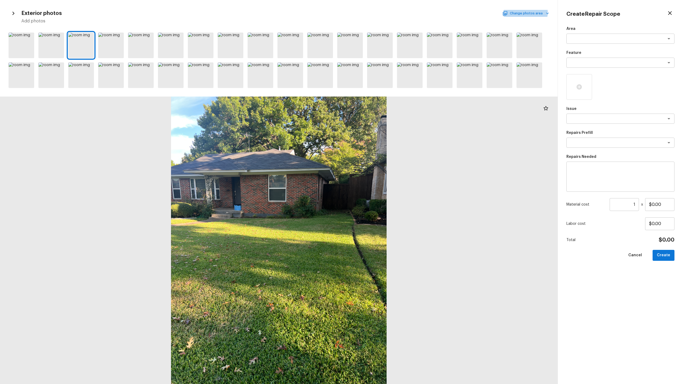
click at [384, 13] on button "Change photos area" at bounding box center [527, 13] width 46 height 7
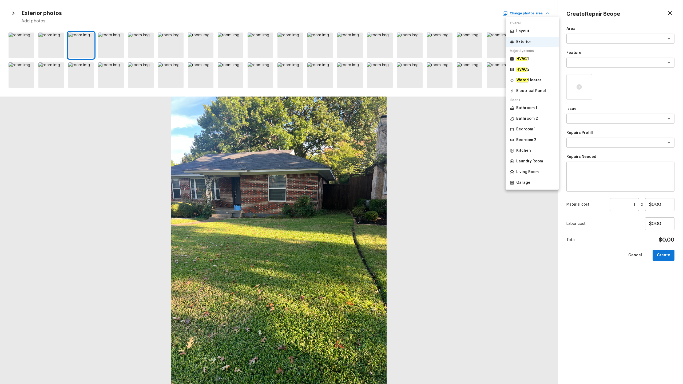
click at [384, 90] on p "Electrical Panel" at bounding box center [532, 90] width 30 height 5
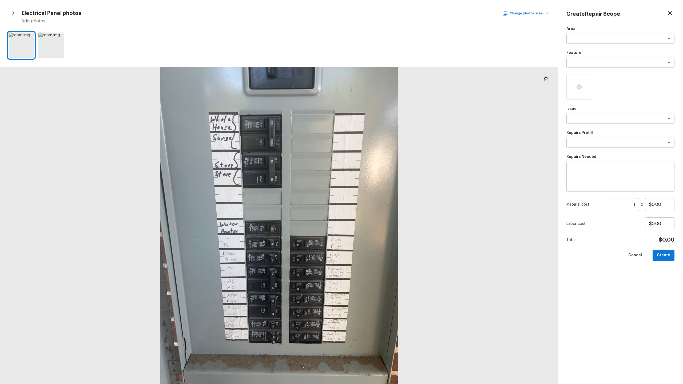
click at [384, 10] on button "Change photos area" at bounding box center [527, 13] width 46 height 7
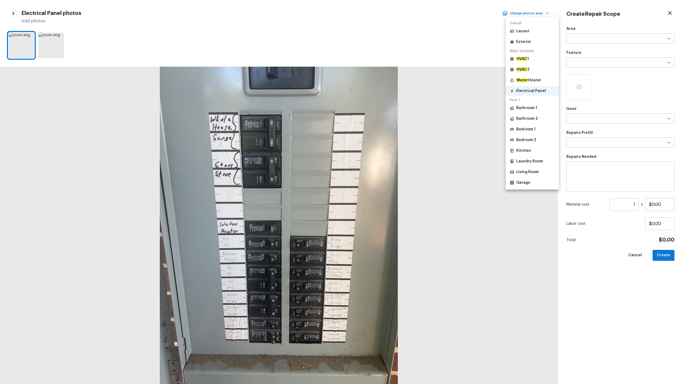
click at [384, 13] on div at bounding box center [341, 192] width 683 height 384
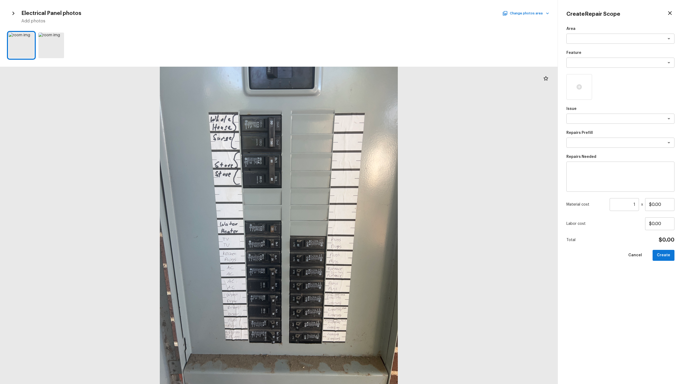
click at [384, 13] on icon "button" at bounding box center [670, 13] width 4 height 4
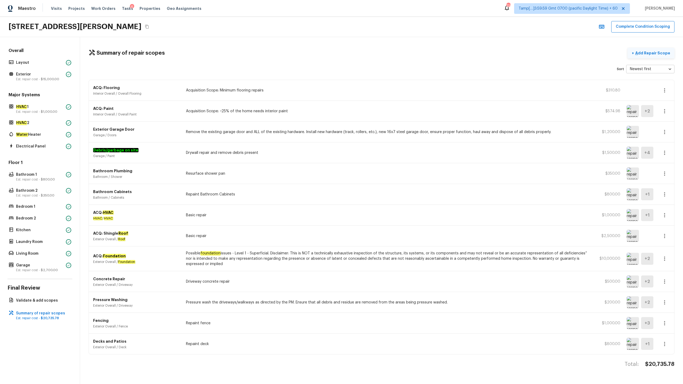
click at [384, 52] on p "Add Repair Scope" at bounding box center [653, 52] width 36 height 5
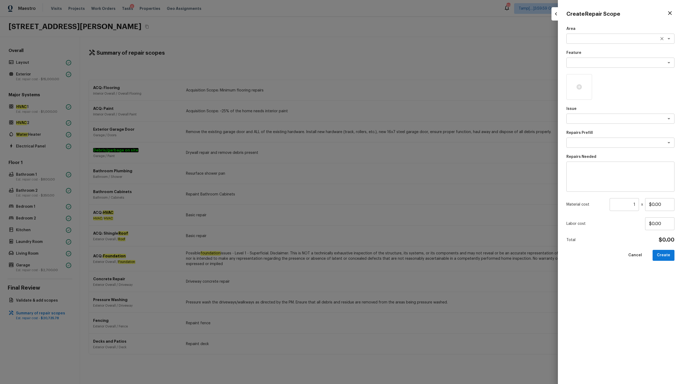
click at [384, 39] on textarea at bounding box center [613, 38] width 88 height 5
click at [384, 50] on li "Exterior Overall" at bounding box center [621, 50] width 108 height 9
click at [384, 64] on textarea at bounding box center [613, 62] width 88 height 5
click at [384, 75] on li "Landscaping Packages" at bounding box center [621, 74] width 108 height 9
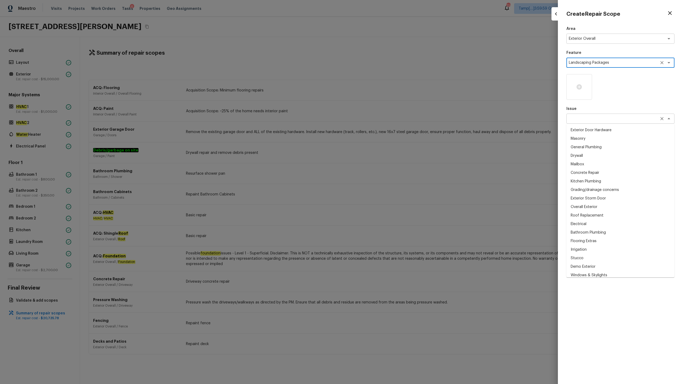
click at [384, 123] on div "x ​" at bounding box center [621, 119] width 108 height 10
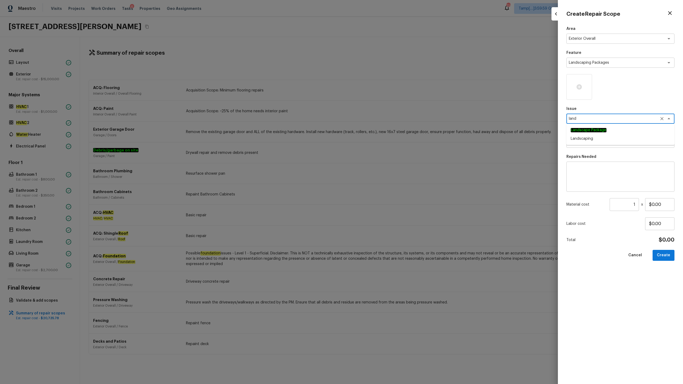
click at [384, 133] on span "Landscape Package" at bounding box center [589, 130] width 36 height 5
click at [384, 143] on textarea at bounding box center [613, 142] width 88 height 5
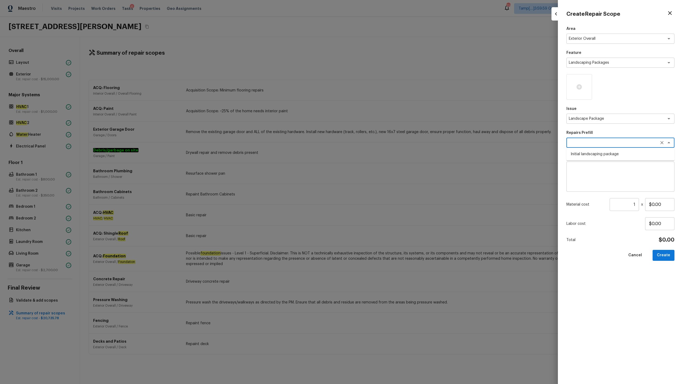
click at [384, 151] on li "Initial landscaping package" at bounding box center [621, 154] width 108 height 9
click at [384, 85] on icon at bounding box center [579, 86] width 5 height 5
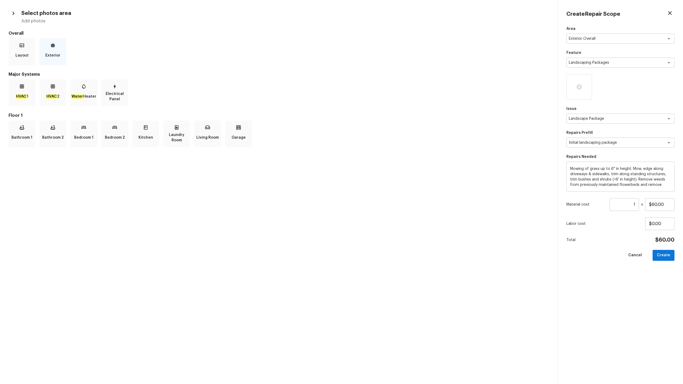
click at [54, 57] on p "Exterior" at bounding box center [52, 55] width 15 height 11
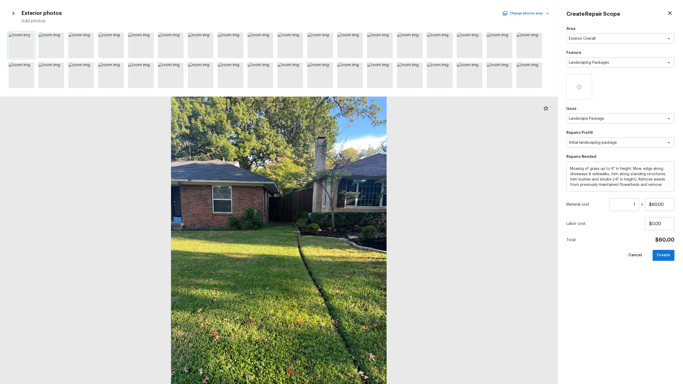
click at [31, 37] on icon at bounding box center [29, 37] width 5 height 5
click at [60, 36] on icon at bounding box center [59, 37] width 5 height 5
click at [209, 37] on icon at bounding box center [208, 37] width 5 height 5
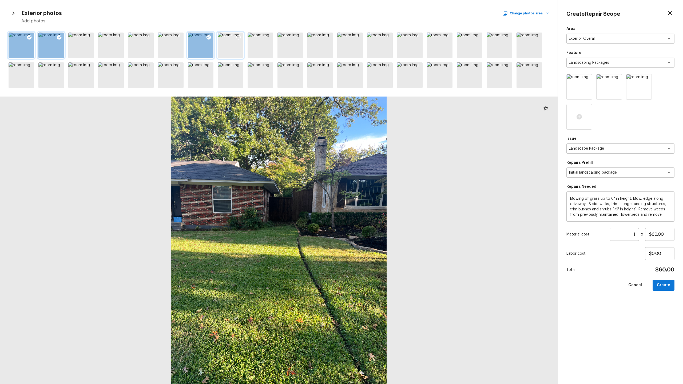
click at [237, 36] on icon at bounding box center [239, 37] width 5 height 5
click at [384, 35] on icon at bounding box center [448, 37] width 5 height 5
click at [384, 39] on icon at bounding box center [417, 37] width 5 height 5
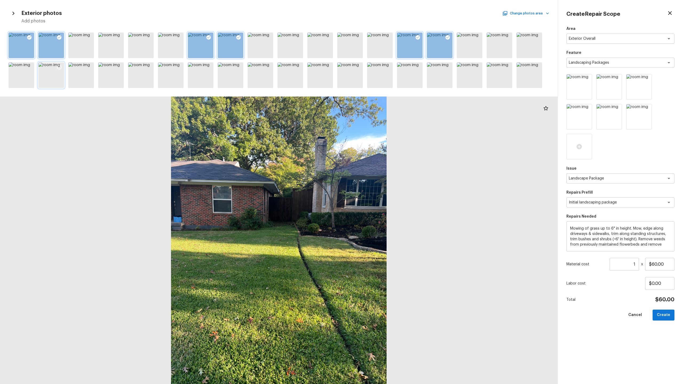
click at [61, 67] on icon at bounding box center [59, 67] width 5 height 5
click at [84, 76] on div at bounding box center [81, 75] width 26 height 26
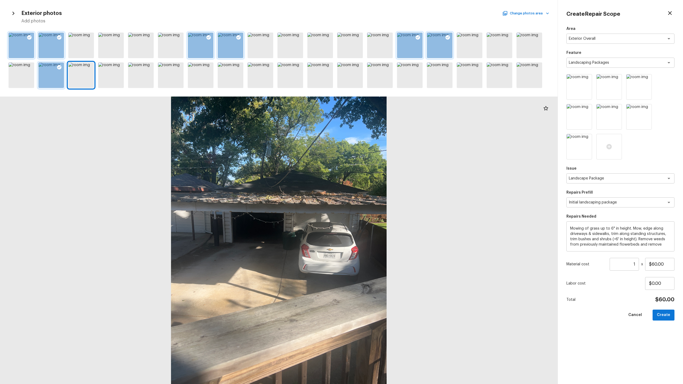
click at [52, 81] on div at bounding box center [51, 75] width 26 height 26
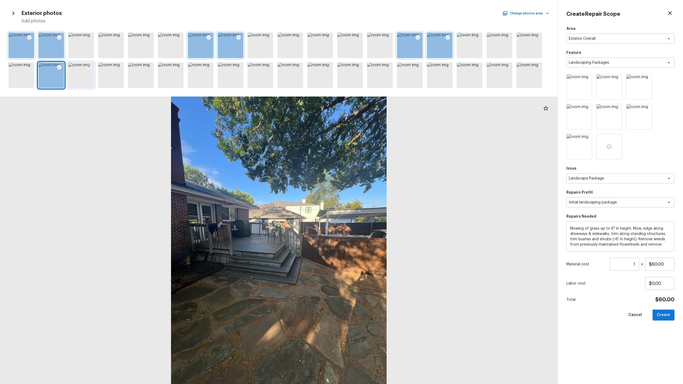
click at [80, 81] on div at bounding box center [81, 75] width 26 height 26
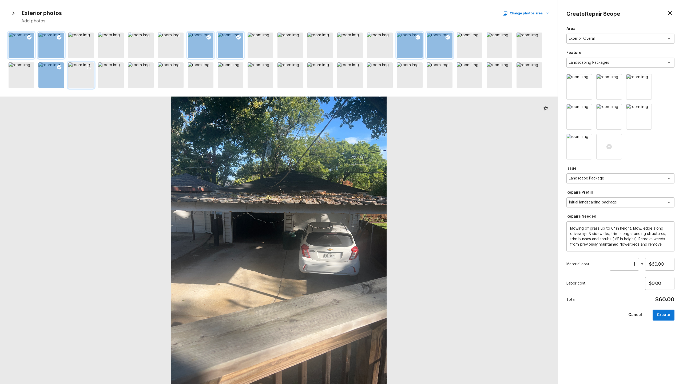
click at [88, 65] on icon at bounding box center [88, 67] width 5 height 5
click at [203, 81] on div at bounding box center [201, 75] width 26 height 26
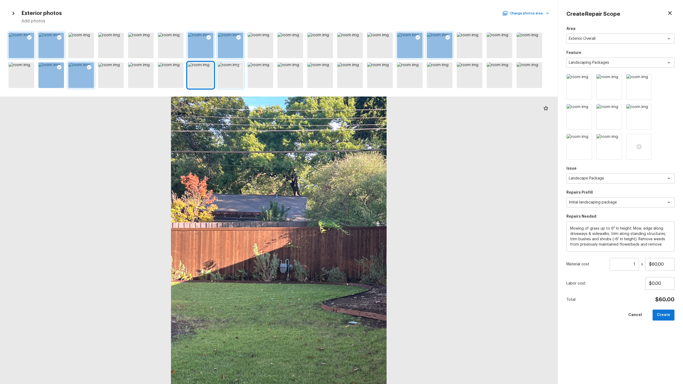
click at [227, 79] on div at bounding box center [231, 75] width 26 height 26
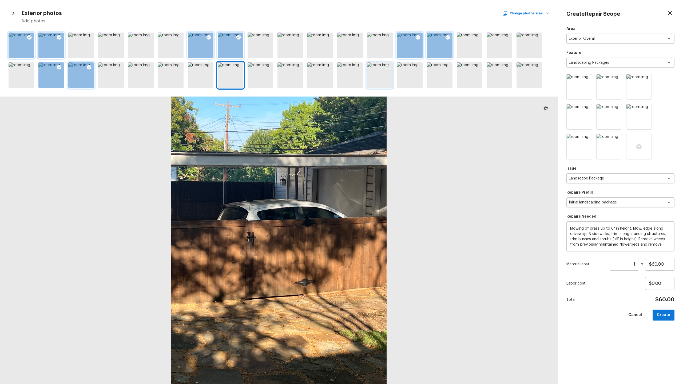
click at [384, 80] on div at bounding box center [380, 75] width 26 height 26
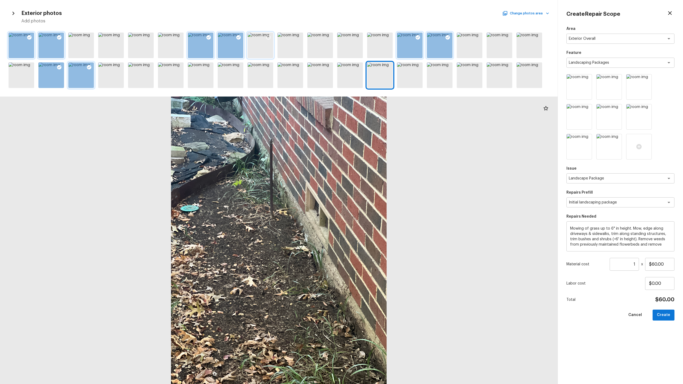
click at [254, 49] on div at bounding box center [261, 46] width 26 height 26
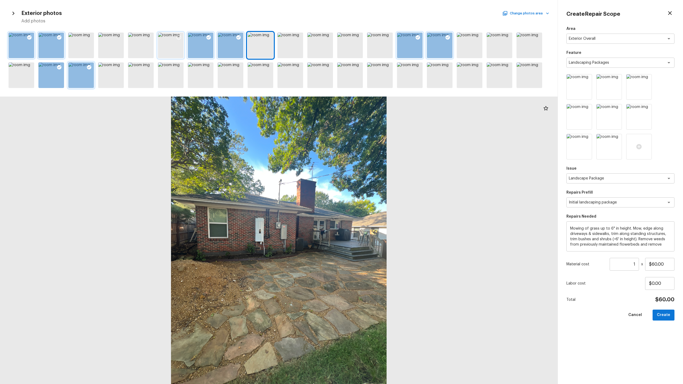
click at [166, 46] on div at bounding box center [171, 46] width 26 height 26
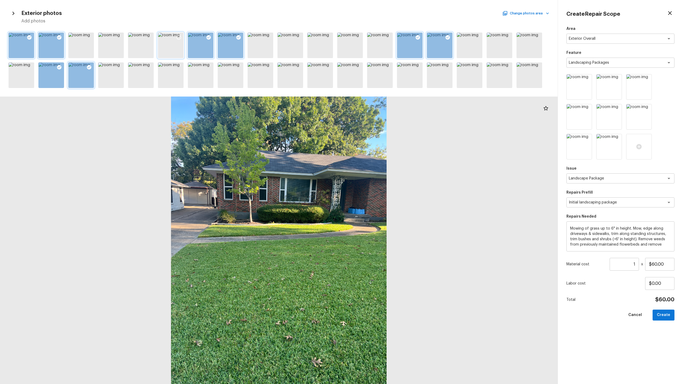
click at [179, 37] on icon at bounding box center [178, 37] width 5 height 5
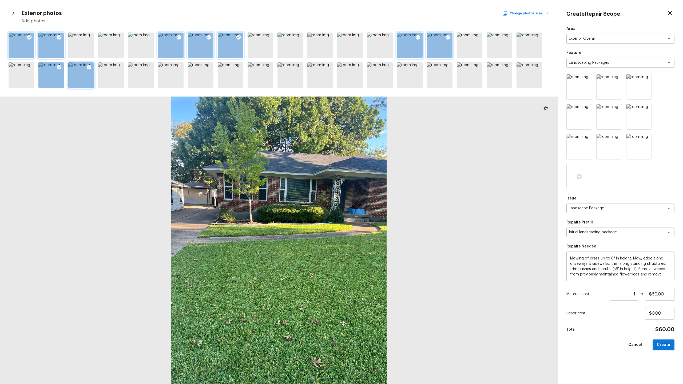
click at [384, 14] on button "Change photos area" at bounding box center [527, 13] width 46 height 7
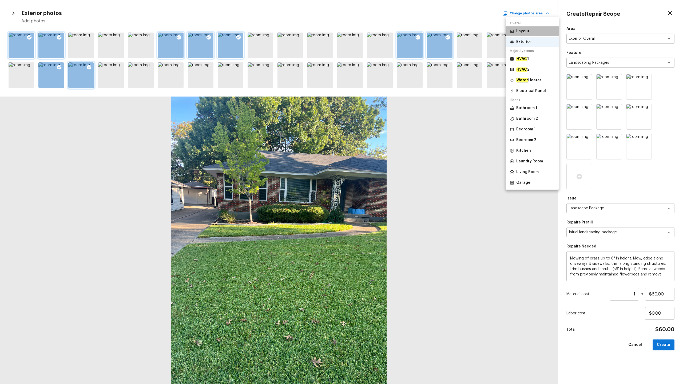
click at [384, 32] on p "Layout" at bounding box center [523, 31] width 13 height 5
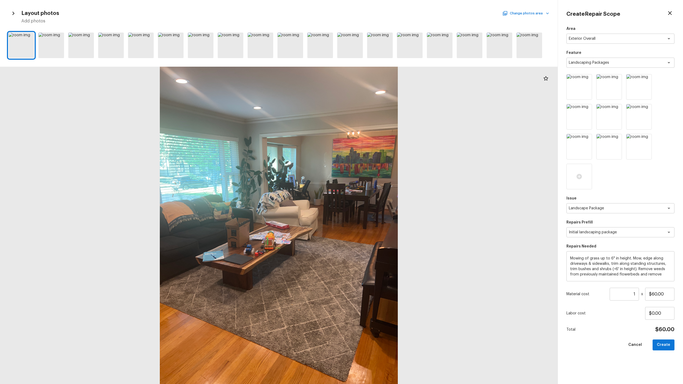
click at [384, 11] on button "Change photos area" at bounding box center [527, 13] width 46 height 7
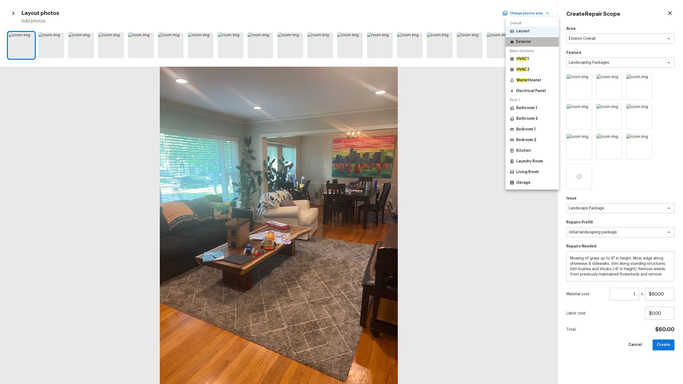
click at [384, 44] on p "Exterior" at bounding box center [524, 41] width 15 height 5
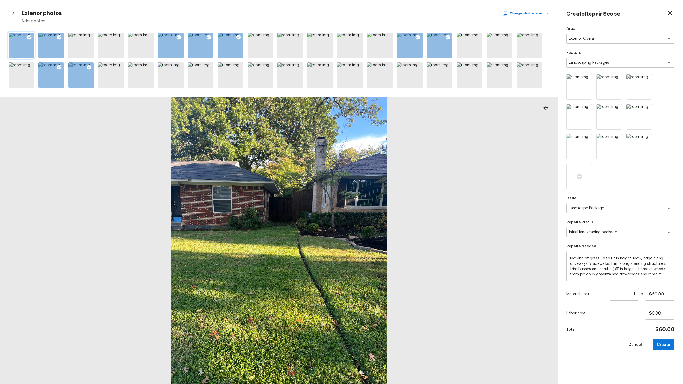
click at [14, 48] on div at bounding box center [22, 46] width 26 height 26
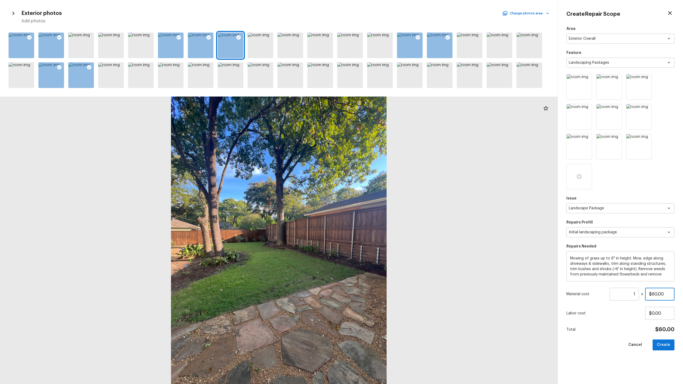
click at [384, 190] on input "$60.00" at bounding box center [659, 294] width 29 height 13
click at [384, 94] on img at bounding box center [579, 86] width 25 height 25
click at [24, 46] on div at bounding box center [22, 46] width 26 height 26
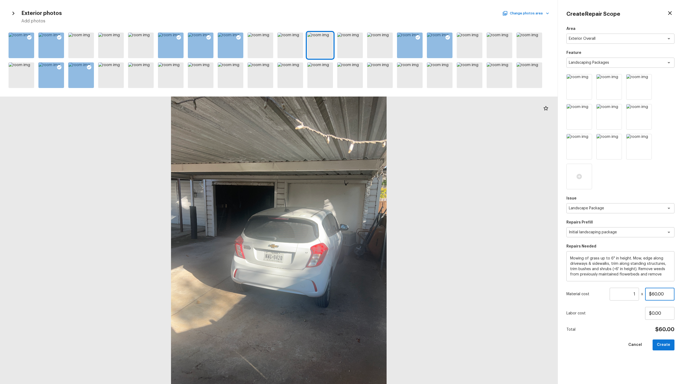
click at [384, 190] on input "$60.00" at bounding box center [659, 294] width 29 height 13
click at [384, 190] on button "Create" at bounding box center [664, 345] width 22 height 11
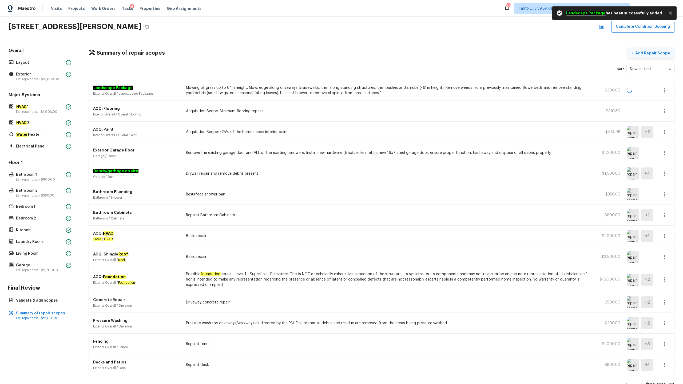
click at [384, 54] on p "Add Repair Scope" at bounding box center [653, 52] width 36 height 5
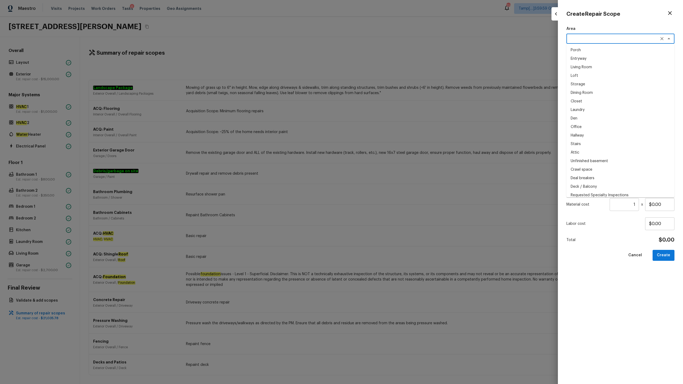
click at [384, 40] on textarea at bounding box center [613, 38] width 88 height 5
click at [384, 50] on li "Exterior Overall" at bounding box center [621, 50] width 108 height 9
click at [384, 58] on div "x ​" at bounding box center [621, 63] width 108 height 10
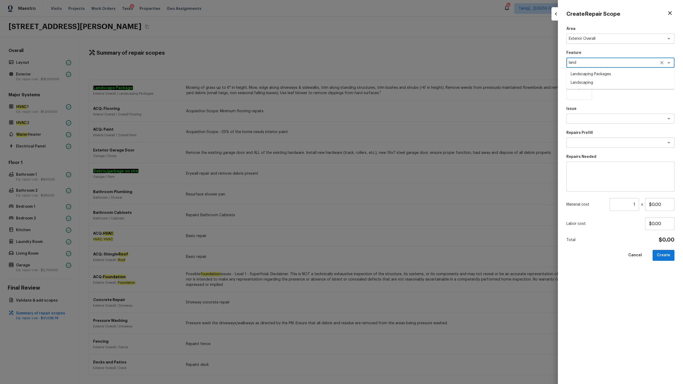
click at [384, 63] on textarea "land" at bounding box center [613, 62] width 88 height 5
click at [384, 121] on textarea at bounding box center [613, 118] width 88 height 5
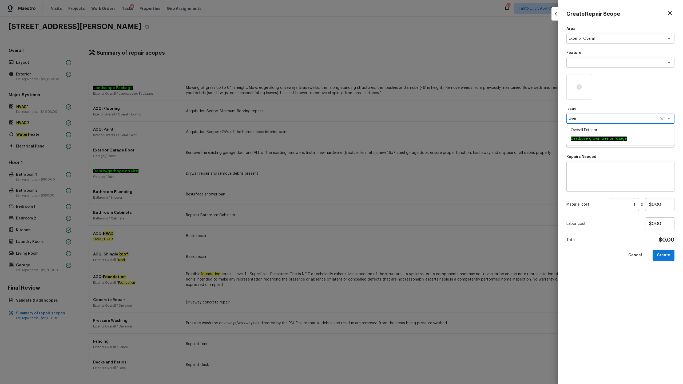
click at [384, 140] on em "Dead/overgrown tree or foliage" at bounding box center [599, 139] width 56 height 4
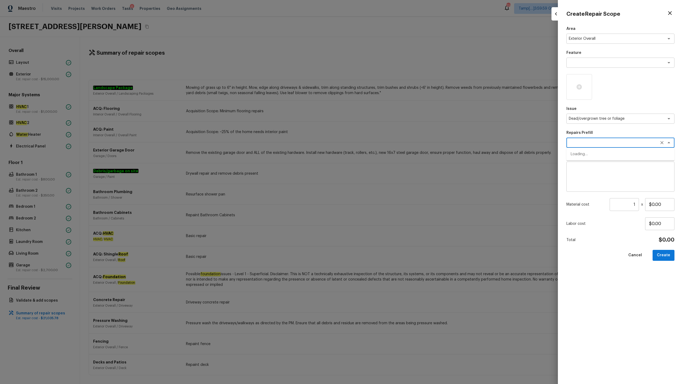
click at [384, 145] on textarea at bounding box center [613, 142] width 88 height 5
click at [384, 162] on li "Trim bushes/overgrown hedges" at bounding box center [621, 163] width 108 height 9
click at [384, 86] on icon at bounding box center [579, 87] width 6 height 6
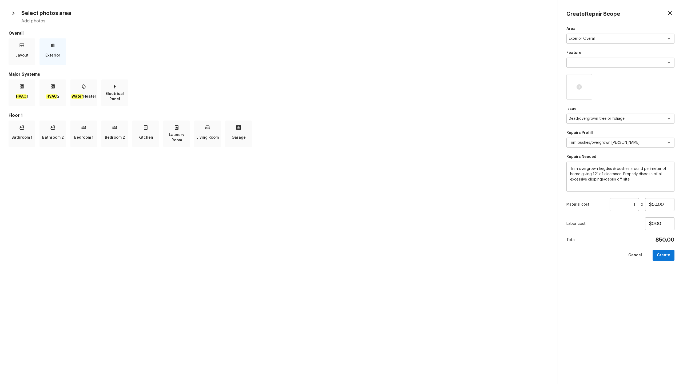
click at [53, 49] on div "Exterior" at bounding box center [53, 51] width 27 height 27
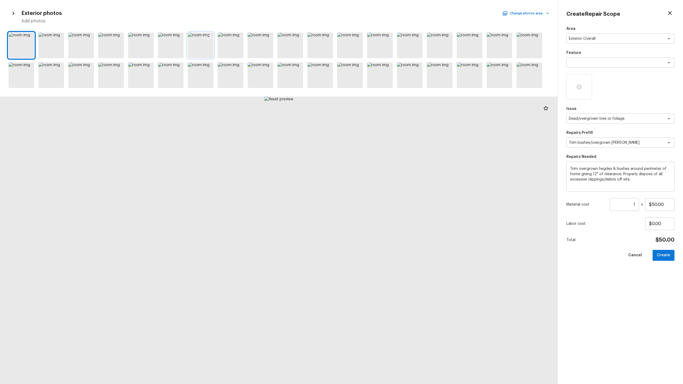
click at [211, 38] on icon at bounding box center [208, 37] width 5 height 5
click at [238, 36] on icon at bounding box center [238, 37] width 5 height 5
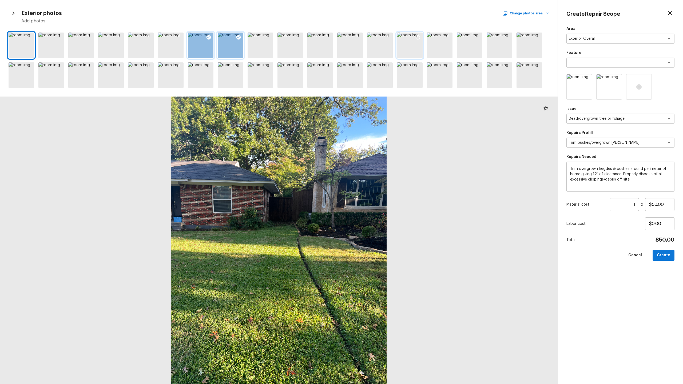
click at [384, 39] on icon at bounding box center [418, 37] width 5 height 5
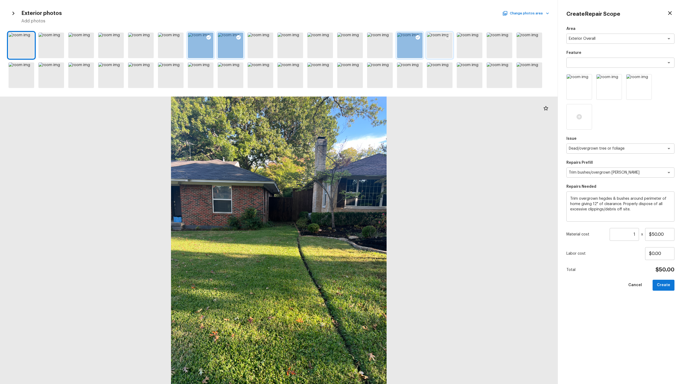
click at [384, 37] on icon at bounding box center [448, 37] width 5 height 5
click at [81, 66] on div at bounding box center [81, 75] width 26 height 26
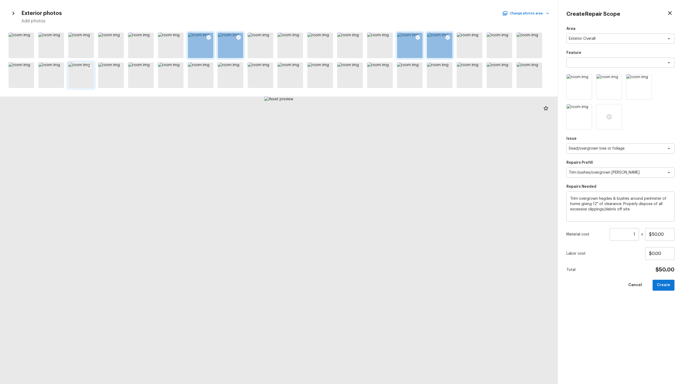
click at [90, 66] on icon at bounding box center [88, 67] width 5 height 5
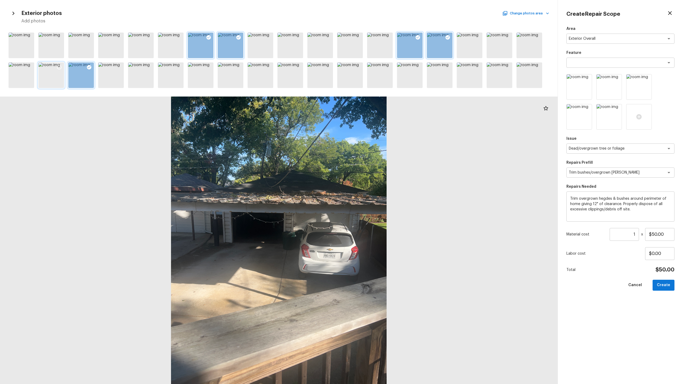
click at [59, 68] on icon at bounding box center [59, 67] width 5 height 5
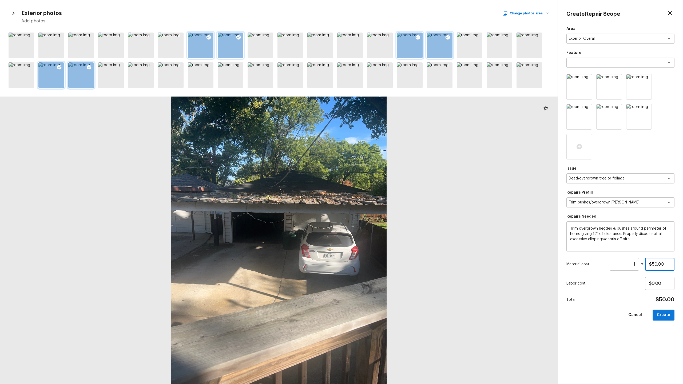
click at [384, 190] on input "$50.00" at bounding box center [659, 264] width 29 height 13
click at [384, 190] on button "Create" at bounding box center [664, 315] width 22 height 11
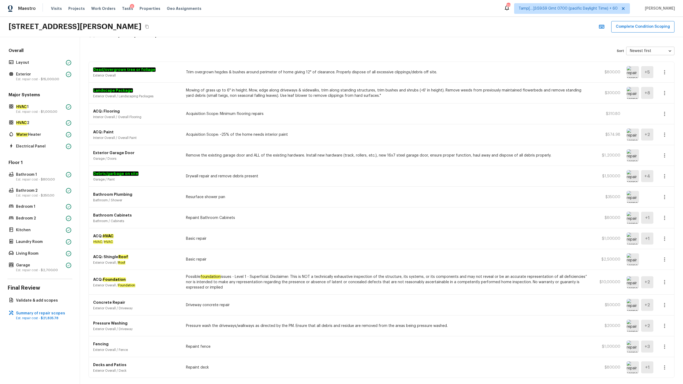
scroll to position [36, 0]
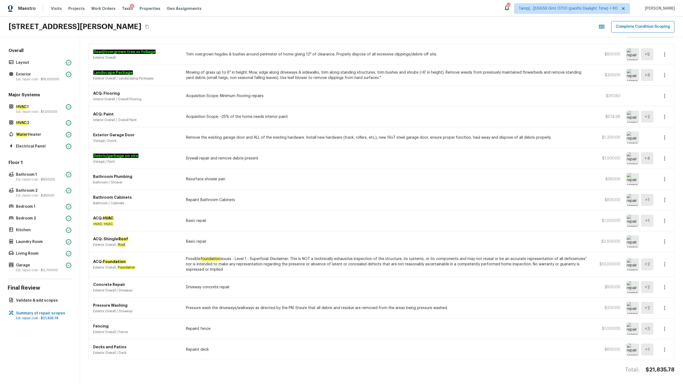
click at [384, 190] on h4 "$21,835.78" at bounding box center [660, 370] width 29 height 7
copy h4 "$21,835.78"
click at [40, 77] on p "Est. repair cost - $15,000.00" at bounding box center [40, 79] width 48 height 4
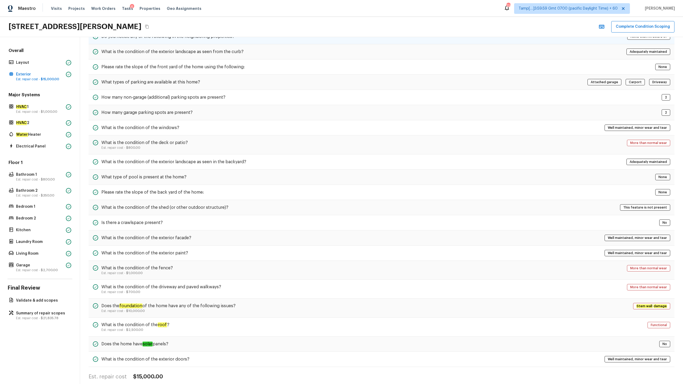
scroll to position [0, 0]
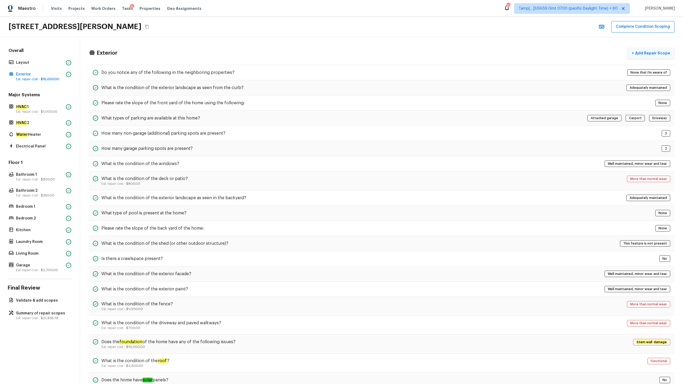
click at [384, 55] on p "Add Repair Scope" at bounding box center [653, 52] width 36 height 5
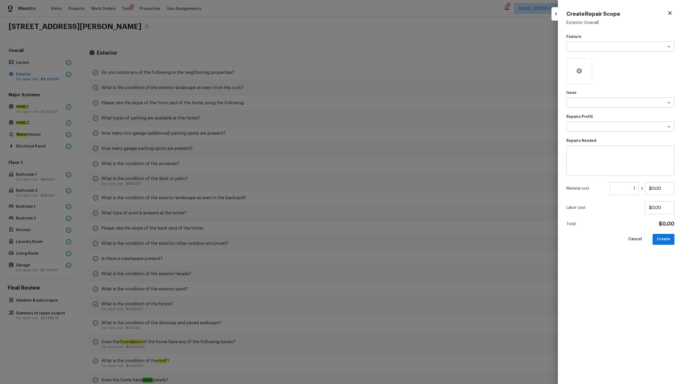
click at [384, 72] on div at bounding box center [580, 71] width 26 height 26
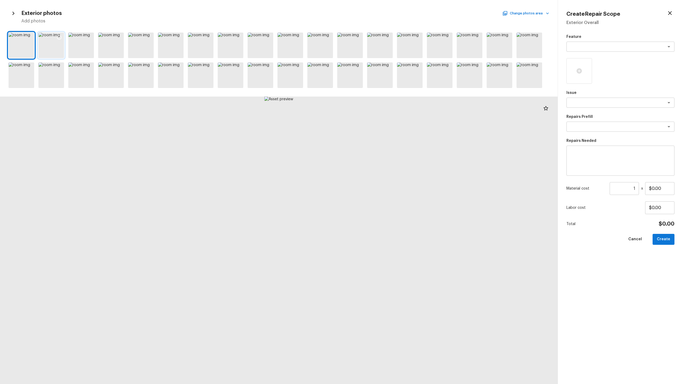
click at [54, 54] on div at bounding box center [51, 46] width 26 height 26
click at [85, 47] on div at bounding box center [81, 46] width 26 height 26
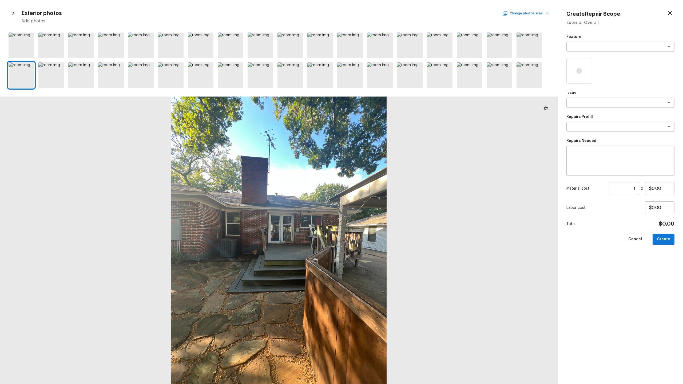
click at [384, 17] on button "Change photos area" at bounding box center [527, 13] width 46 height 7
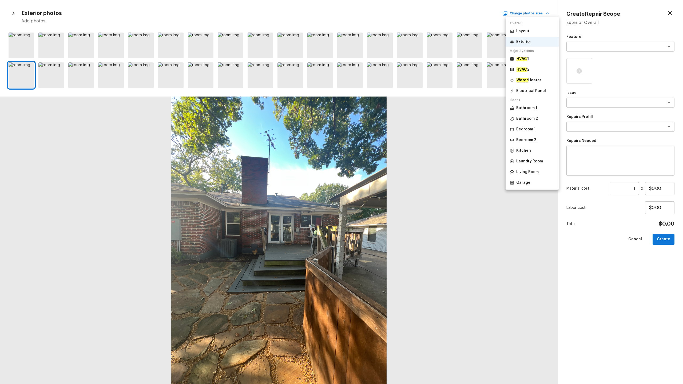
click at [384, 107] on p "Bathroom 1" at bounding box center [527, 107] width 21 height 5
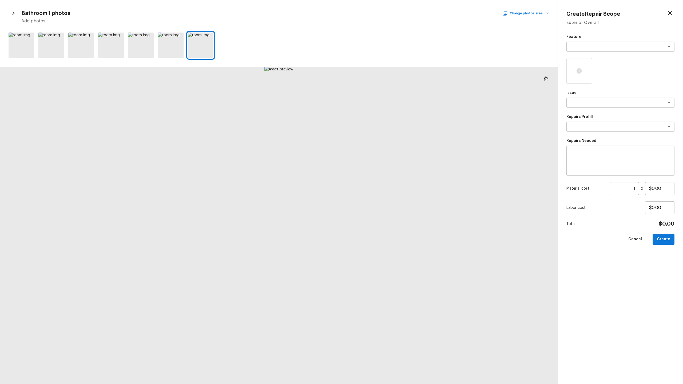
click at [384, 11] on button "Change photos area" at bounding box center [527, 13] width 46 height 7
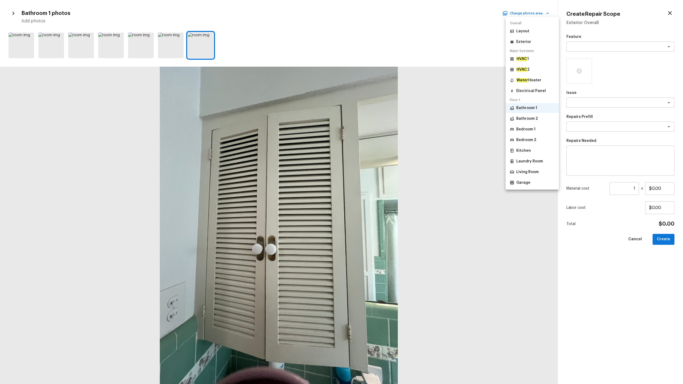
click at [384, 131] on p "Bedroom 1" at bounding box center [526, 129] width 19 height 5
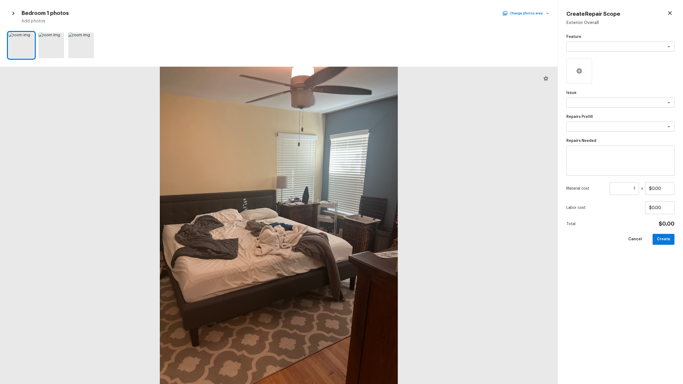
click at [384, 68] on icon at bounding box center [579, 71] width 6 height 6
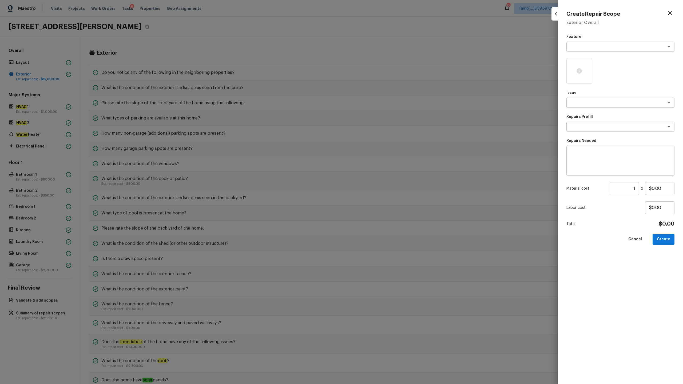
click at [384, 12] on icon "button" at bounding box center [670, 13] width 6 height 6
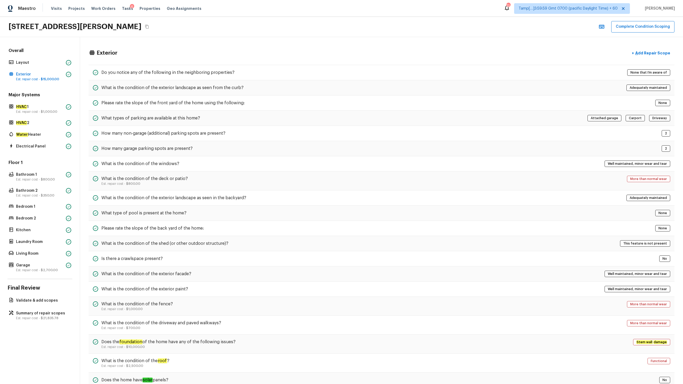
scroll to position [43, 0]
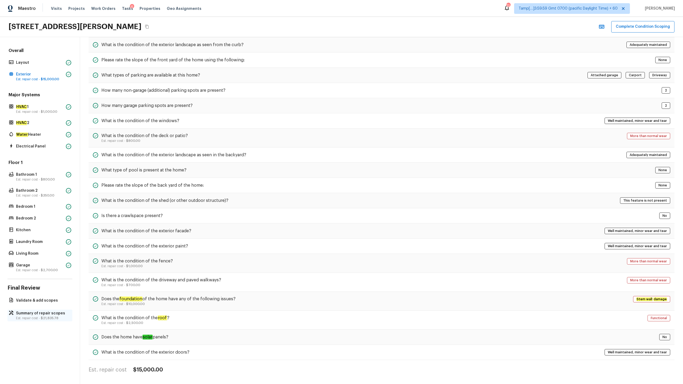
click at [58, 190] on p "Summary of repair scopes" at bounding box center [42, 313] width 53 height 5
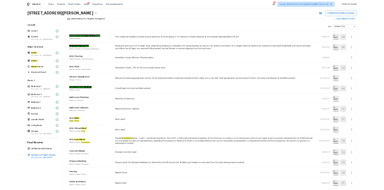
scroll to position [36, 0]
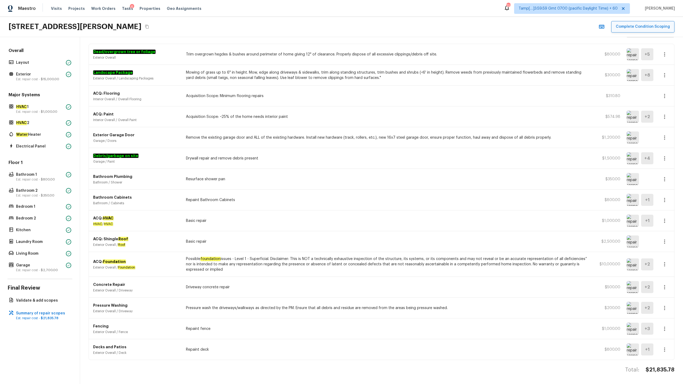
click at [384, 30] on button "Complete Condition Scoping" at bounding box center [643, 26] width 63 height 11
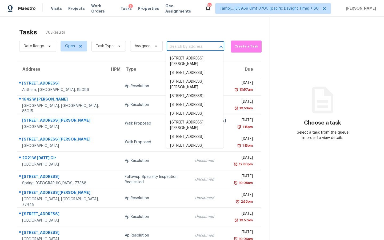
click at [186, 48] on input "text" at bounding box center [188, 47] width 43 height 8
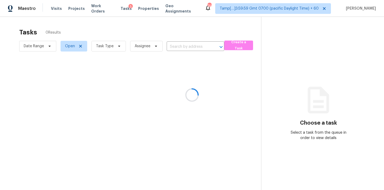
click at [111, 49] on div at bounding box center [192, 95] width 384 height 190
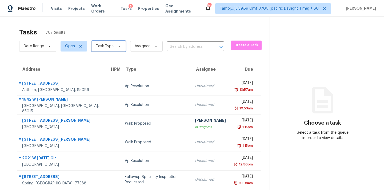
click at [110, 49] on span "Task Type" at bounding box center [109, 46] width 34 height 11
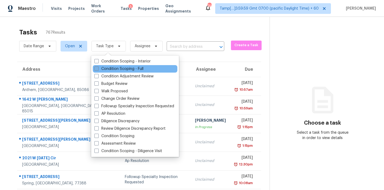
click at [114, 67] on label "Condition Scoping - Full" at bounding box center [118, 68] width 49 height 5
click at [98, 67] on input "Condition Scoping - Full" at bounding box center [95, 67] width 3 height 3
checkbox input "true"
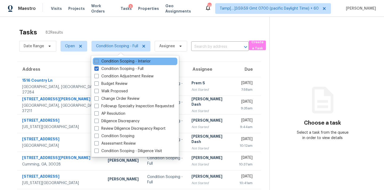
click at [132, 61] on label "Condition Scoping - Interior" at bounding box center [122, 61] width 56 height 5
click at [98, 61] on input "Condition Scoping - Interior" at bounding box center [95, 60] width 3 height 3
checkbox input "true"
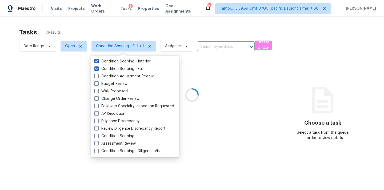
click at [171, 46] on div at bounding box center [192, 95] width 384 height 190
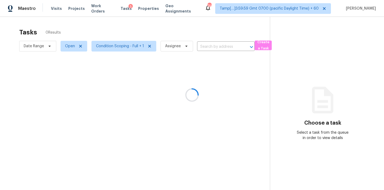
click at [171, 46] on div at bounding box center [192, 95] width 384 height 190
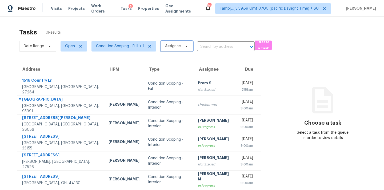
click at [171, 46] on span "Assignee" at bounding box center [173, 46] width 16 height 5
click at [177, 59] on input "search" at bounding box center [191, 63] width 57 height 11
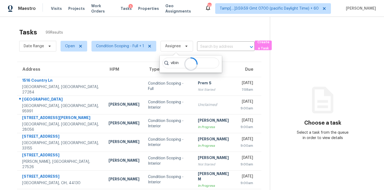
type input "vibin"
click at [171, 62] on div at bounding box center [191, 64] width 62 height 17
click at [175, 61] on div at bounding box center [191, 64] width 62 height 17
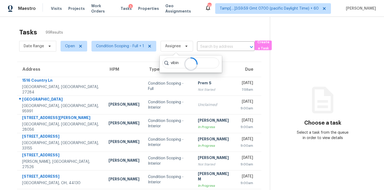
click at [175, 61] on div at bounding box center [191, 64] width 62 height 17
click at [179, 62] on div at bounding box center [191, 64] width 62 height 17
click at [176, 63] on div at bounding box center [191, 64] width 62 height 17
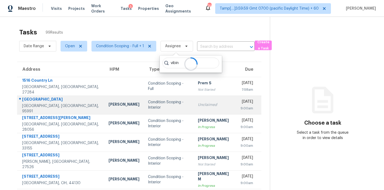
click at [198, 103] on div "Unclaimed" at bounding box center [215, 104] width 34 height 5
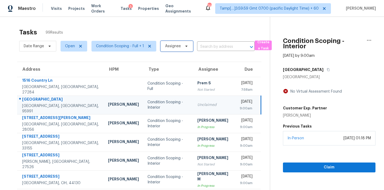
click at [171, 48] on span "Assignee" at bounding box center [173, 46] width 16 height 5
click at [175, 62] on input "search" at bounding box center [191, 63] width 57 height 11
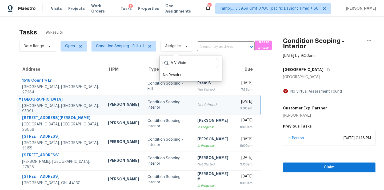
type input "A V Vibin"
click at [69, 48] on span "Open" at bounding box center [70, 46] width 10 height 5
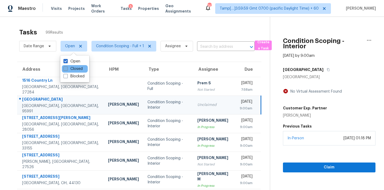
click at [78, 69] on label "Closed" at bounding box center [73, 68] width 19 height 5
click at [67, 69] on input "Closed" at bounding box center [65, 67] width 3 height 3
checkbox input "true"
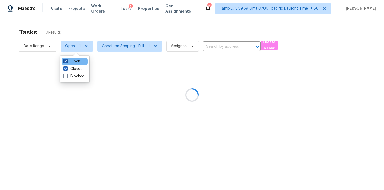
click at [76, 60] on label "Open" at bounding box center [72, 61] width 17 height 5
click at [67, 60] on input "Open" at bounding box center [65, 60] width 3 height 3
checkbox input "false"
click at [176, 48] on div at bounding box center [192, 95] width 384 height 190
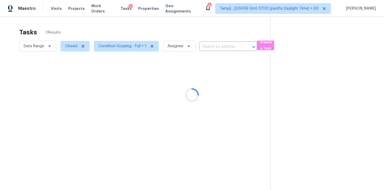
click at [176, 48] on div at bounding box center [192, 95] width 384 height 190
click at [173, 50] on div at bounding box center [192, 95] width 384 height 190
click at [177, 45] on div at bounding box center [192, 95] width 384 height 190
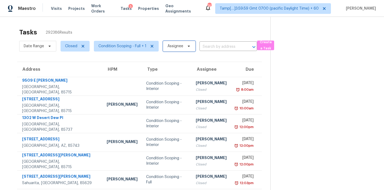
click at [176, 46] on span "Assignee" at bounding box center [176, 46] width 16 height 5
click at [179, 61] on input "search" at bounding box center [193, 63] width 57 height 11
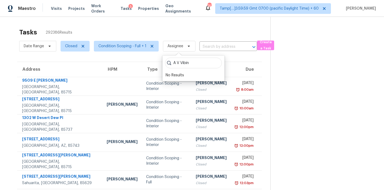
click at [181, 63] on input "A V Vibin" at bounding box center [193, 63] width 57 height 11
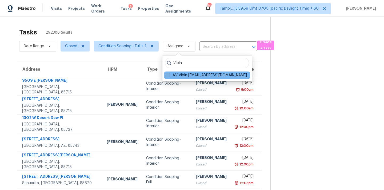
type input "Vibin"
click at [188, 75] on label "A.V Vibin a.v.vibin@opendoor.com" at bounding box center [206, 75] width 81 height 5
click at [169, 75] on input "A.V Vibin a.v.vibin@opendoor.com" at bounding box center [167, 74] width 3 height 3
checkbox input "true"
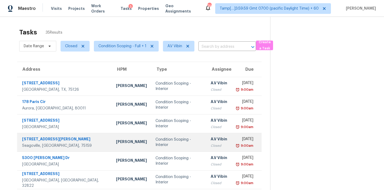
scroll to position [88, 0]
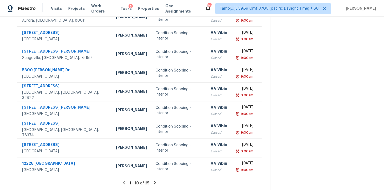
click at [155, 182] on icon at bounding box center [155, 182] width 2 height 3
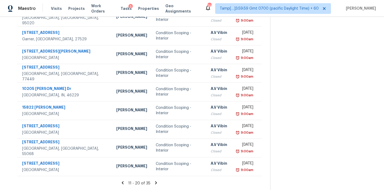
click at [155, 182] on icon at bounding box center [156, 182] width 5 height 5
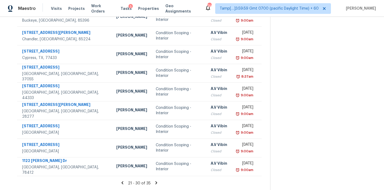
click at [155, 182] on icon at bounding box center [156, 182] width 5 height 5
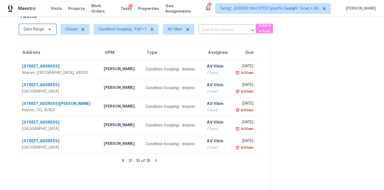
click at [30, 28] on span "Date Range" at bounding box center [34, 29] width 20 height 5
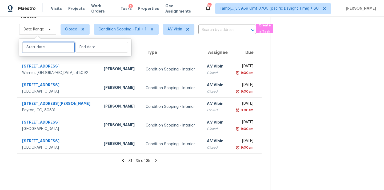
select select "9"
select select "2025"
select select "10"
select select "2025"
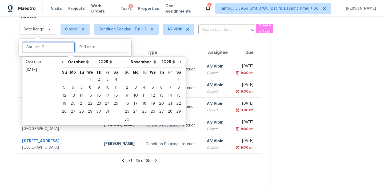
click at [42, 47] on input "text" at bounding box center [48, 47] width 53 height 11
type input "Mon, Oct 06"
click at [64, 64] on button "Go to previous month" at bounding box center [63, 62] width 8 height 11
select select "8"
select select "9"
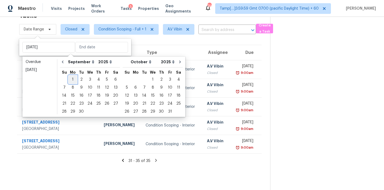
click at [72, 79] on div "1" at bounding box center [73, 79] width 9 height 7
type input "Mon, Sep 01"
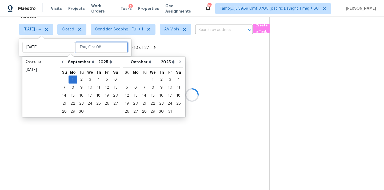
click at [84, 48] on input "text" at bounding box center [102, 47] width 53 height 11
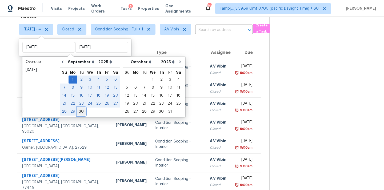
click at [79, 111] on div "30" at bounding box center [81, 111] width 9 height 7
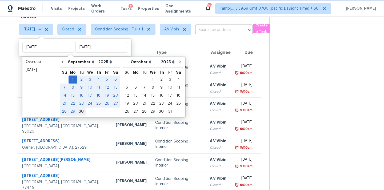
type input "Tue, Sep 30"
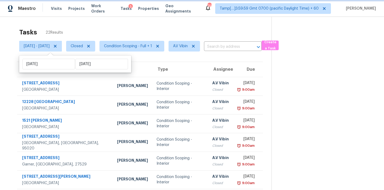
click at [57, 47] on icon at bounding box center [55, 46] width 3 height 3
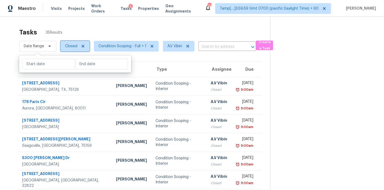
click at [84, 46] on icon at bounding box center [83, 46] width 4 height 4
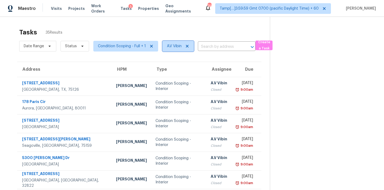
click at [188, 46] on icon at bounding box center [187, 46] width 4 height 4
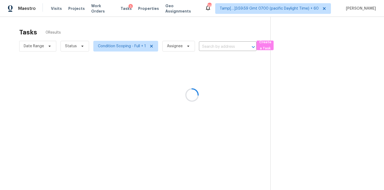
click at [73, 48] on div at bounding box center [192, 95] width 384 height 190
click at [77, 48] on div at bounding box center [192, 95] width 384 height 190
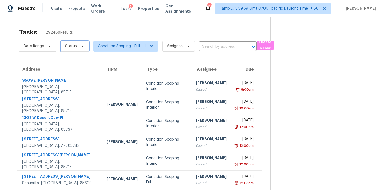
click at [77, 48] on span "Status" at bounding box center [75, 46] width 29 height 11
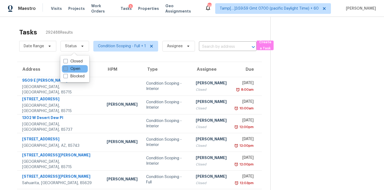
click at [77, 71] on label "Open" at bounding box center [72, 68] width 17 height 5
click at [67, 70] on input "Open" at bounding box center [65, 67] width 3 height 3
checkbox input "true"
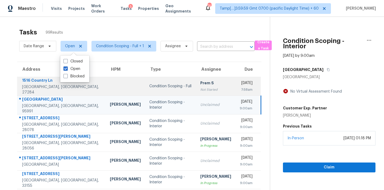
click at [149, 88] on div "Condition Scoping - Full" at bounding box center [170, 86] width 42 height 5
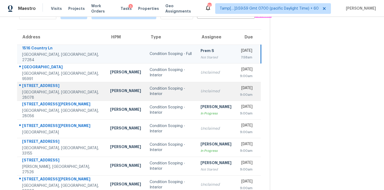
scroll to position [88, 0]
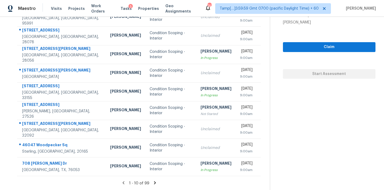
click at [154, 182] on icon at bounding box center [155, 182] width 5 height 5
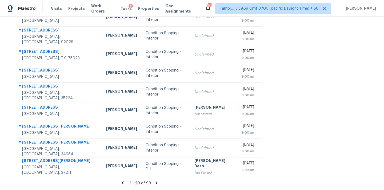
click at [156, 182] on icon at bounding box center [157, 182] width 2 height 3
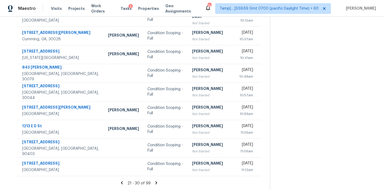
click at [156, 183] on icon at bounding box center [157, 182] width 2 height 3
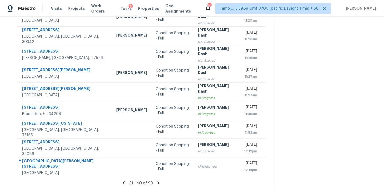
click at [158, 184] on icon at bounding box center [159, 182] width 2 height 3
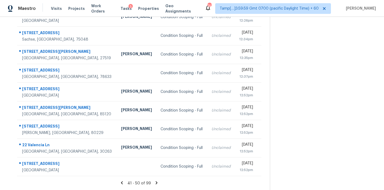
click at [157, 183] on icon at bounding box center [157, 182] width 2 height 3
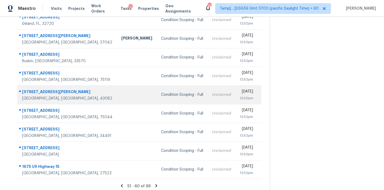
click at [161, 94] on div "Condition Scoping - Full" at bounding box center [182, 94] width 42 height 5
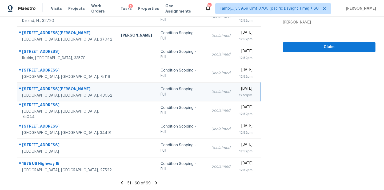
click at [161, 91] on div "Condition Scoping - Full" at bounding box center [182, 91] width 42 height 11
click at [314, 48] on span "Claim" at bounding box center [330, 47] width 84 height 7
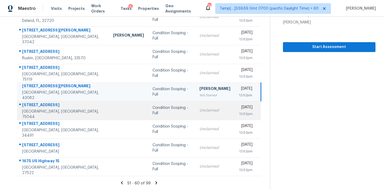
click at [200, 111] on div "Unclaimed" at bounding box center [215, 110] width 31 height 5
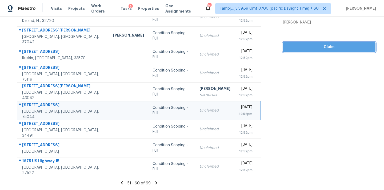
click at [316, 48] on span "Claim" at bounding box center [330, 47] width 84 height 7
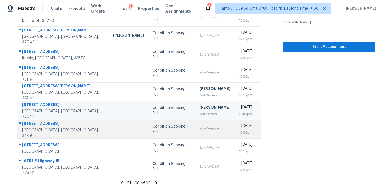
click at [200, 128] on div "Unclaimed" at bounding box center [215, 129] width 31 height 5
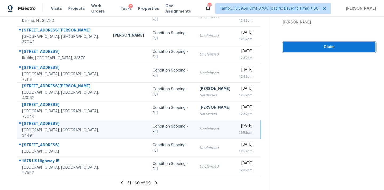
click at [323, 46] on span "Claim" at bounding box center [330, 47] width 84 height 7
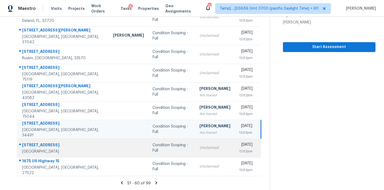
click at [195, 151] on td "Unclaimed" at bounding box center [215, 148] width 40 height 19
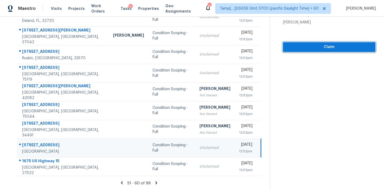
click at [321, 48] on span "Claim" at bounding box center [330, 47] width 84 height 7
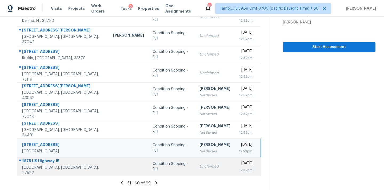
click at [195, 170] on td "Unclaimed" at bounding box center [215, 166] width 40 height 19
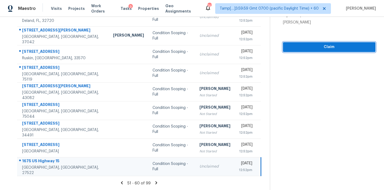
click at [320, 47] on span "Claim" at bounding box center [330, 47] width 84 height 7
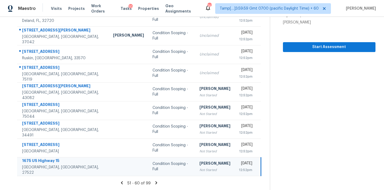
click at [156, 184] on icon at bounding box center [157, 182] width 2 height 3
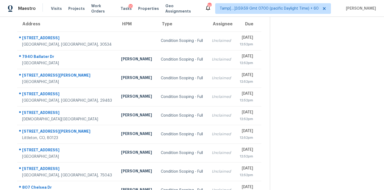
scroll to position [25, 0]
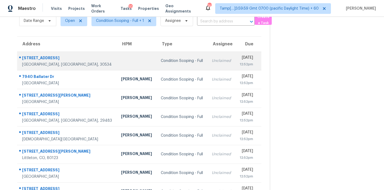
click at [166, 56] on td "Condition Scoping - Full" at bounding box center [182, 61] width 51 height 19
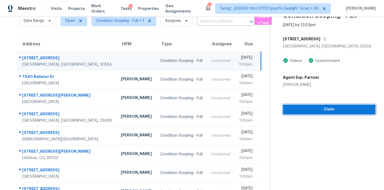
click at [308, 112] on span "Claim" at bounding box center [330, 109] width 84 height 7
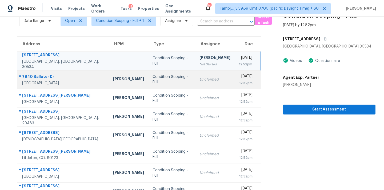
click at [200, 78] on div "Unclaimed" at bounding box center [215, 79] width 31 height 5
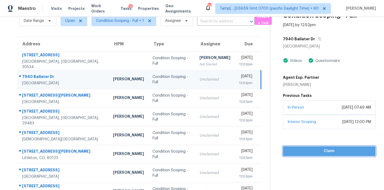
click at [314, 149] on span "Claim" at bounding box center [330, 151] width 84 height 7
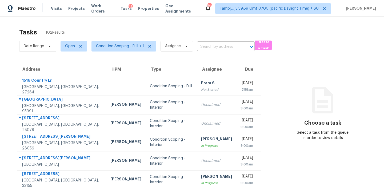
click at [208, 49] on input "text" at bounding box center [218, 47] width 43 height 8
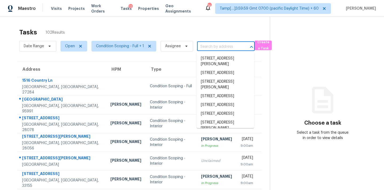
paste input "[STREET_ADDRESS][PERSON_NAME]"
type input "[STREET_ADDRESS][PERSON_NAME]"
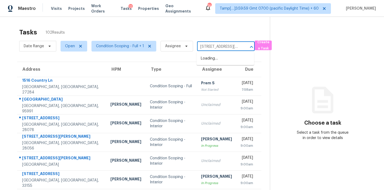
scroll to position [0, 34]
click at [208, 60] on li "[STREET_ADDRESS][PERSON_NAME]" at bounding box center [226, 61] width 58 height 14
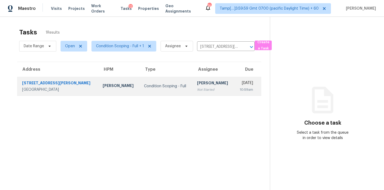
click at [197, 85] on div "[PERSON_NAME]" at bounding box center [213, 83] width 33 height 7
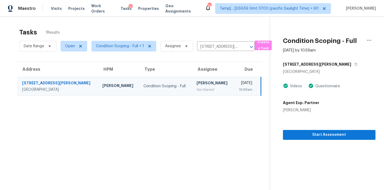
click at [197, 86] on div "[PERSON_NAME]" at bounding box center [213, 83] width 33 height 7
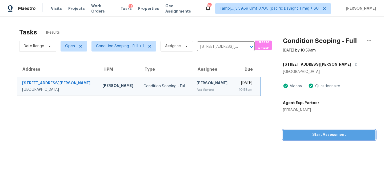
click at [306, 136] on span "Start Assessment" at bounding box center [330, 135] width 84 height 7
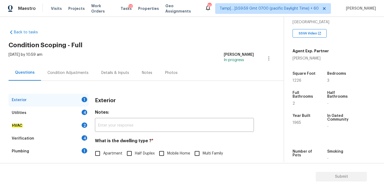
scroll to position [71, 0]
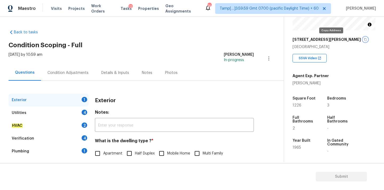
click at [364, 41] on icon "button" at bounding box center [365, 39] width 3 height 3
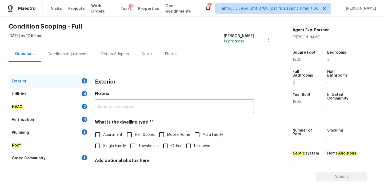
scroll to position [67, 0]
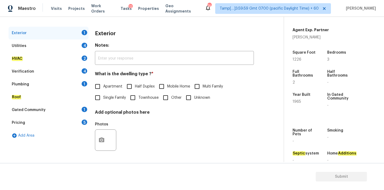
click at [108, 96] on span "Single Family" at bounding box center [114, 98] width 23 height 6
click at [103, 96] on input "Single Family" at bounding box center [97, 97] width 11 height 11
checkbox input "true"
click at [47, 121] on div "Pricing 5" at bounding box center [49, 122] width 80 height 13
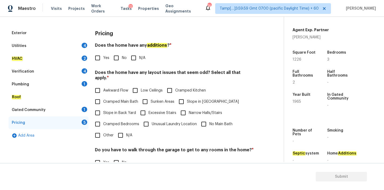
click at [105, 60] on span "Yes" at bounding box center [106, 58] width 6 height 6
click at [103, 60] on input "Yes" at bounding box center [97, 57] width 11 height 11
checkbox input "true"
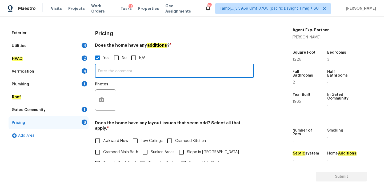
click at [114, 76] on input "text" at bounding box center [174, 71] width 159 height 13
paste input "Room addition"
type input "Room addition"
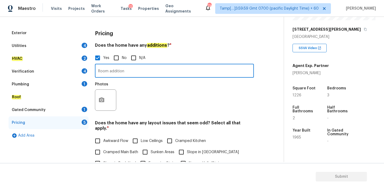
scroll to position [23, 0]
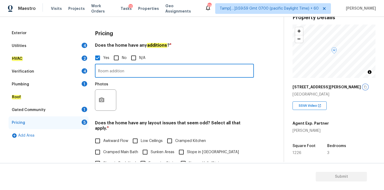
click at [364, 88] on icon "button" at bounding box center [365, 86] width 3 height 3
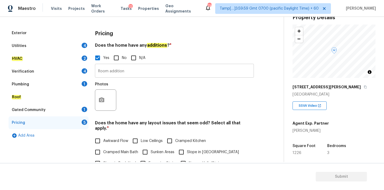
click at [132, 72] on input "Room addition" at bounding box center [174, 71] width 159 height 13
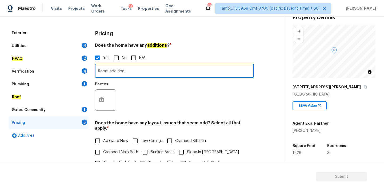
click at [66, 42] on div "Utilities 4" at bounding box center [49, 46] width 80 height 13
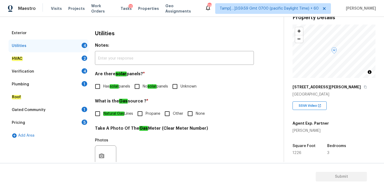
click at [161, 89] on label "No solar panels" at bounding box center [150, 86] width 37 height 11
click at [143, 89] on input "No solar panels" at bounding box center [137, 86] width 11 height 11
checkbox input "true"
click at [197, 115] on span "None" at bounding box center [200, 115] width 9 height 6
click at [196, 115] on input "None" at bounding box center [190, 114] width 11 height 11
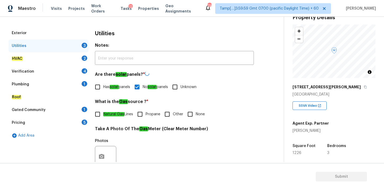
checkbox input "true"
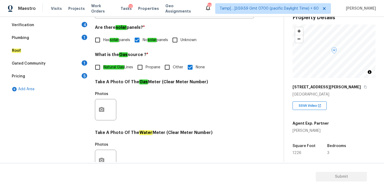
scroll to position [212, 0]
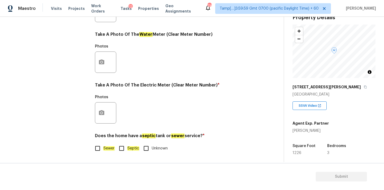
click at [107, 151] on span "Sewer" at bounding box center [108, 149] width 11 height 6
click at [103, 151] on input "Sewer" at bounding box center [97, 148] width 11 height 11
checkbox input "true"
click at [101, 110] on icon "button" at bounding box center [101, 112] width 5 height 5
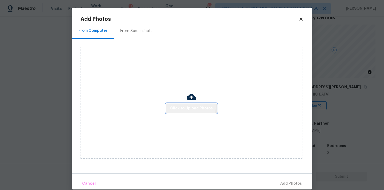
click at [181, 104] on button "Click to Upload Photos" at bounding box center [191, 109] width 51 height 10
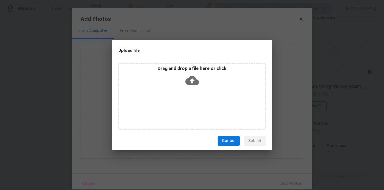
click at [194, 81] on icon at bounding box center [193, 80] width 14 height 9
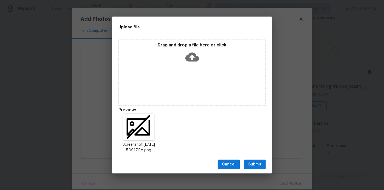
click at [255, 163] on span "Submit" at bounding box center [255, 164] width 13 height 7
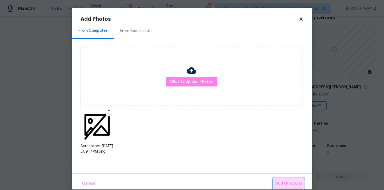
click at [286, 181] on span "Add 1 Photo(s)" at bounding box center [289, 183] width 26 height 7
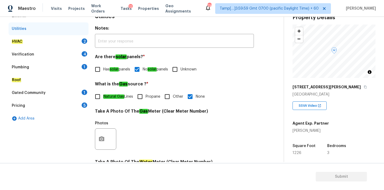
scroll to position [75, 0]
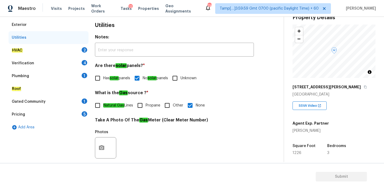
click at [58, 53] on div "HVAC 2" at bounding box center [49, 50] width 80 height 13
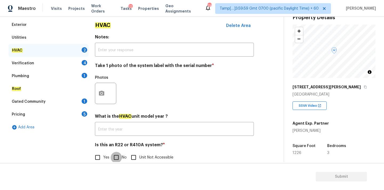
click at [115, 157] on input "No" at bounding box center [116, 157] width 11 height 11
checkbox input "true"
click at [101, 91] on icon "button" at bounding box center [101, 93] width 5 height 5
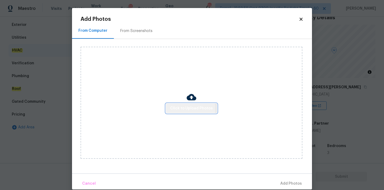
click at [178, 108] on span "Click to Upload Photos" at bounding box center [191, 108] width 43 height 7
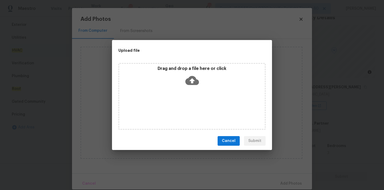
click at [190, 79] on icon at bounding box center [193, 80] width 14 height 9
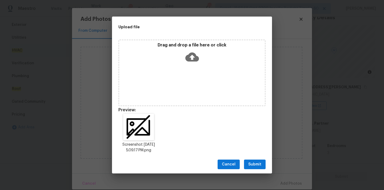
click at [255, 167] on span "Submit" at bounding box center [255, 164] width 13 height 7
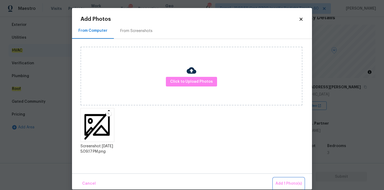
click at [285, 183] on span "Add 1 Photo(s)" at bounding box center [289, 183] width 26 height 7
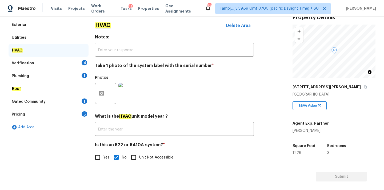
click at [65, 63] on div "Verification 4" at bounding box center [49, 63] width 80 height 13
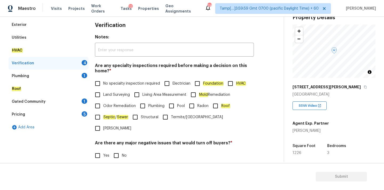
click at [116, 82] on span "No specialty inspection required" at bounding box center [131, 84] width 57 height 6
click at [103, 82] on input "No specialty inspection required" at bounding box center [97, 83] width 11 height 11
checkbox input "true"
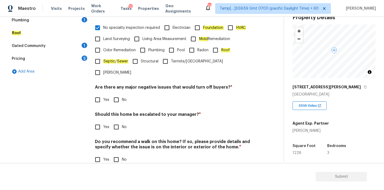
click at [117, 95] on div "Verification Notes: ​ Are any specialty inspections required before making a de…" at bounding box center [174, 67] width 159 height 209
click at [117, 94] on input "No" at bounding box center [116, 99] width 11 height 11
checkbox input "true"
click at [117, 122] on input "No" at bounding box center [116, 127] width 11 height 11
checkbox input "true"
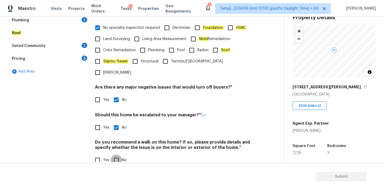
click at [117, 155] on input "No" at bounding box center [116, 160] width 11 height 11
checkbox input "true"
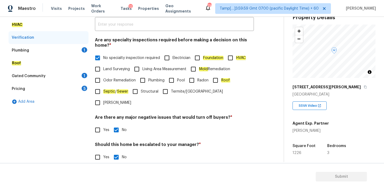
click at [41, 49] on div "Plumbing 1" at bounding box center [49, 50] width 80 height 13
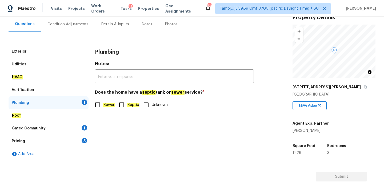
scroll to position [49, 0]
click at [103, 105] on em "Sewer" at bounding box center [108, 105] width 11 height 4
click at [103, 105] on input "Sewer" at bounding box center [97, 104] width 11 height 11
checkbox input "true"
click at [69, 127] on div "Gated Community 1" at bounding box center [49, 128] width 80 height 13
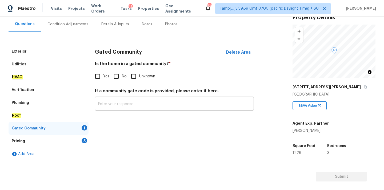
click at [115, 82] on input "No" at bounding box center [116, 76] width 11 height 11
checkbox input "true"
click at [72, 141] on div "Pricing 5" at bounding box center [49, 141] width 80 height 13
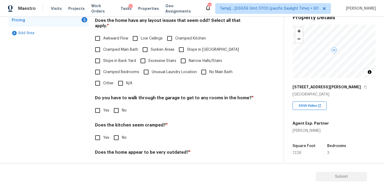
scroll to position [175, 0]
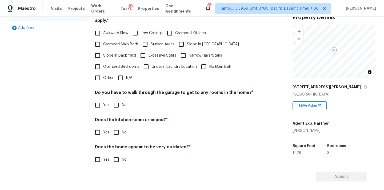
click at [123, 76] on input "N/A" at bounding box center [120, 77] width 11 height 11
checkbox input "true"
click at [117, 107] on div "Pricing Does the home have any additions ? * Yes No N/A Room addition ​ Photos …" at bounding box center [174, 45] width 159 height 253
click at [118, 102] on input "No" at bounding box center [116, 105] width 11 height 11
checkbox input "true"
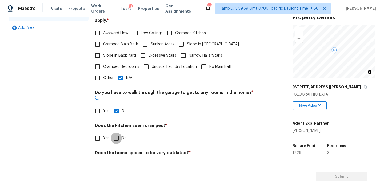
click at [118, 133] on input "No" at bounding box center [116, 138] width 11 height 11
checkbox input "true"
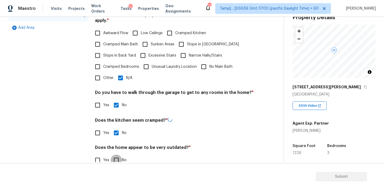
click at [118, 156] on input "No" at bounding box center [116, 160] width 11 height 11
checkbox input "true"
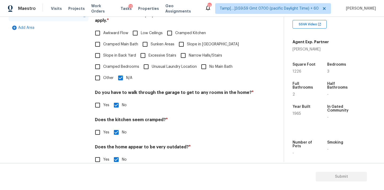
scroll to position [106, 0]
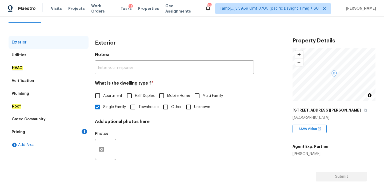
scroll to position [67, 0]
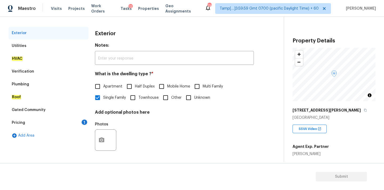
click at [71, 120] on div "Pricing 1" at bounding box center [49, 122] width 80 height 13
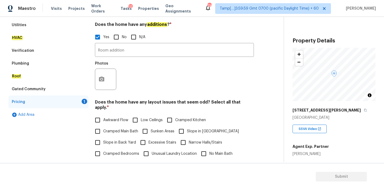
scroll to position [46, 0]
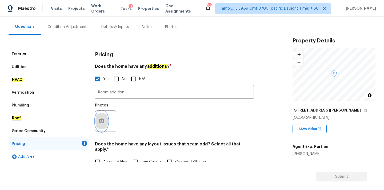
click at [106, 120] on button "button" at bounding box center [101, 121] width 13 height 21
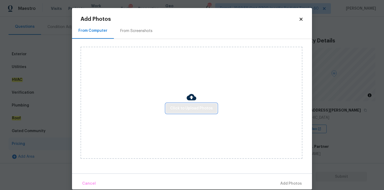
click at [170, 111] on button "Click to Upload Photos" at bounding box center [191, 109] width 51 height 10
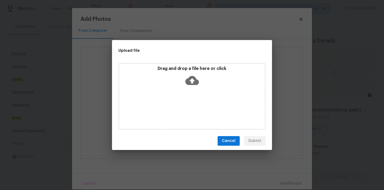
click at [187, 81] on icon at bounding box center [193, 80] width 14 height 9
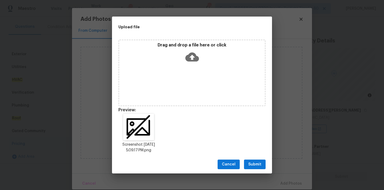
click at [258, 166] on span "Submit" at bounding box center [255, 164] width 13 height 7
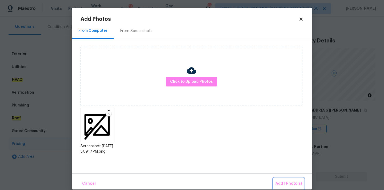
click at [291, 183] on span "Add 1 Photo(s)" at bounding box center [289, 183] width 26 height 7
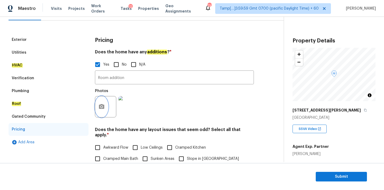
scroll to position [38, 0]
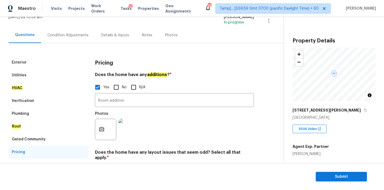
click at [69, 34] on div "Condition Adjustments" at bounding box center [68, 35] width 41 height 5
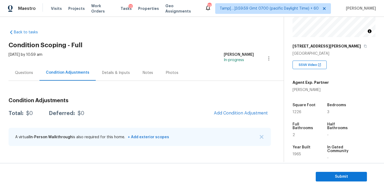
scroll to position [53, 0]
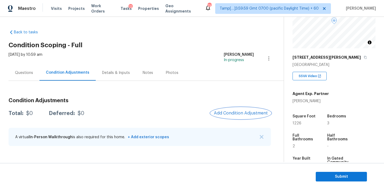
click at [223, 110] on button "Add Condition Adjustment" at bounding box center [241, 113] width 60 height 11
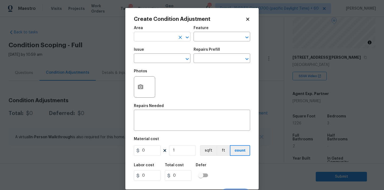
click at [152, 40] on input "text" at bounding box center [155, 37] width 42 height 8
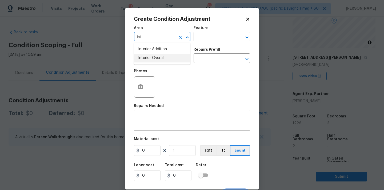
click at [154, 57] on li "Interior Overall" at bounding box center [162, 58] width 57 height 9
type input "Interior Overall"
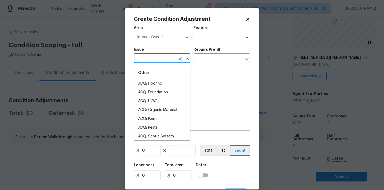
click at [154, 57] on input "text" at bounding box center [155, 59] width 42 height 8
click at [152, 115] on li "ACQ: Paint" at bounding box center [162, 119] width 57 height 9
type input "ACQ: Paint"
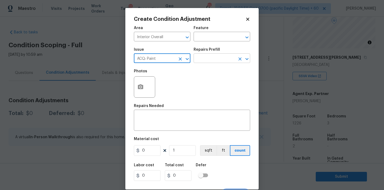
click at [205, 61] on input "text" at bounding box center [215, 59] width 42 height 8
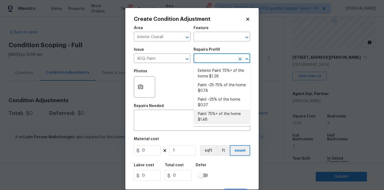
click at [211, 120] on li "Paint 75%+ of the home $1.48" at bounding box center [222, 117] width 57 height 14
type input "Acquisition"
type textarea "Acquisition Scope: 75%+ of the home will likely require interior paint"
type input "1.48"
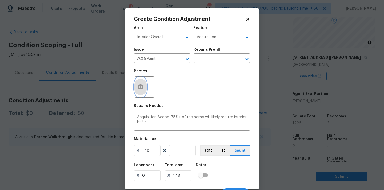
click at [142, 89] on icon "button" at bounding box center [140, 86] width 5 height 5
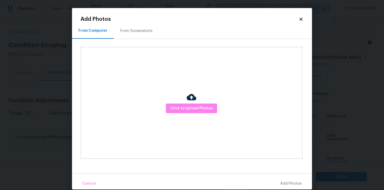
click at [180, 113] on div "Click to Upload Photos" at bounding box center [192, 103] width 222 height 112
click at [179, 109] on span "Click to Upload Photos" at bounding box center [191, 108] width 43 height 7
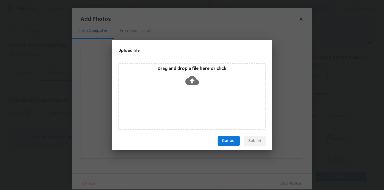
click at [190, 83] on icon at bounding box center [193, 80] width 14 height 9
